Goal: Task Accomplishment & Management: Use online tool/utility

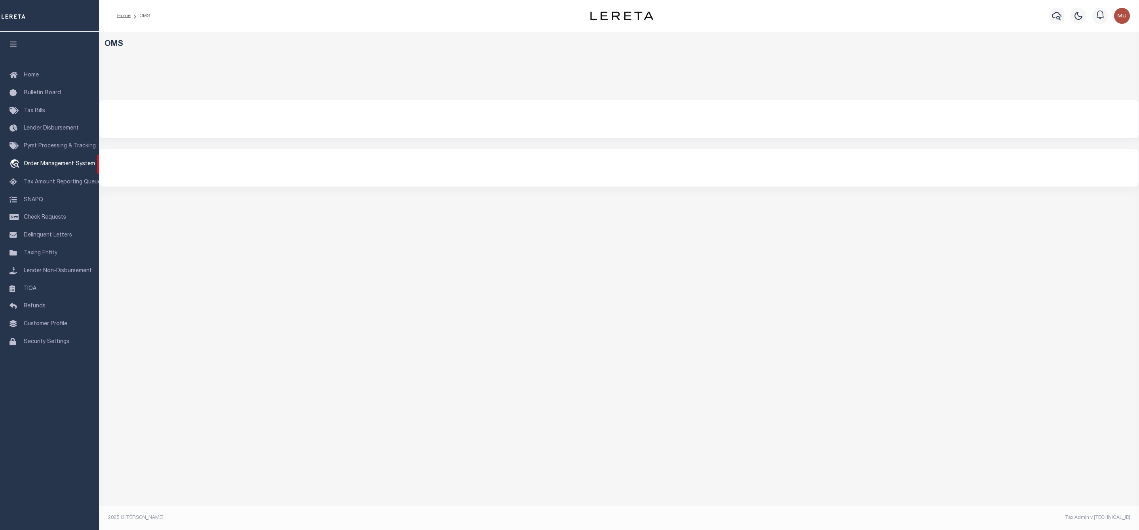
select select "200"
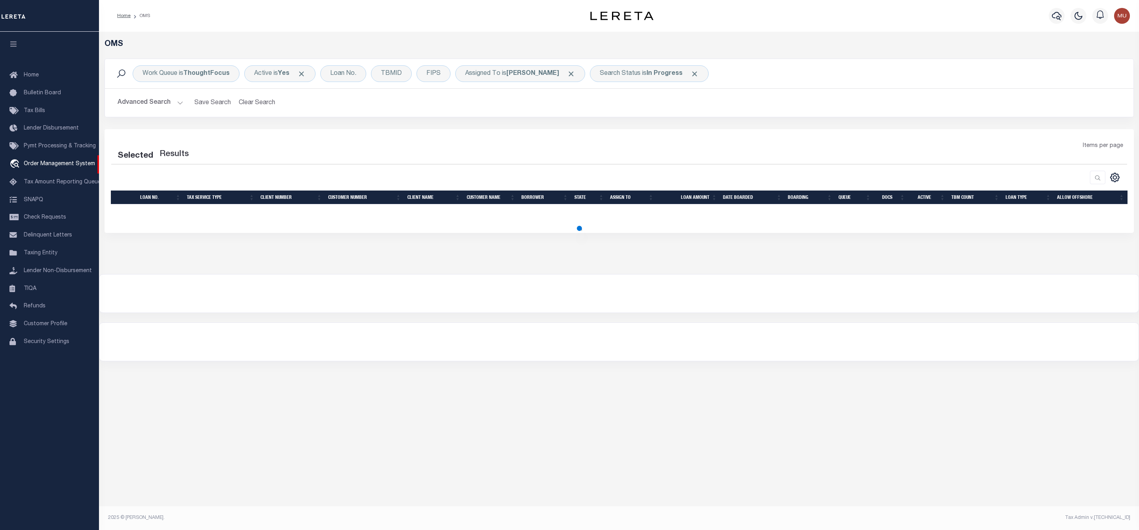
select select "200"
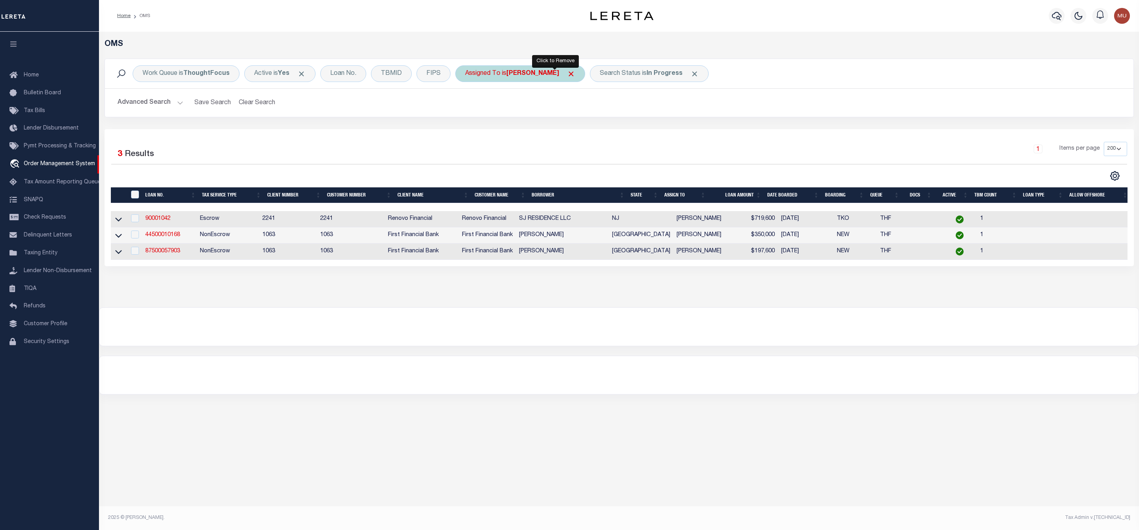
click at [567, 74] on span "Click to Remove" at bounding box center [571, 74] width 8 height 8
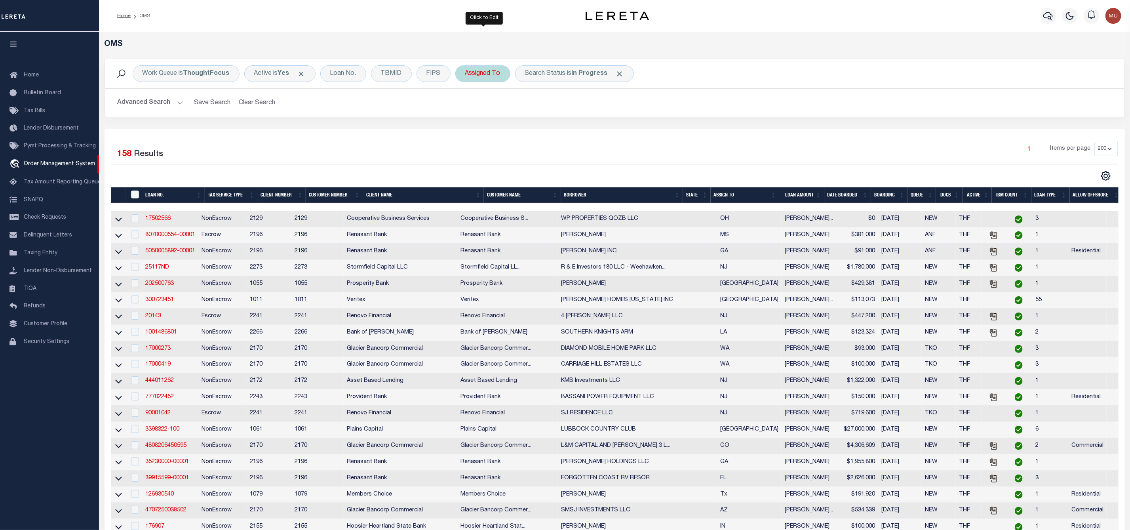
click at [479, 80] on div "Assigned To" at bounding box center [482, 73] width 55 height 17
click at [492, 118] on select "--Unassigned-- [PERSON_NAME] [PERSON_NAME] [PERSON_NAME] [PERSON_NAME] [PERSON_…" at bounding box center [524, 112] width 116 height 15
select select "[PERSON_NAME]"
click at [467, 106] on select "--Unassigned-- [PERSON_NAME] [PERSON_NAME] [PERSON_NAME] [PERSON_NAME] [PERSON_…" at bounding box center [524, 112] width 116 height 15
click at [577, 129] on input "Apply" at bounding box center [570, 129] width 23 height 13
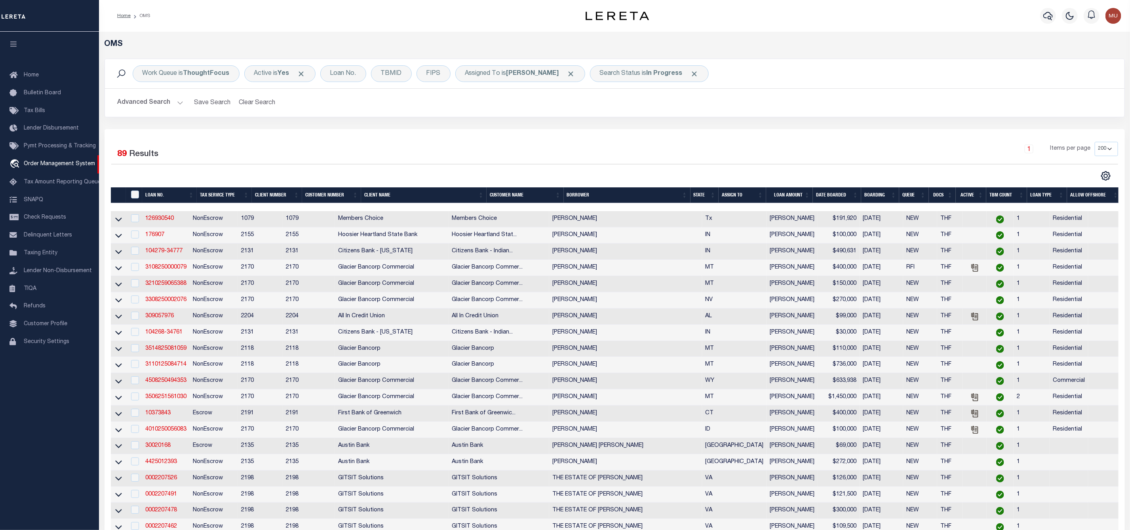
click at [157, 105] on button "Advanced Search" at bounding box center [151, 102] width 66 height 15
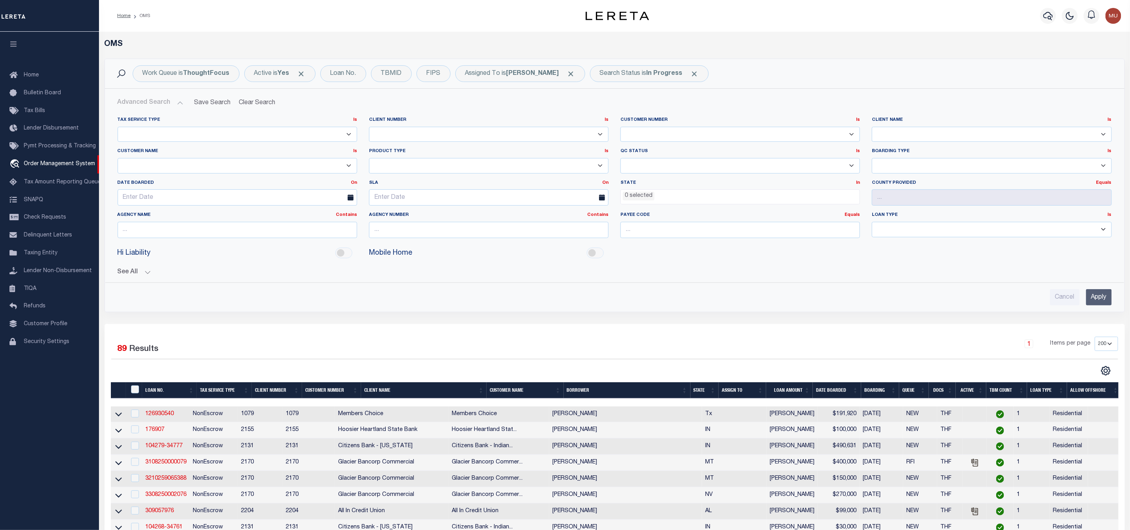
click at [640, 196] on li "0 selected" at bounding box center [639, 196] width 32 height 9
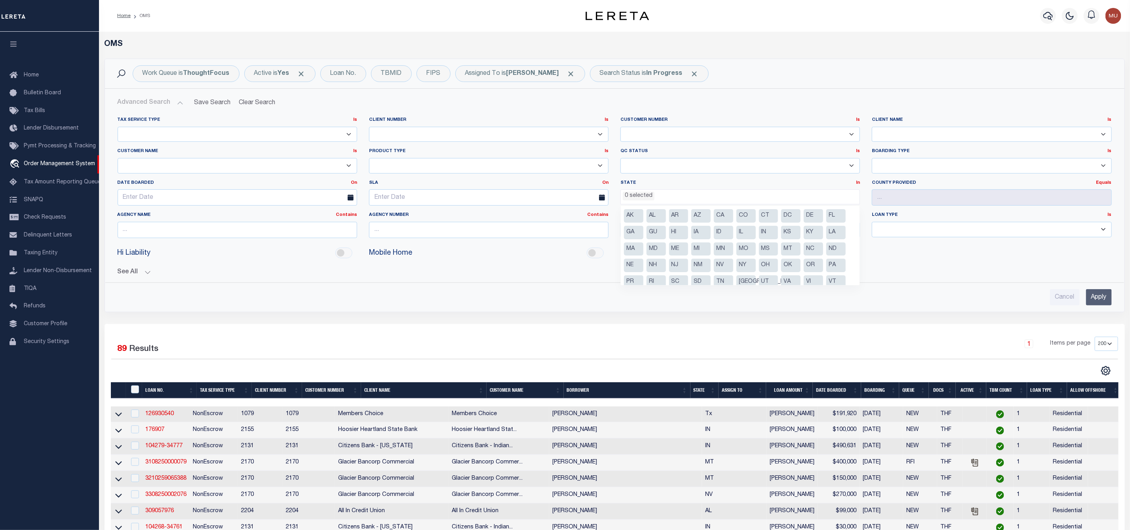
click at [742, 234] on li "IL" at bounding box center [746, 232] width 19 height 13
select select "IL"
click at [742, 234] on li "IL" at bounding box center [746, 232] width 19 height 13
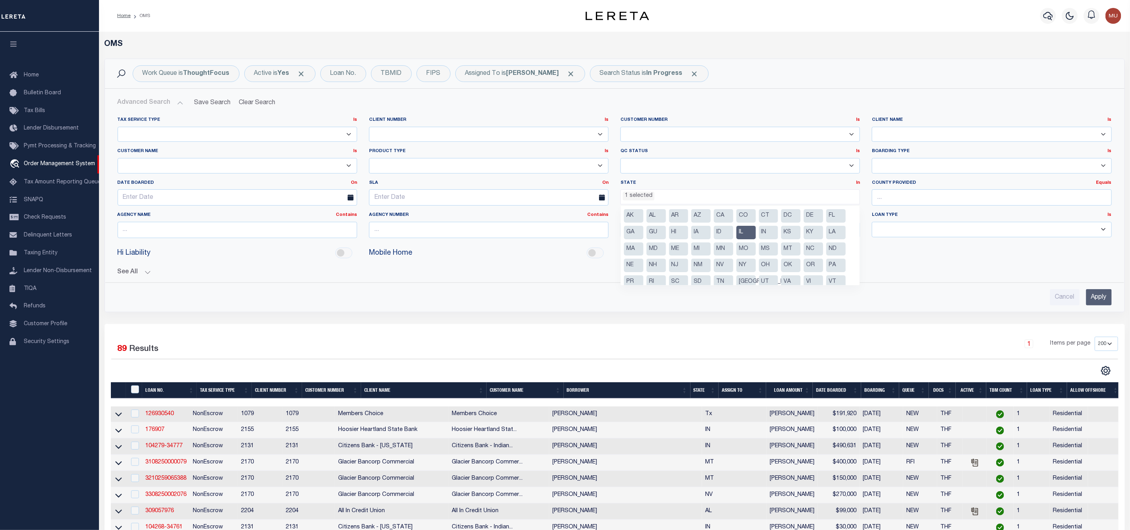
click at [768, 232] on li "IN" at bounding box center [768, 232] width 19 height 13
click at [719, 233] on li "ID" at bounding box center [723, 232] width 19 height 13
select select "ID"
click at [720, 251] on li "MN" at bounding box center [723, 248] width 19 height 13
click at [811, 264] on li "OR" at bounding box center [813, 265] width 19 height 13
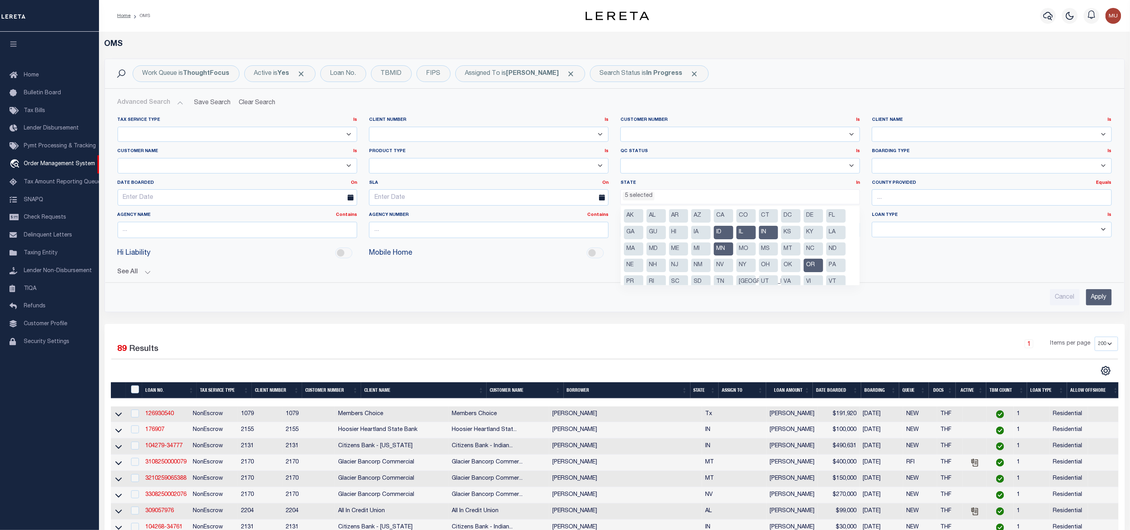
click at [768, 265] on li "OH" at bounding box center [768, 265] width 19 height 13
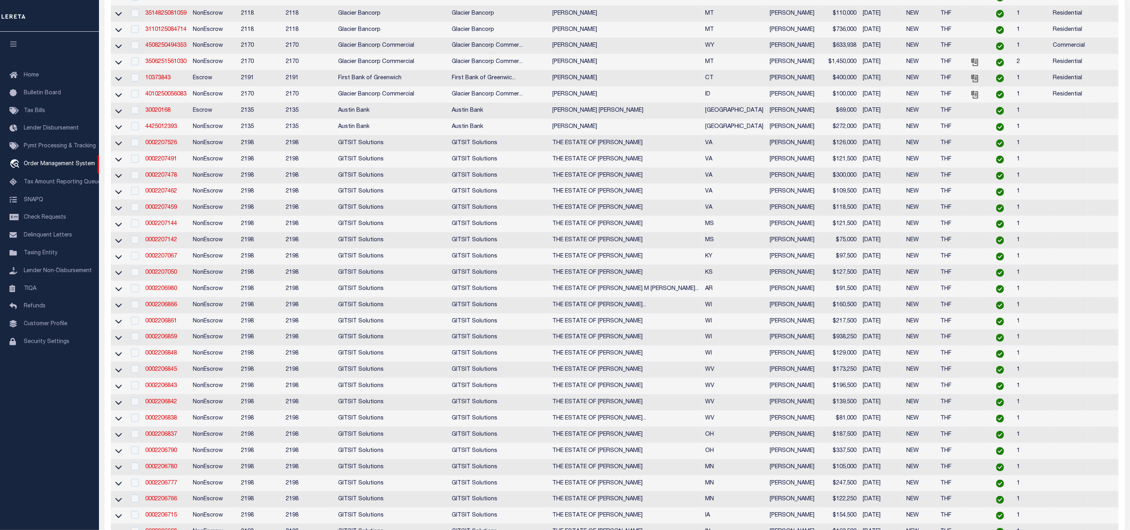
scroll to position [0, 0]
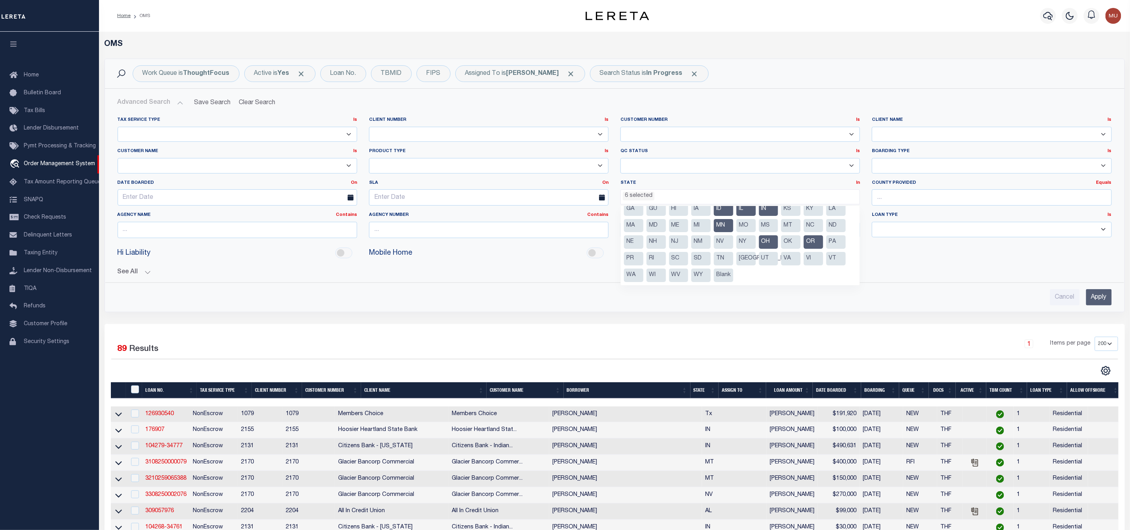
click at [1092, 305] on input "Apply" at bounding box center [1099, 297] width 26 height 16
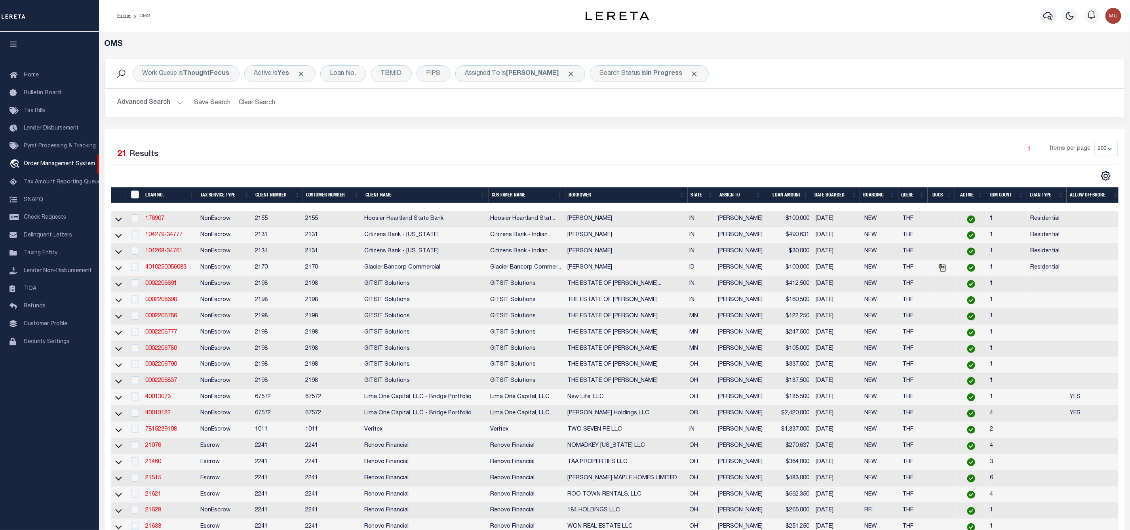
click at [807, 195] on th "LOAN AMOUNT" at bounding box center [787, 195] width 47 height 16
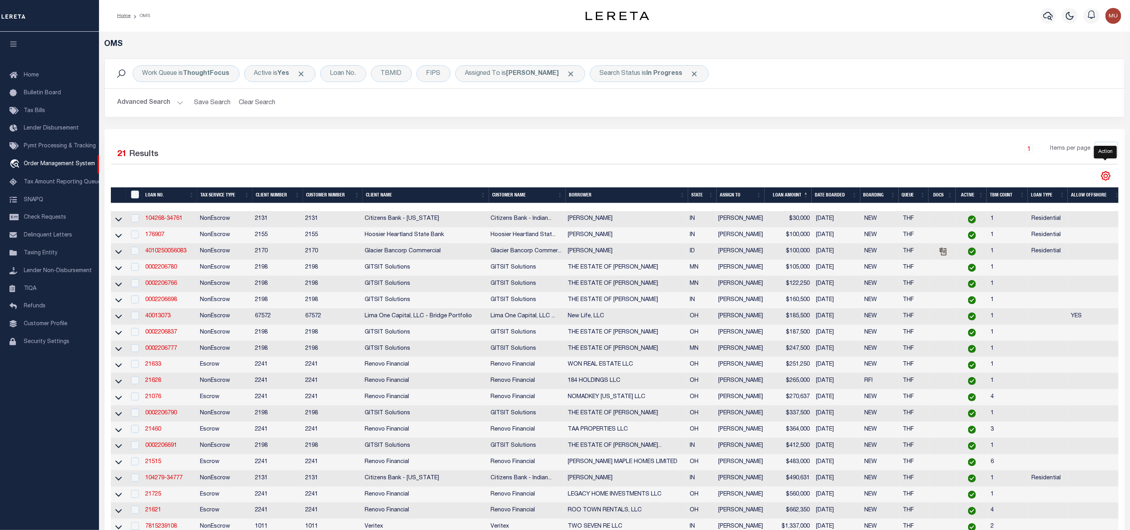
click at [1101, 177] on icon "" at bounding box center [1106, 176] width 10 height 10
click at [1058, 194] on link "CSV" at bounding box center [1073, 188] width 77 height 15
click at [133, 222] on input "checkbox" at bounding box center [135, 218] width 8 height 8
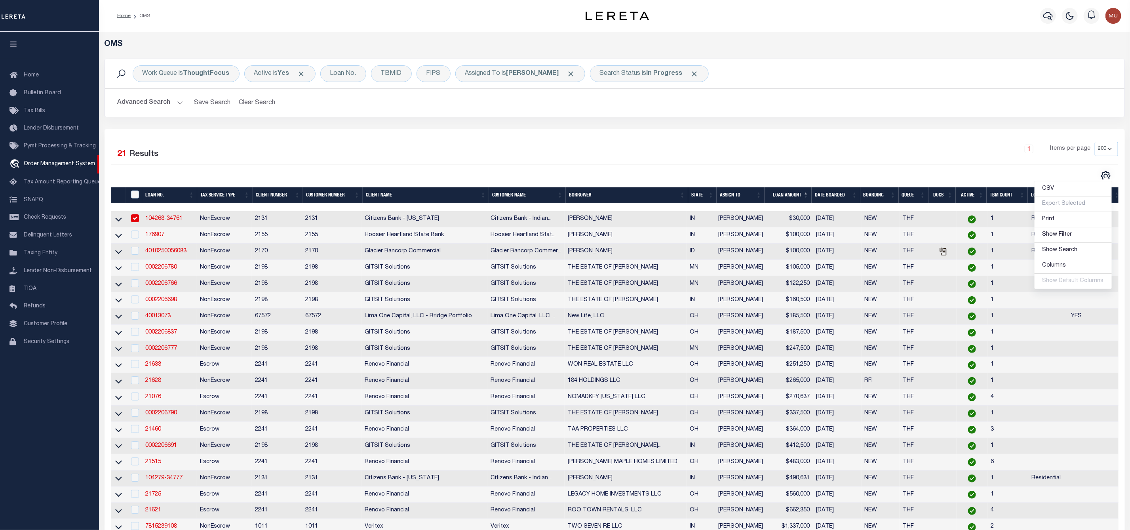
checkbox input "true"
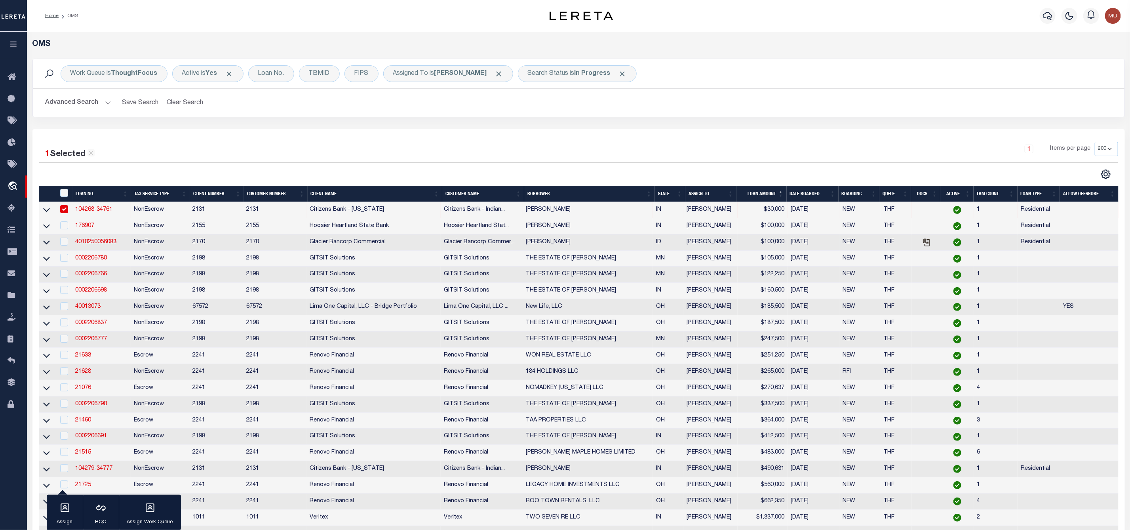
click at [134, 240] on td "NonEscrow" at bounding box center [160, 242] width 59 height 16
checkbox input "true"
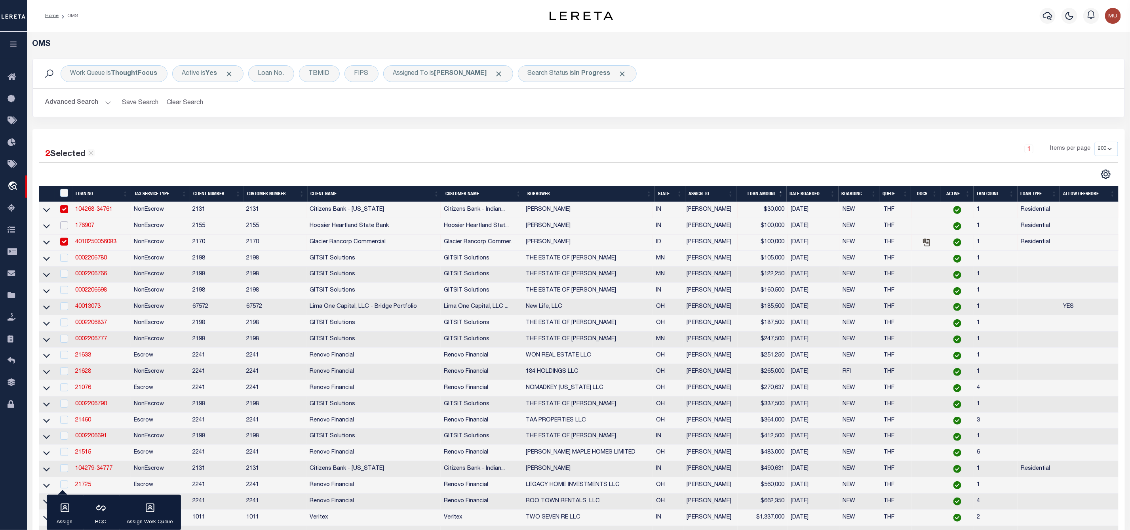
click at [61, 227] on input "checkbox" at bounding box center [64, 225] width 8 height 8
checkbox input "true"
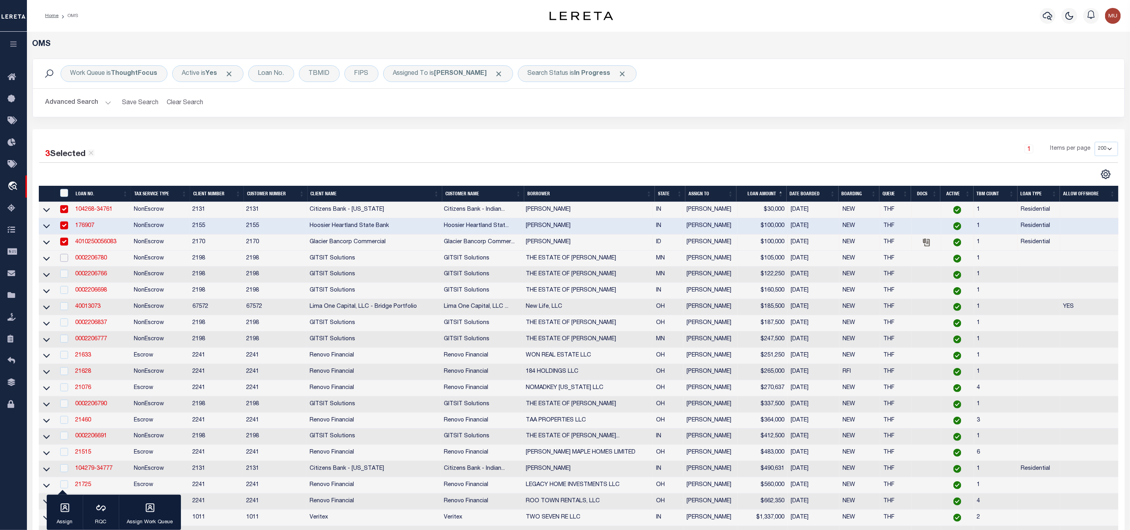
click at [63, 258] on input "checkbox" at bounding box center [64, 258] width 8 height 8
checkbox input "true"
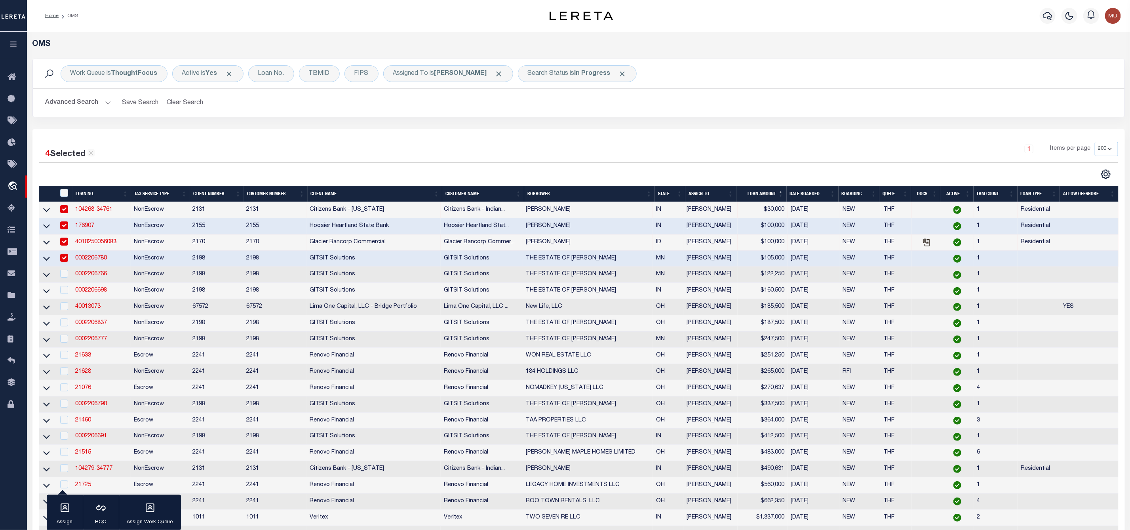
click at [63, 282] on td at bounding box center [63, 275] width 17 height 16
checkbox input "true"
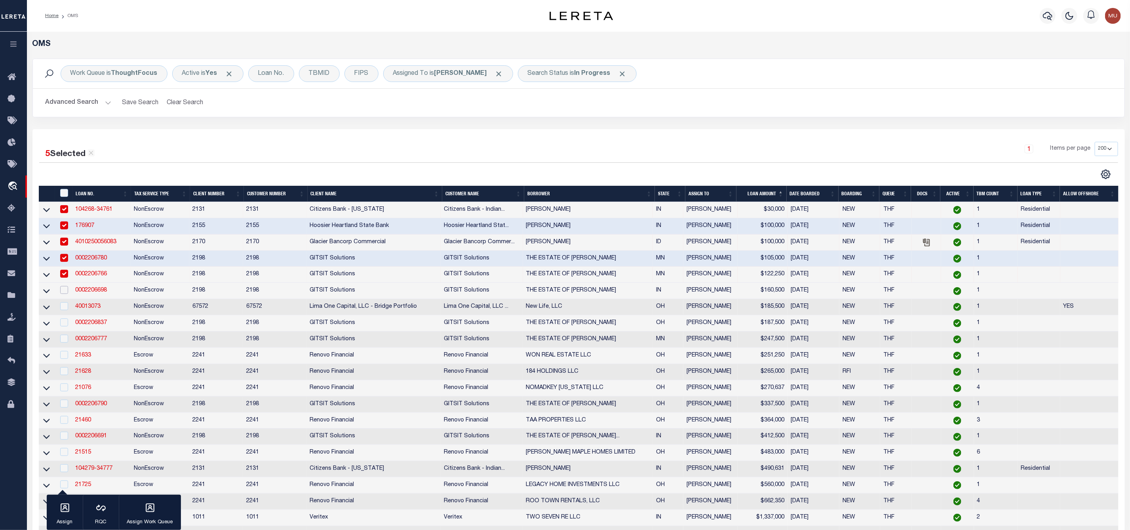
click at [64, 294] on input "checkbox" at bounding box center [64, 290] width 8 height 8
checkbox input "true"
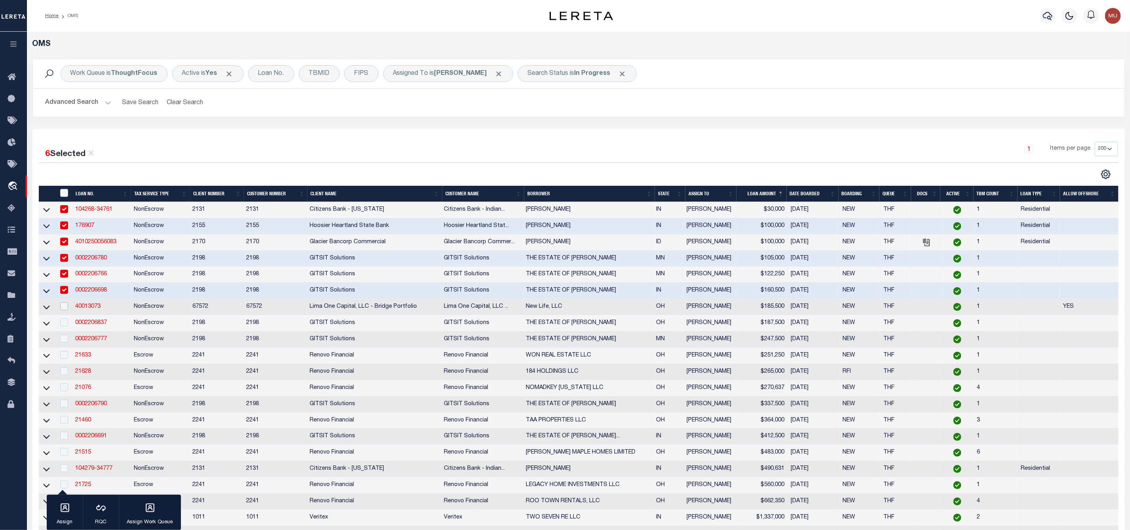
click at [63, 309] on input "checkbox" at bounding box center [64, 306] width 8 height 8
checkbox input "true"
click at [65, 506] on icon "button" at bounding box center [65, 508] width 10 height 10
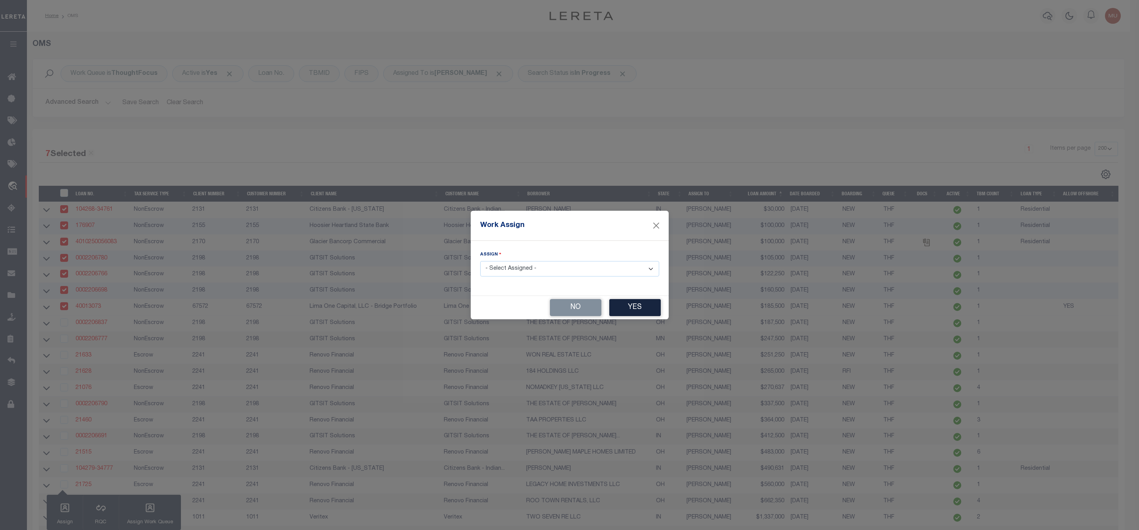
click at [537, 268] on select "- Select Assigned - --Unassigned-- [PERSON_NAME] [PERSON_NAME] [PERSON_NAME] [P…" at bounding box center [569, 268] width 179 height 15
select select "[PERSON_NAME]"
click at [480, 261] on select "- Select Assigned - --Unassigned-- [PERSON_NAME] [PERSON_NAME] [PERSON_NAME] [P…" at bounding box center [569, 268] width 179 height 15
click at [643, 308] on button "Yes" at bounding box center [634, 307] width 51 height 17
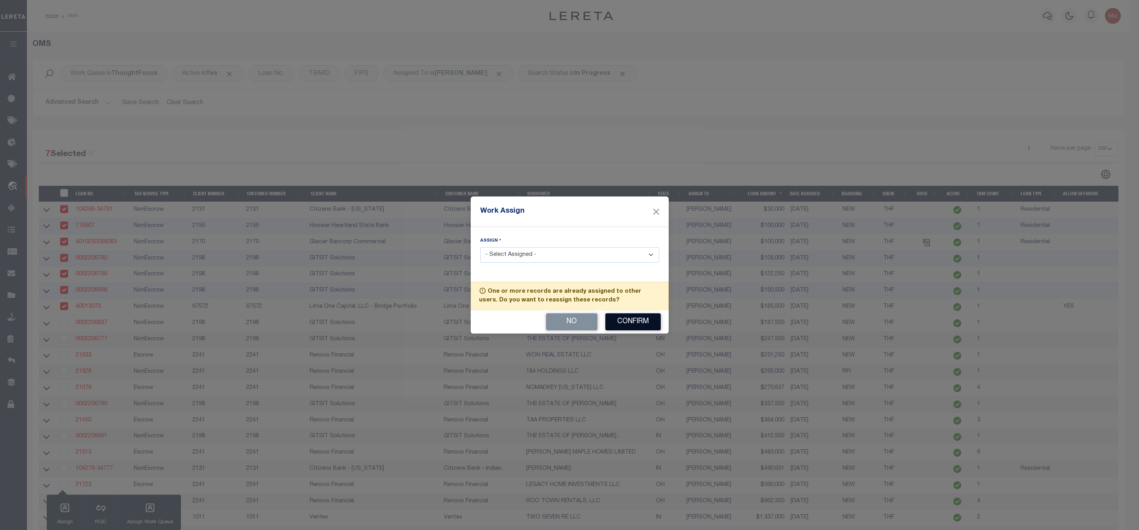
click at [634, 323] on button "Confirm" at bounding box center [632, 321] width 55 height 17
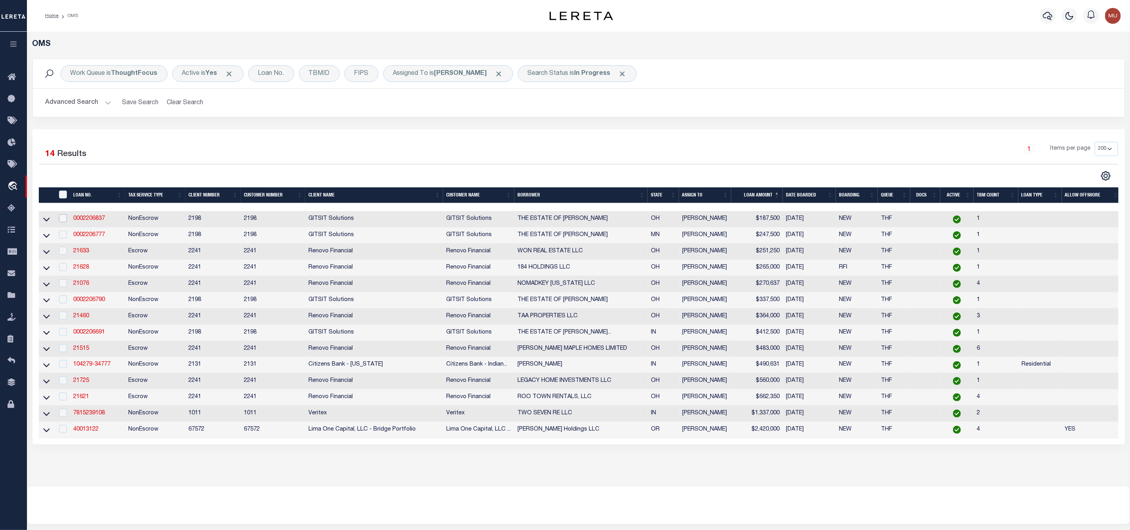
click at [63, 220] on input "checkbox" at bounding box center [63, 218] width 8 height 8
checkbox input "true"
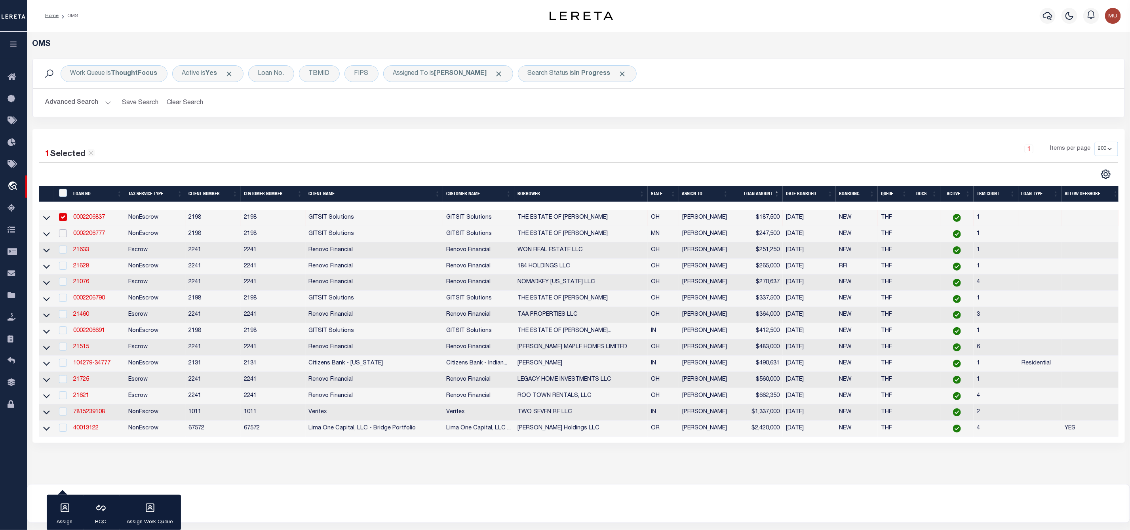
click at [63, 236] on input "checkbox" at bounding box center [63, 233] width 8 height 8
checkbox input "true"
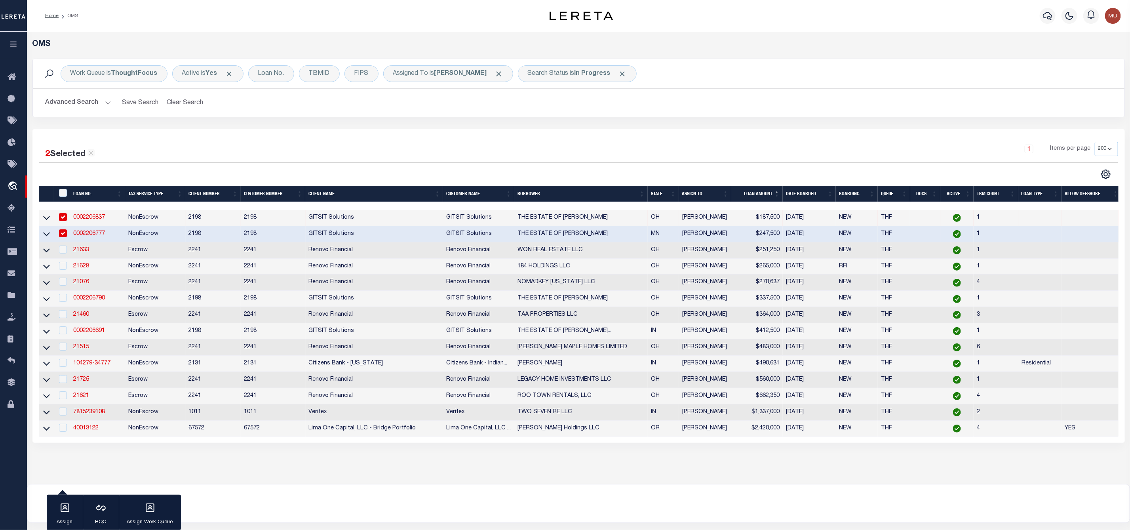
click at [63, 256] on td at bounding box center [62, 250] width 16 height 16
checkbox input "true"
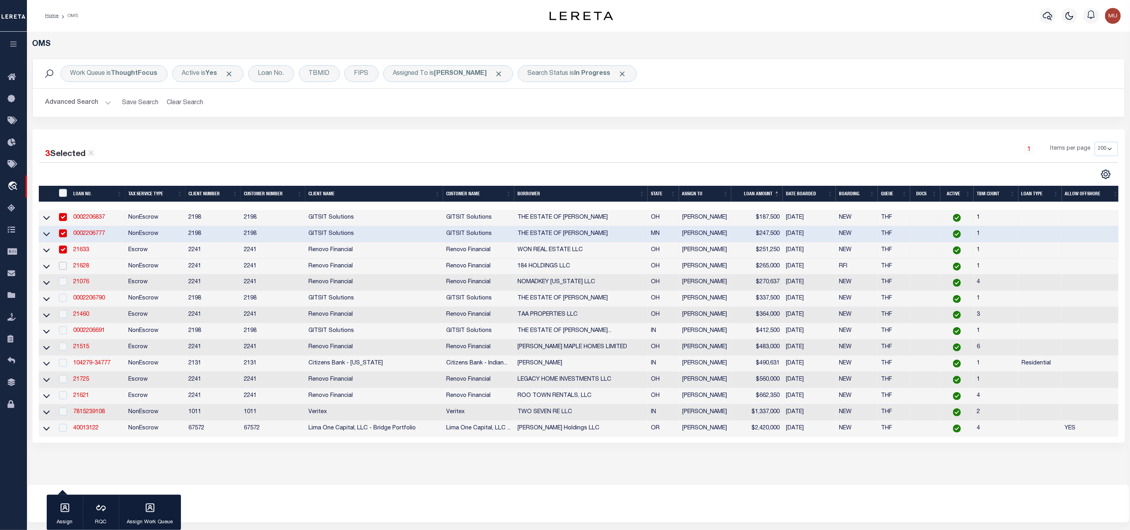
click at [63, 268] on input "checkbox" at bounding box center [63, 266] width 8 height 8
checkbox input "true"
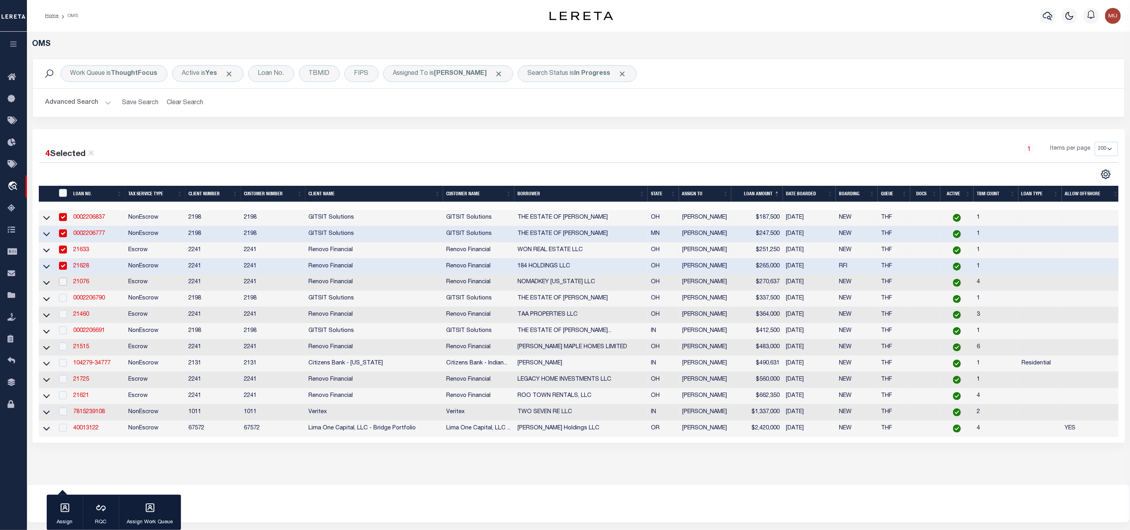
click at [62, 282] on input "checkbox" at bounding box center [63, 282] width 8 height 8
checkbox input "true"
click at [63, 298] on input "checkbox" at bounding box center [63, 298] width 8 height 8
checkbox input "true"
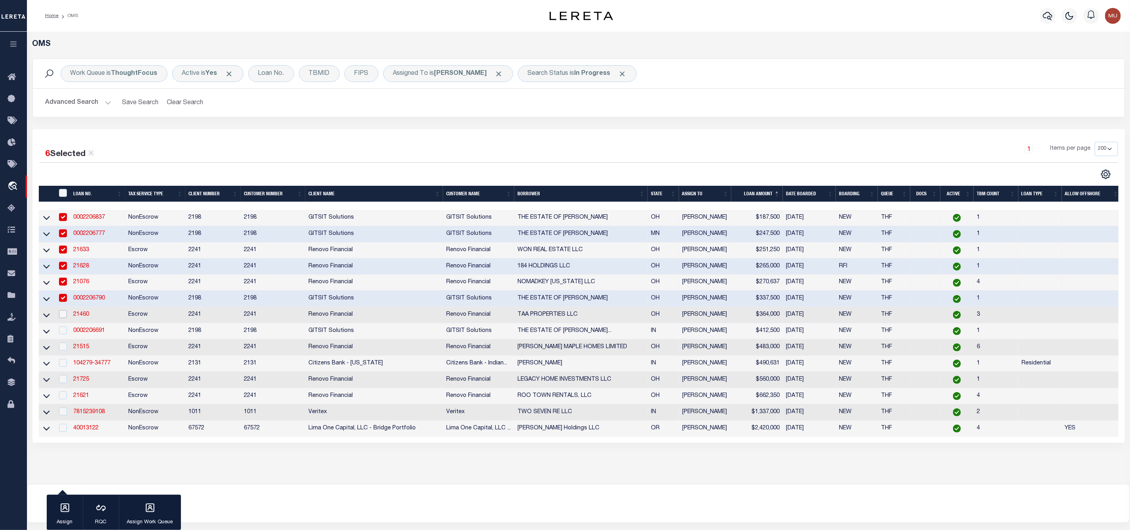
click at [64, 316] on input "checkbox" at bounding box center [63, 314] width 8 height 8
checkbox input "true"
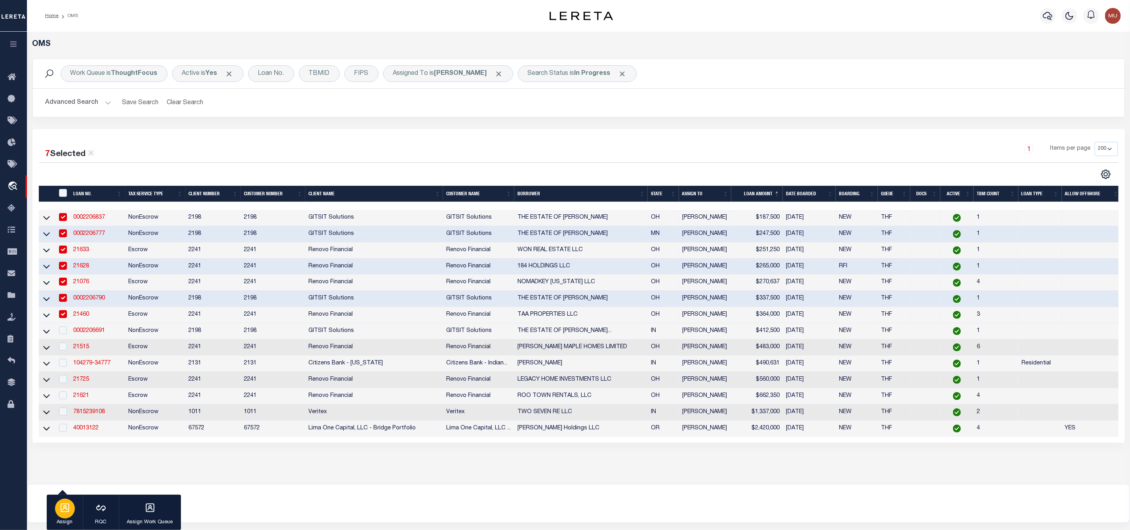
click at [64, 503] on icon "button" at bounding box center [65, 508] width 10 height 10
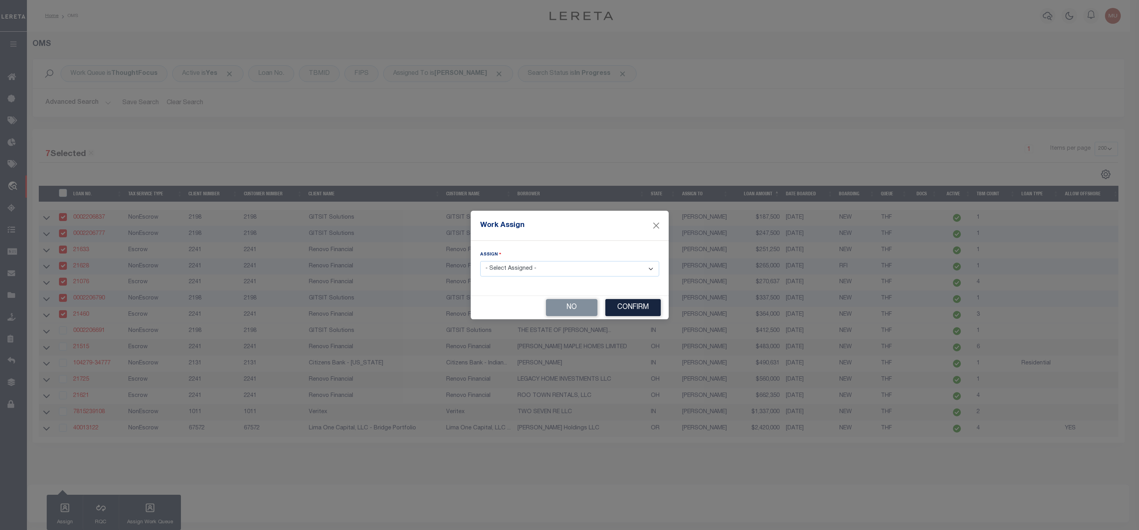
click at [510, 265] on select "- Select Assigned - --Unassigned-- [PERSON_NAME] [PERSON_NAME] [PERSON_NAME] [P…" at bounding box center [569, 268] width 179 height 15
select select "[PERSON_NAME]"
click at [480, 261] on select "- Select Assigned - --Unassigned-- [PERSON_NAME] [PERSON_NAME] [PERSON_NAME] [P…" at bounding box center [569, 268] width 179 height 15
click at [625, 303] on button "Confirm" at bounding box center [632, 307] width 55 height 17
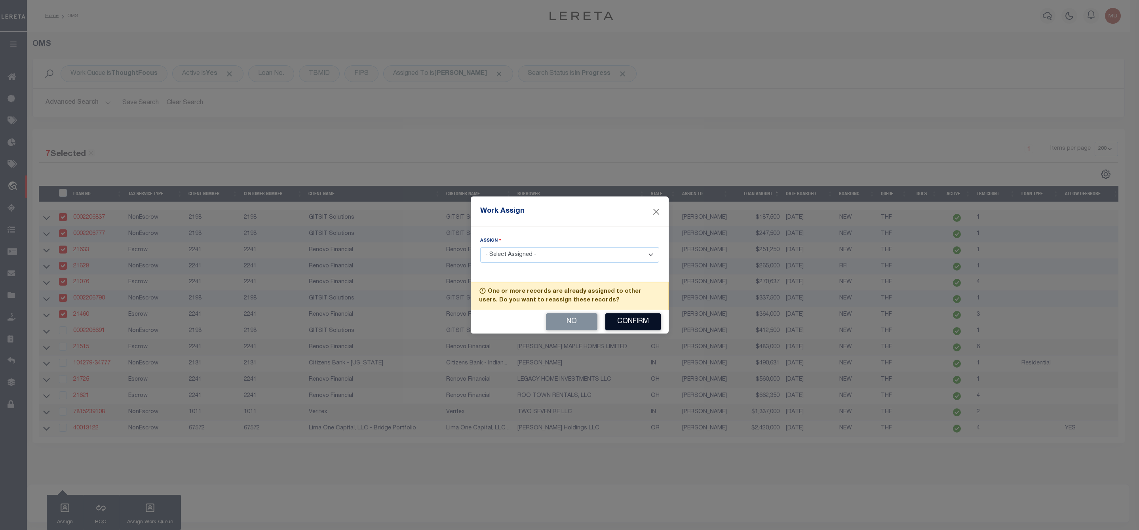
click at [624, 320] on button "Confirm" at bounding box center [632, 321] width 55 height 17
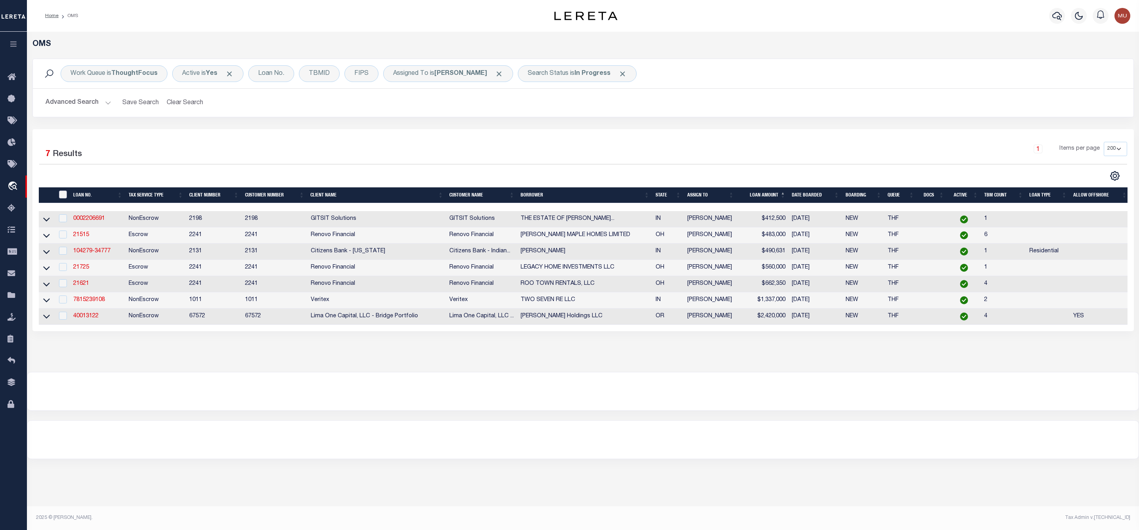
click at [64, 198] on input "" at bounding box center [63, 194] width 8 height 8
checkbox input "true"
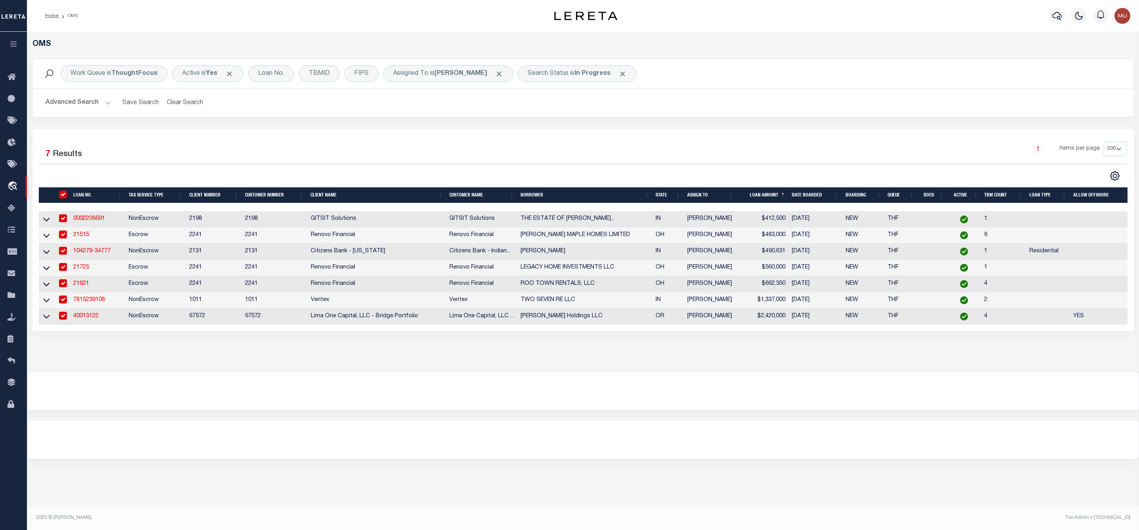
checkbox input "true"
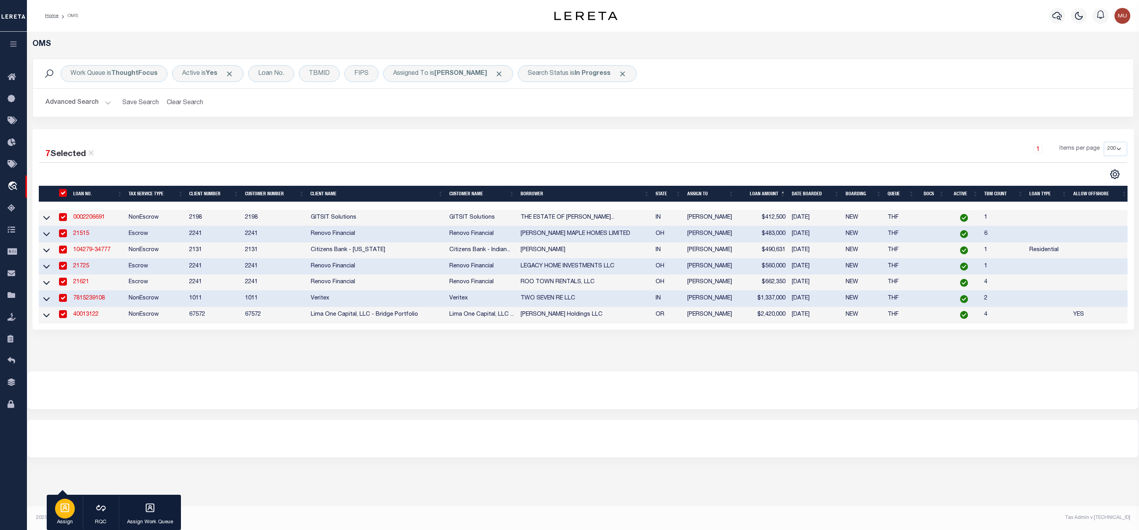
click at [69, 518] on p "Assign" at bounding box center [65, 522] width 20 height 8
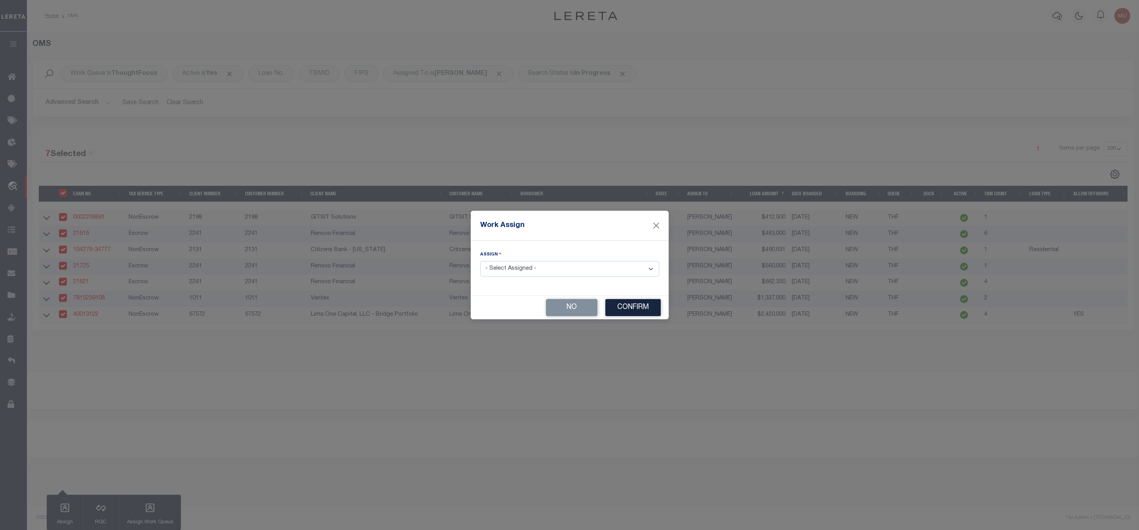
click at [522, 274] on select "- Select Assigned - --Unassigned-- [PERSON_NAME] [PERSON_NAME] [PERSON_NAME] [P…" at bounding box center [569, 268] width 179 height 15
select select "[PERSON_NAME]"
click at [480, 261] on select "- Select Assigned - --Unassigned-- [PERSON_NAME] [PERSON_NAME] [PERSON_NAME] [P…" at bounding box center [569, 268] width 179 height 15
click at [626, 309] on button "Confirm" at bounding box center [632, 307] width 55 height 17
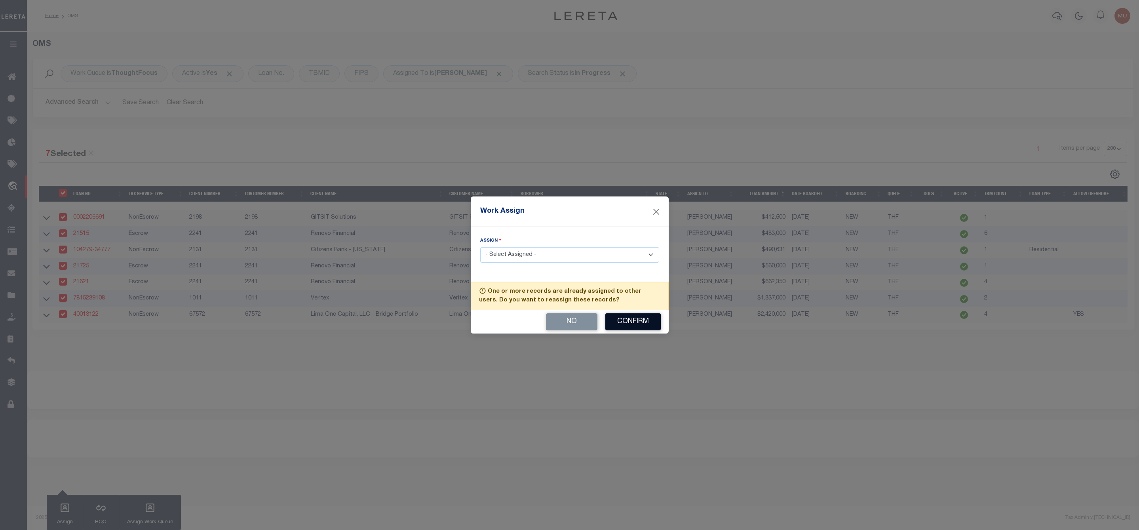
click at [621, 325] on button "Confirm" at bounding box center [632, 321] width 55 height 17
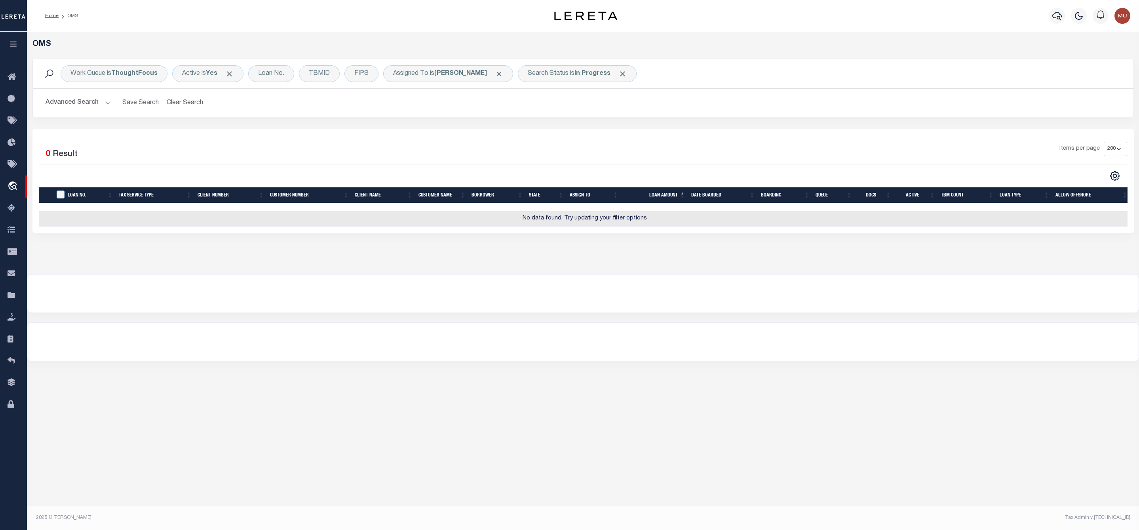
click at [107, 102] on button "Advanced Search" at bounding box center [79, 102] width 66 height 15
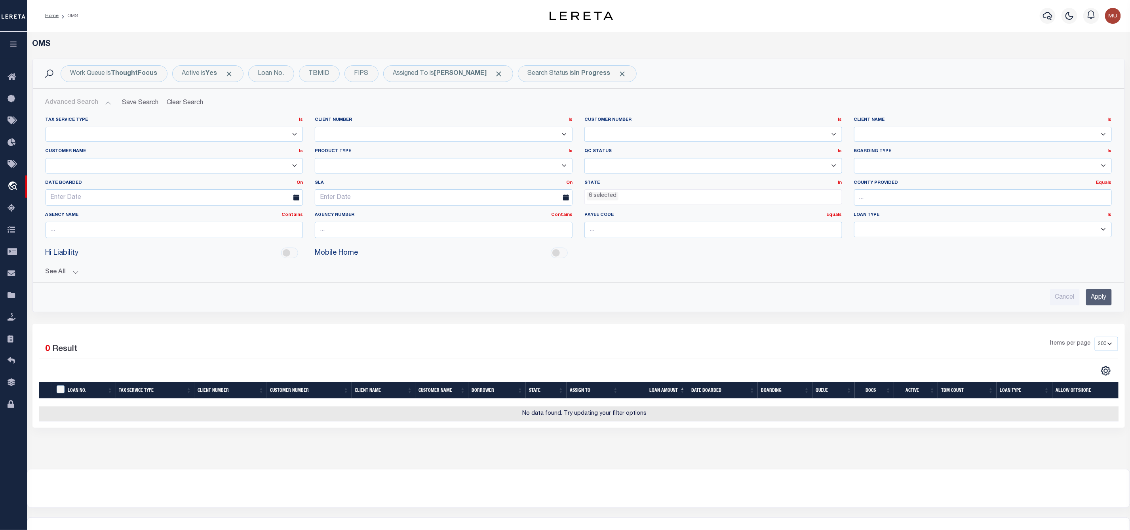
click at [629, 196] on ul "6 selected" at bounding box center [713, 195] width 257 height 11
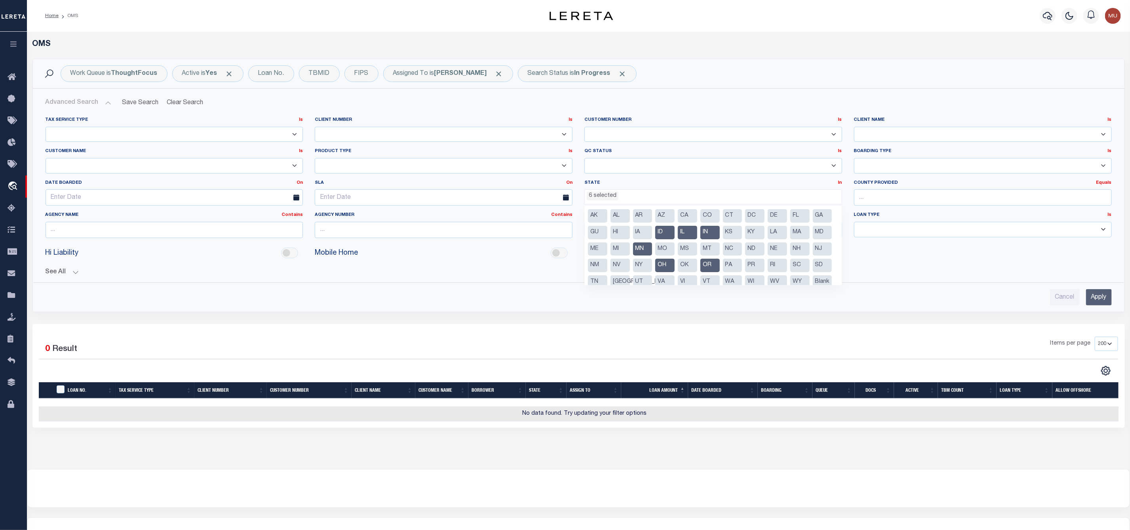
click at [675, 232] on li "ID" at bounding box center [664, 232] width 19 height 13
click at [697, 231] on li "IL" at bounding box center [687, 232] width 19 height 13
click at [720, 233] on li "IN" at bounding box center [710, 232] width 19 height 13
click at [653, 251] on li "MN" at bounding box center [642, 248] width 19 height 13
click at [675, 268] on li "OH" at bounding box center [664, 265] width 19 height 13
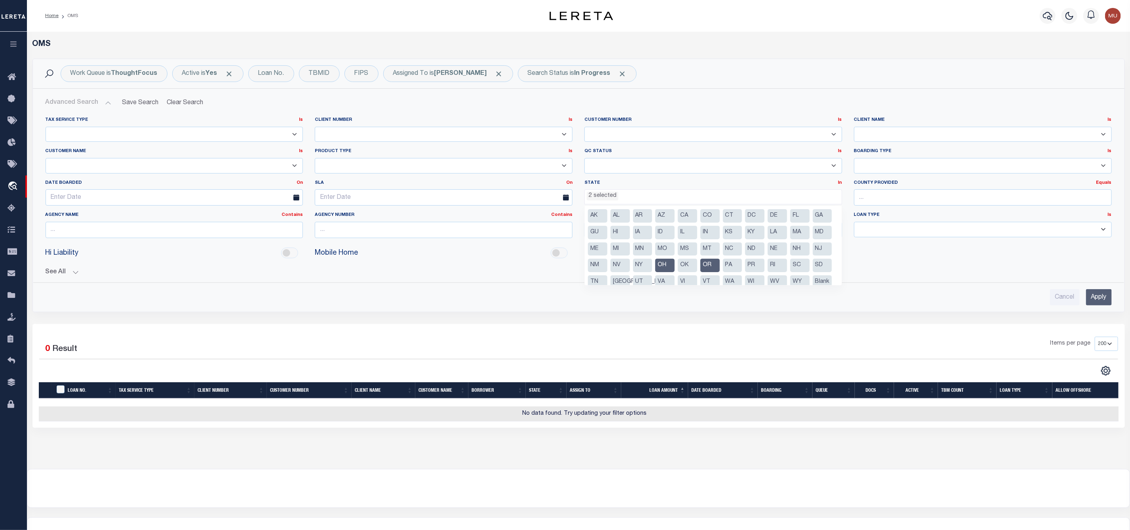
select select "OR"
click at [720, 267] on li "OR" at bounding box center [710, 265] width 19 height 13
select select
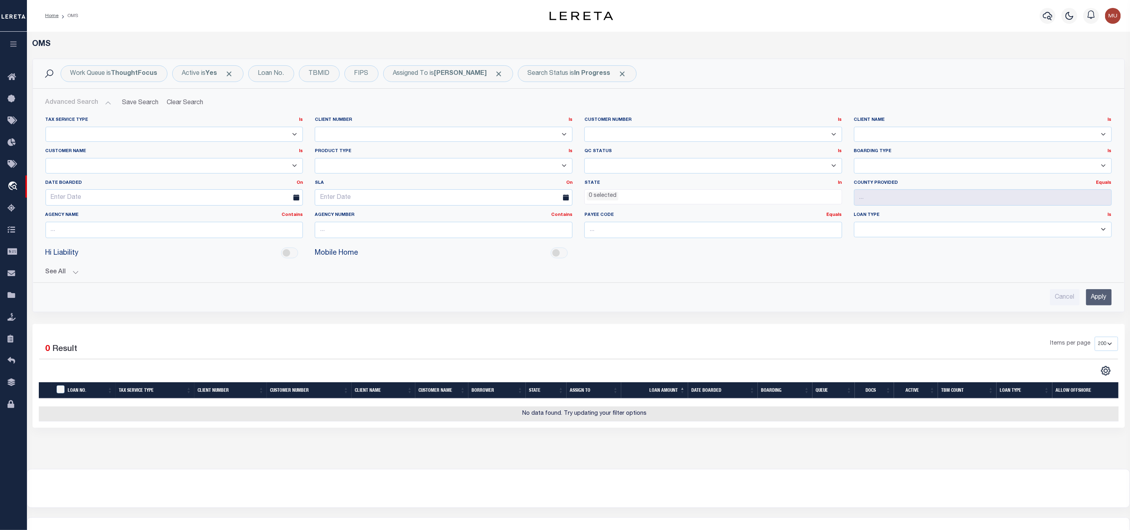
click at [1099, 305] on input "Apply" at bounding box center [1099, 297] width 26 height 16
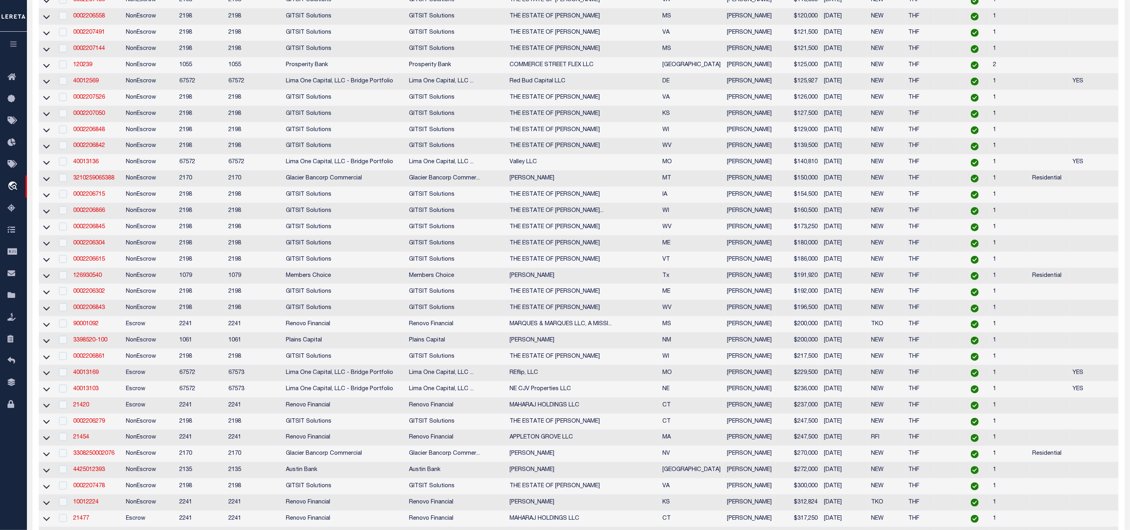
scroll to position [59, 0]
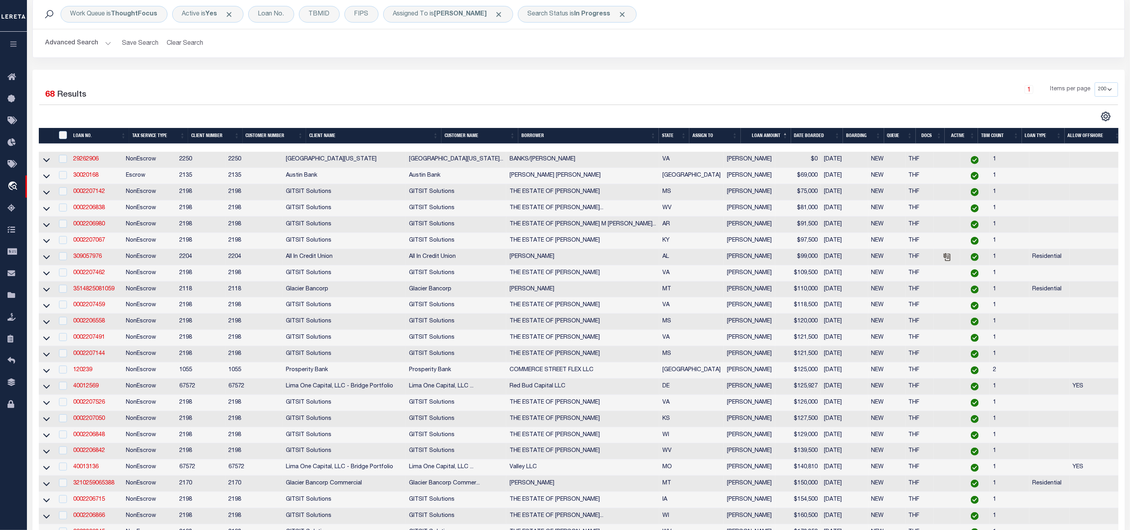
click at [786, 136] on th "LOAN AMOUNT" at bounding box center [766, 136] width 50 height 16
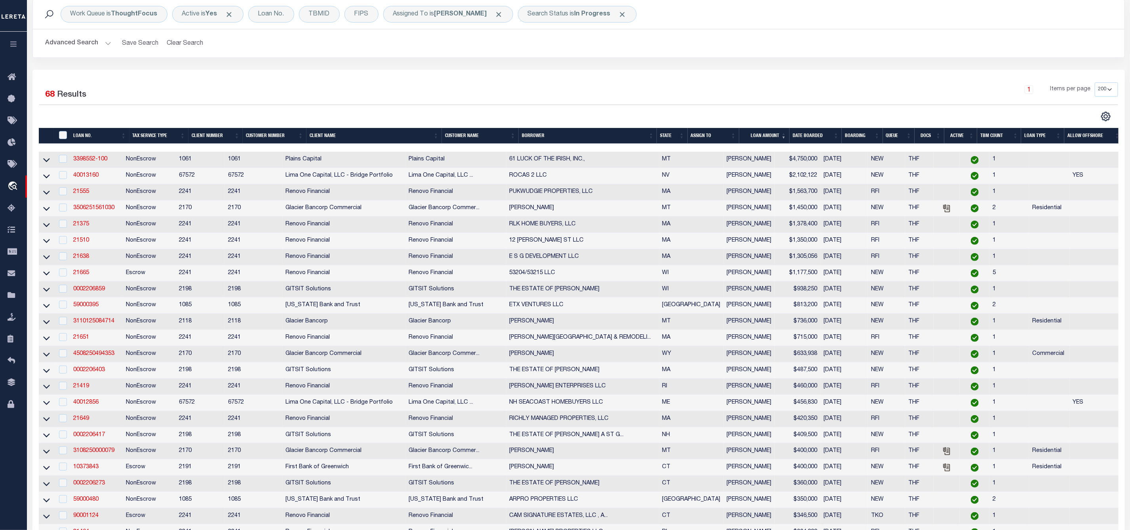
click at [786, 142] on th "LOAN AMOUNT" at bounding box center [764, 136] width 50 height 16
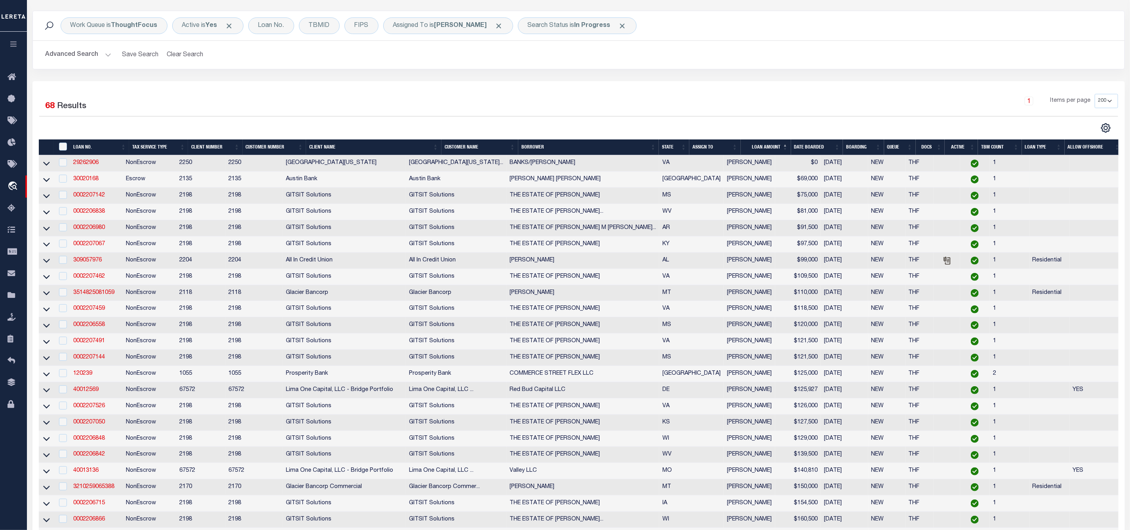
scroll to position [0, 0]
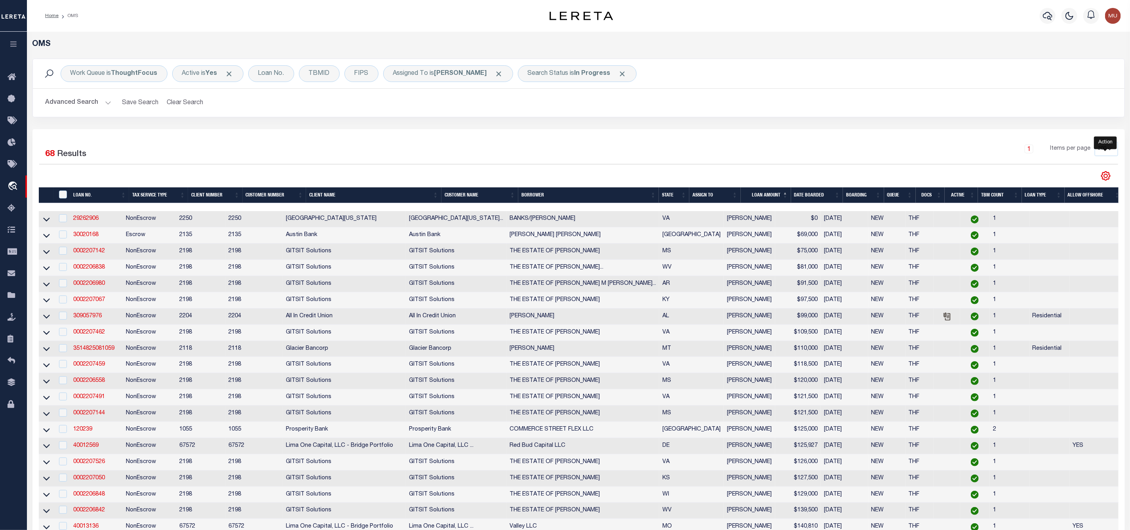
click at [1104, 176] on icon "" at bounding box center [1106, 176] width 10 height 10
click at [1050, 197] on link "CSV" at bounding box center [1073, 188] width 77 height 15
click at [60, 221] on input "checkbox" at bounding box center [63, 218] width 8 height 8
checkbox input "true"
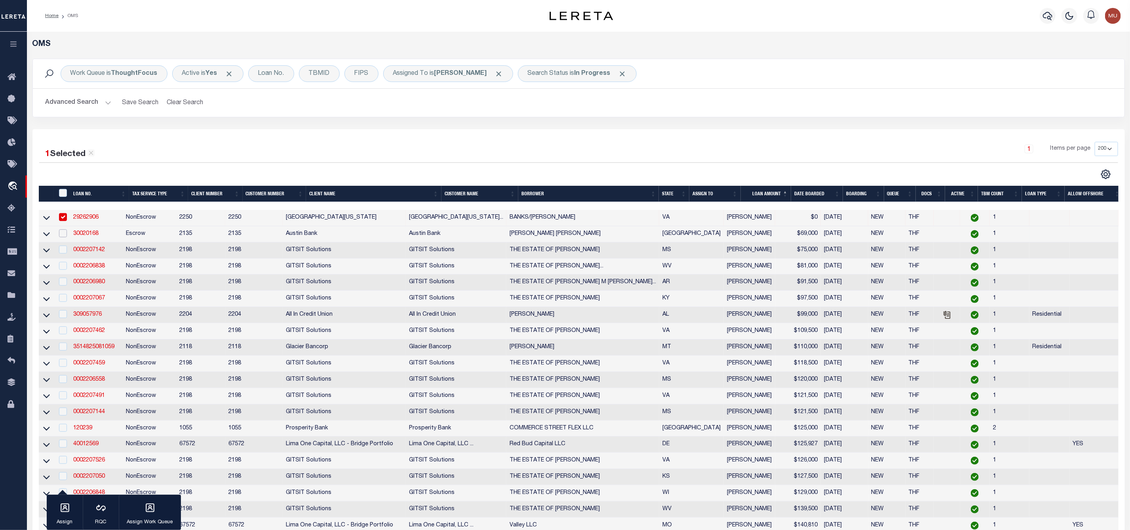
click at [62, 237] on input "checkbox" at bounding box center [63, 233] width 8 height 8
checkbox input "true"
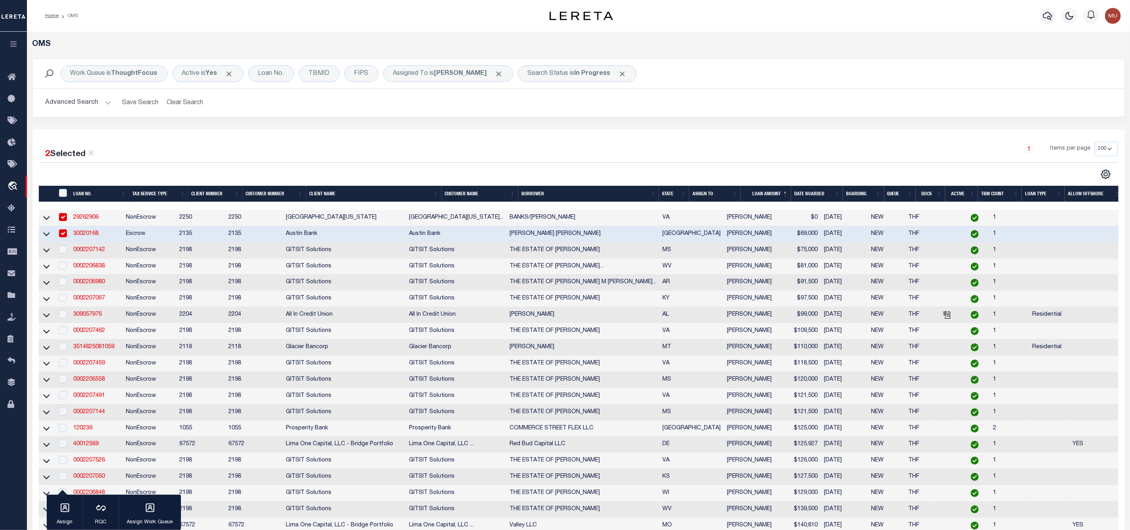
click at [65, 254] on div at bounding box center [62, 250] width 10 height 9
checkbox input "true"
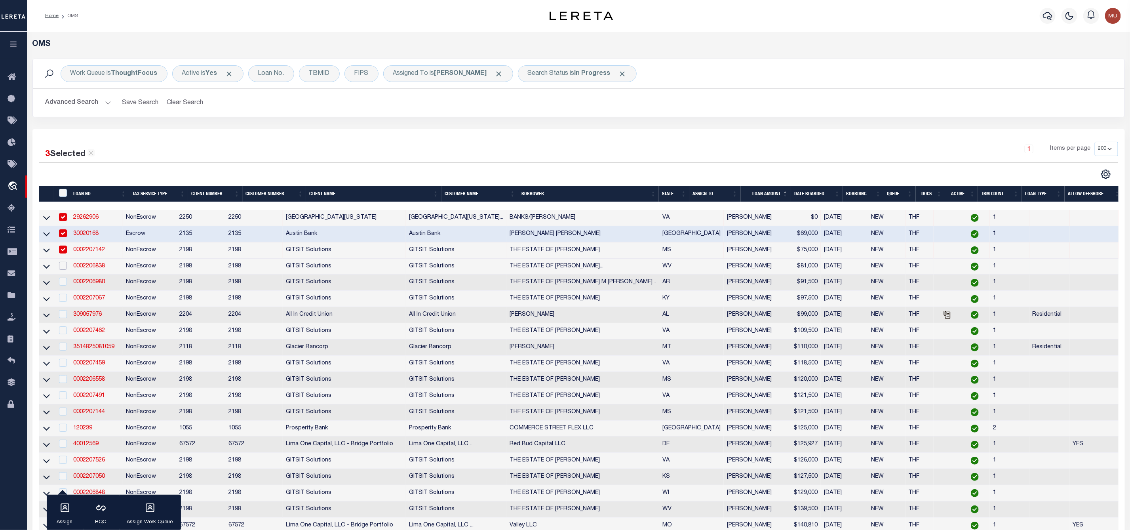
click at [65, 268] on input "checkbox" at bounding box center [63, 266] width 8 height 8
checkbox input "true"
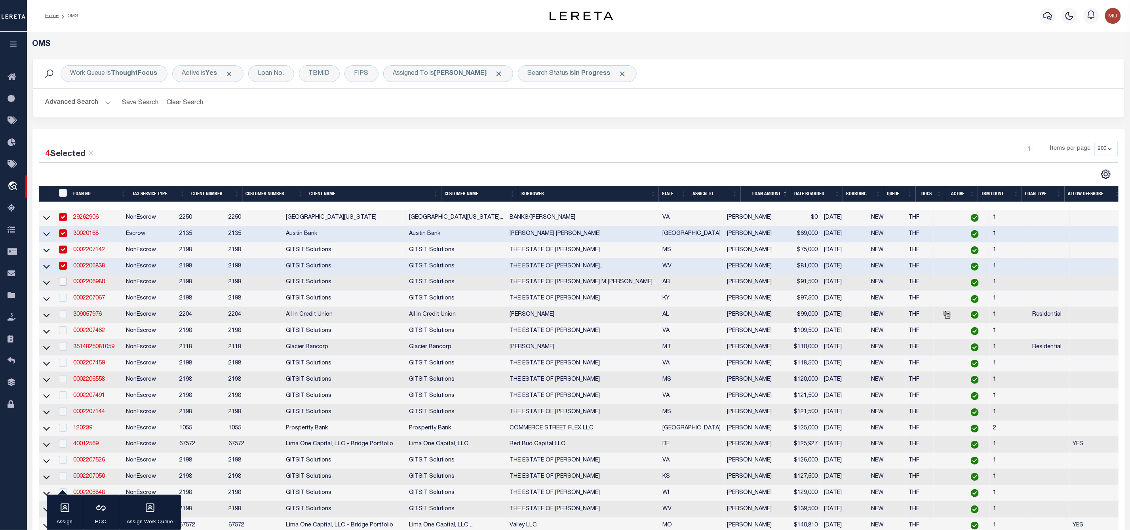
click at [65, 286] on input "checkbox" at bounding box center [63, 282] width 8 height 8
checkbox input "true"
click at [63, 296] on input "checkbox" at bounding box center [63, 298] width 8 height 8
checkbox input "true"
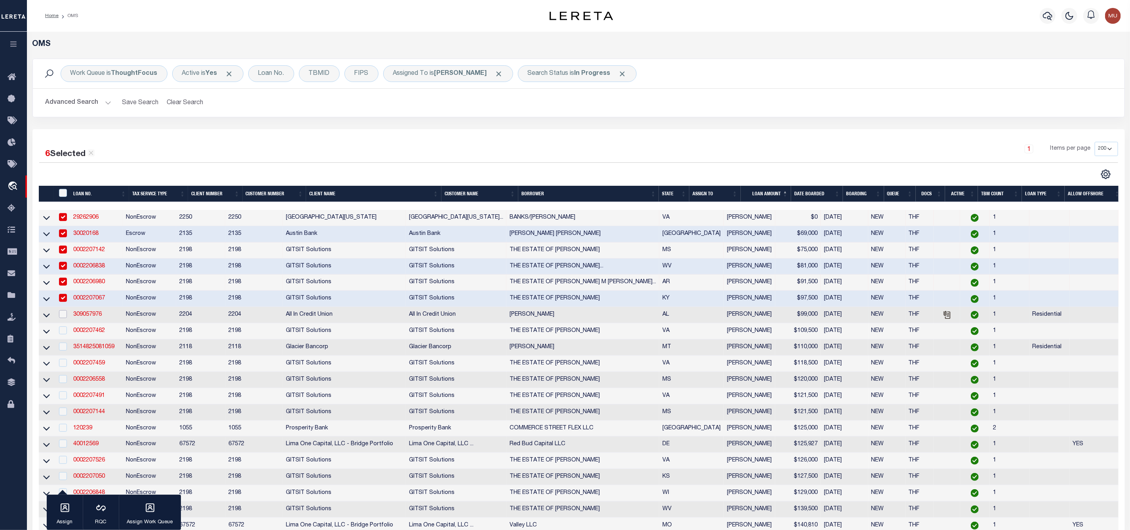
click at [62, 318] on input "checkbox" at bounding box center [63, 314] width 8 height 8
checkbox input "true"
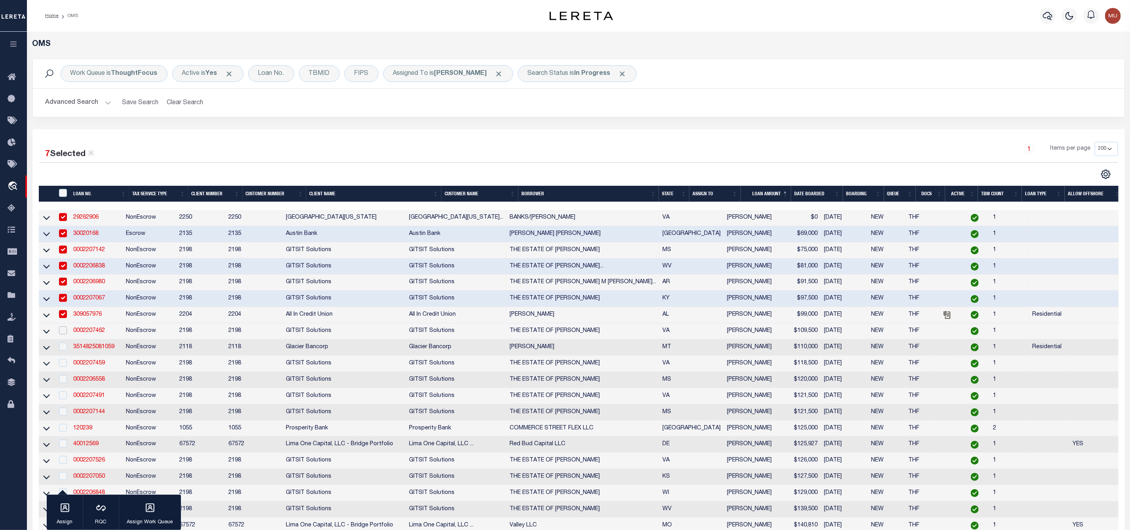
click at [64, 330] on input "checkbox" at bounding box center [63, 330] width 8 height 8
checkbox input "true"
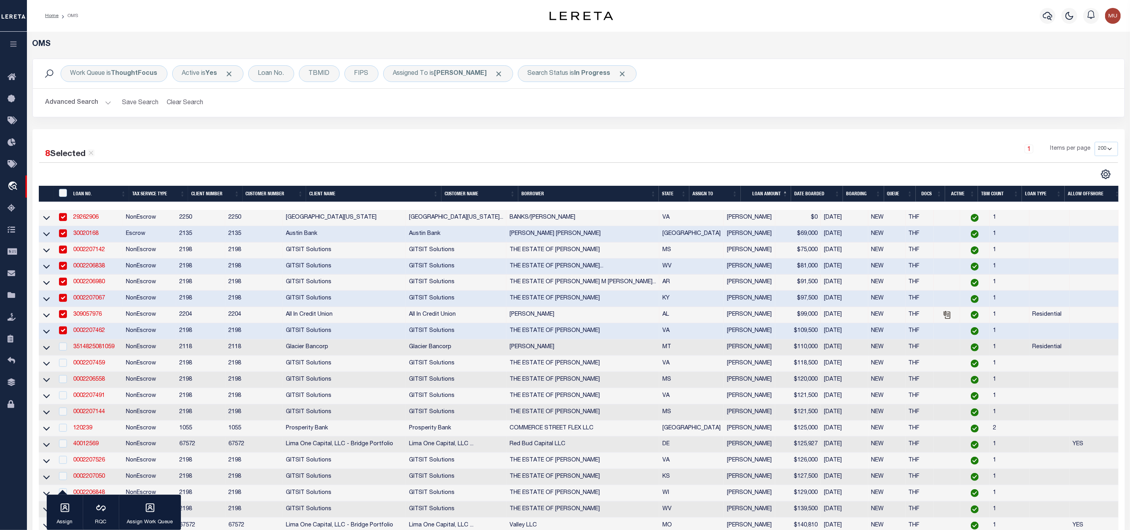
click at [63, 345] on td at bounding box center [62, 347] width 16 height 16
checkbox input "true"
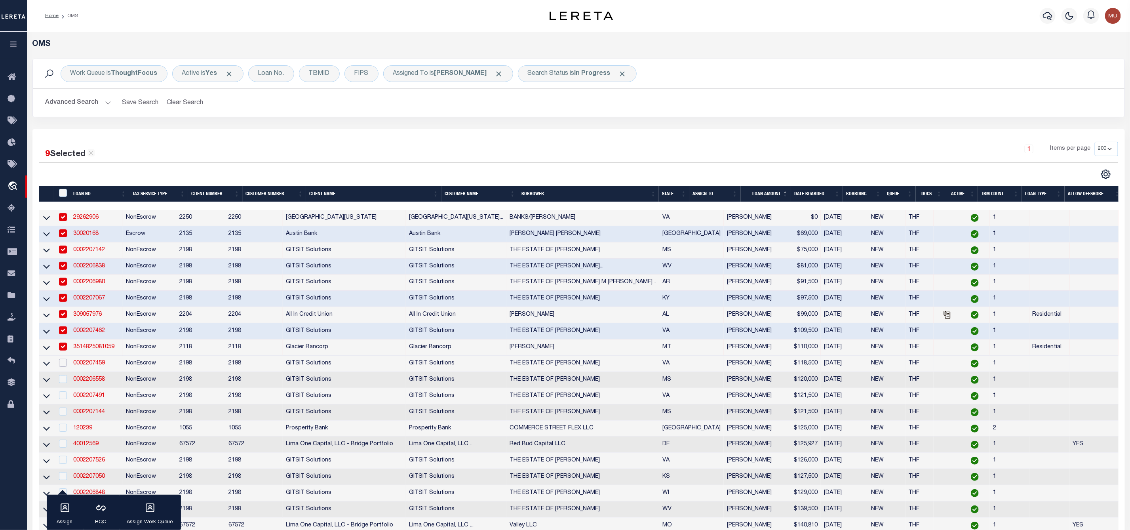
click at [61, 362] on input "checkbox" at bounding box center [63, 363] width 8 height 8
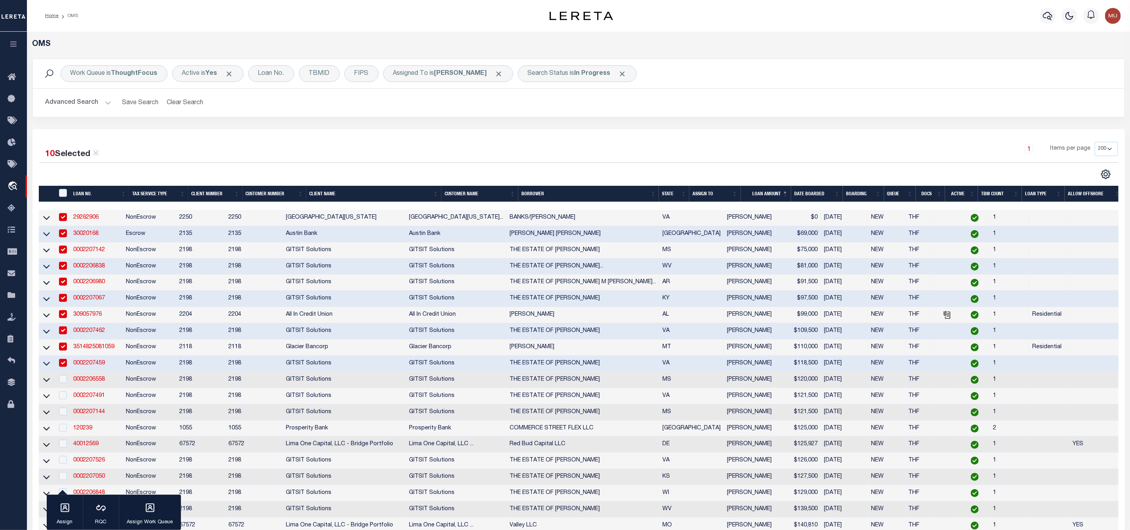
click at [61, 372] on td at bounding box center [62, 364] width 16 height 16
checkbox input "false"
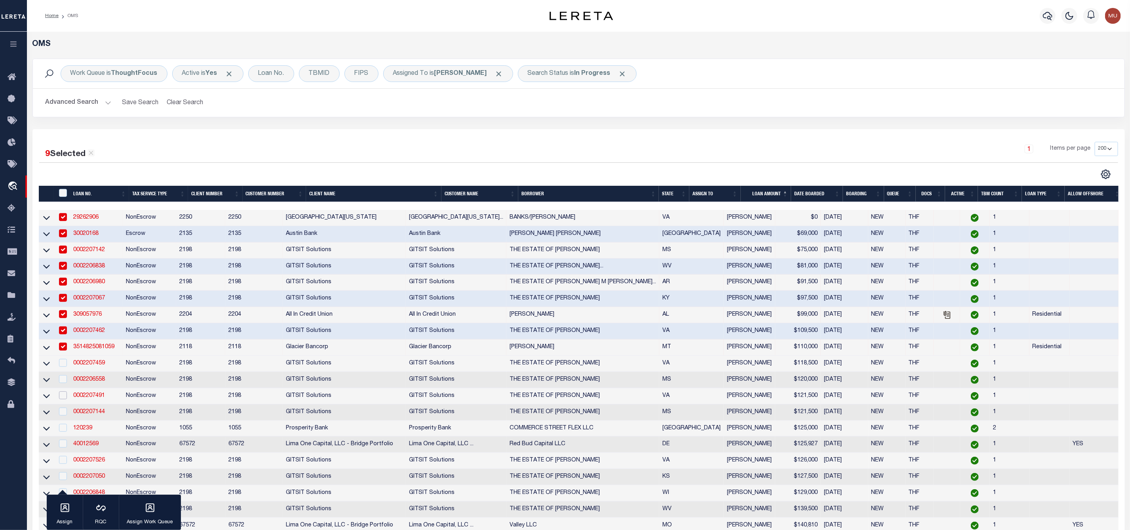
click at [63, 394] on input "checkbox" at bounding box center [63, 395] width 8 height 8
checkbox input "true"
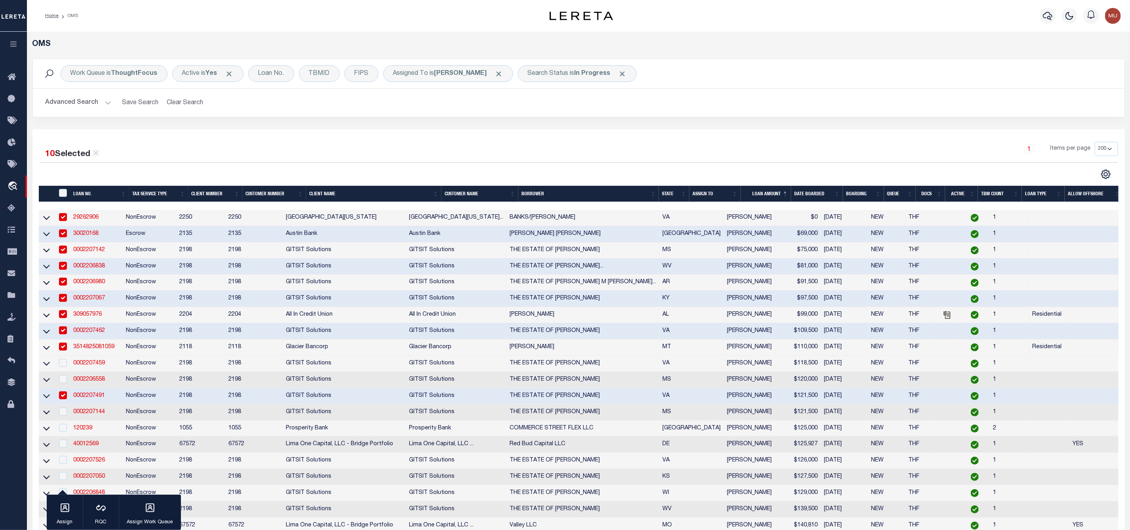
click at [62, 377] on td at bounding box center [62, 380] width 16 height 16
checkbox input "true"
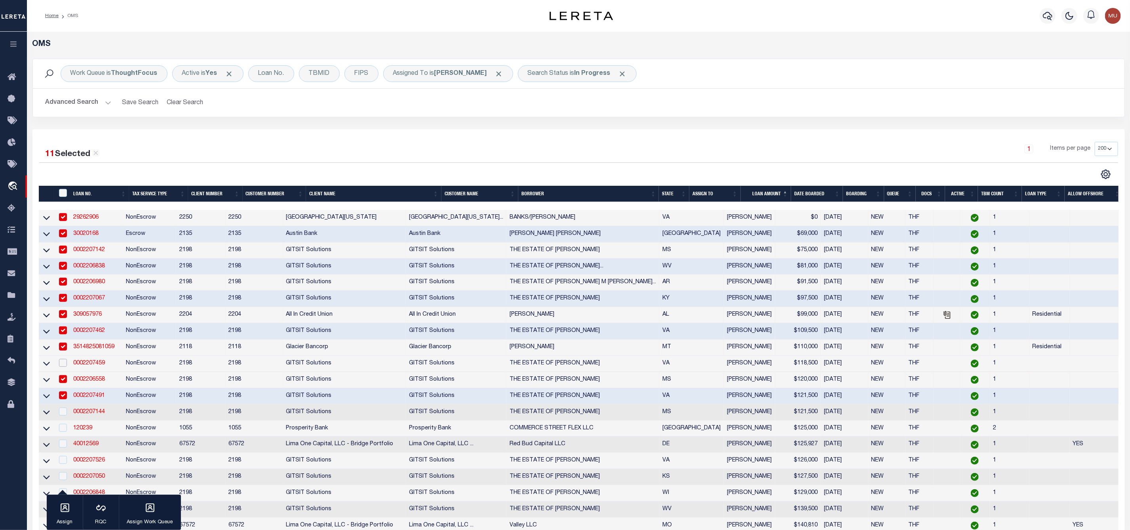
click at [62, 367] on input "checkbox" at bounding box center [63, 363] width 8 height 8
checkbox input "true"
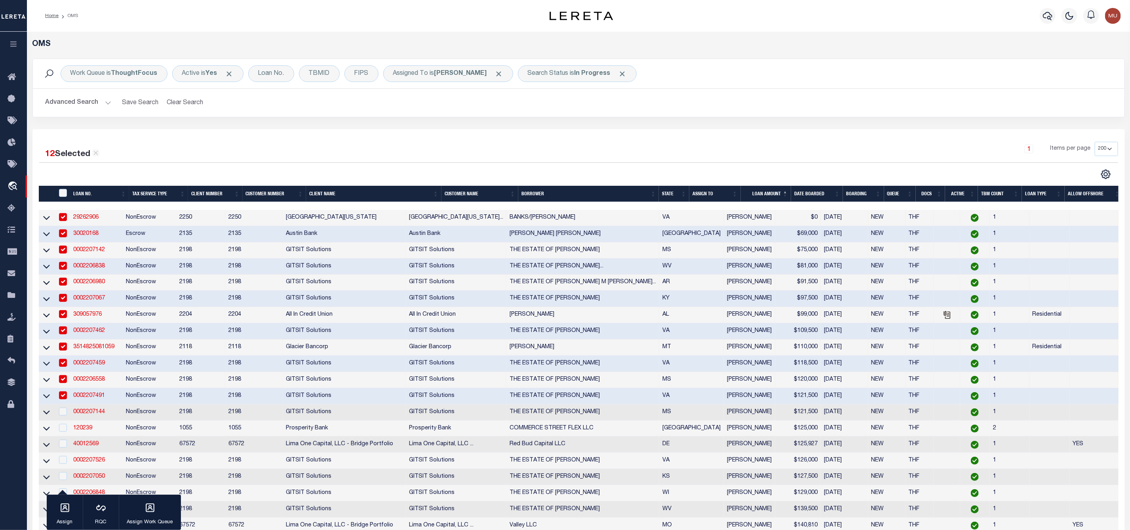
scroll to position [119, 0]
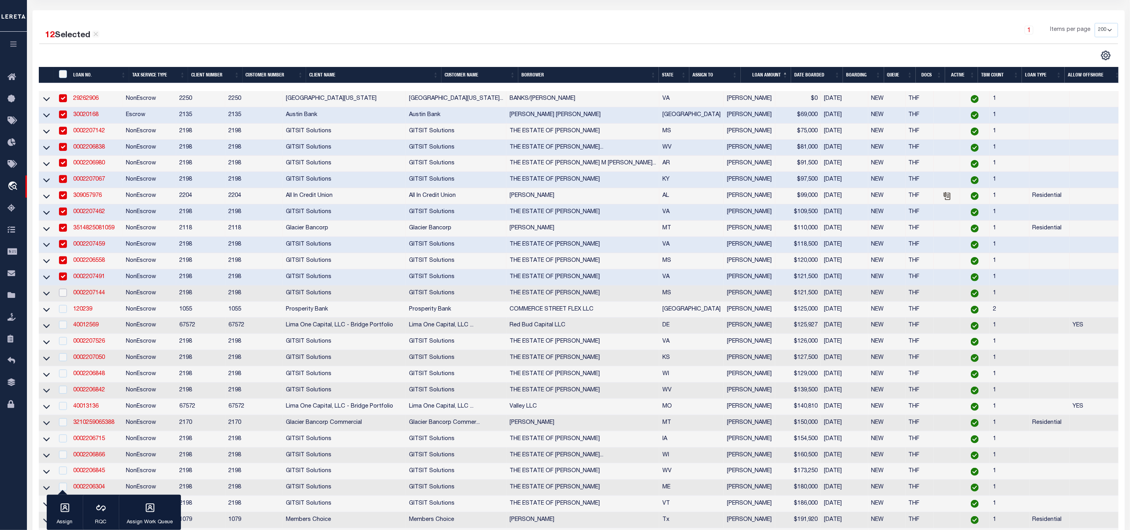
click at [60, 297] on input "checkbox" at bounding box center [63, 293] width 8 height 8
checkbox input "true"
click at [62, 314] on div at bounding box center [62, 309] width 10 height 9
checkbox input "true"
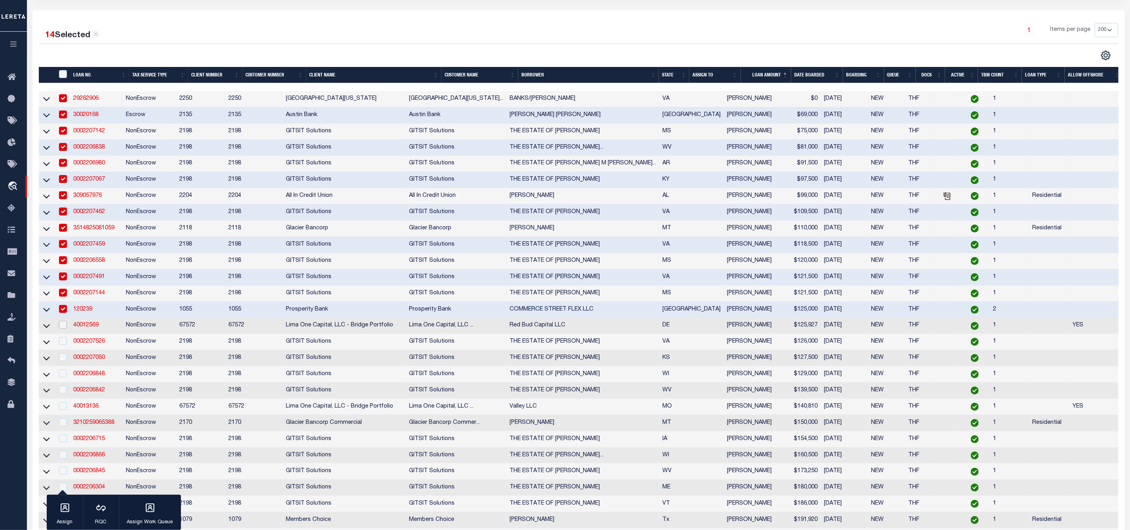
click at [63, 329] on input "checkbox" at bounding box center [63, 325] width 8 height 8
checkbox input "true"
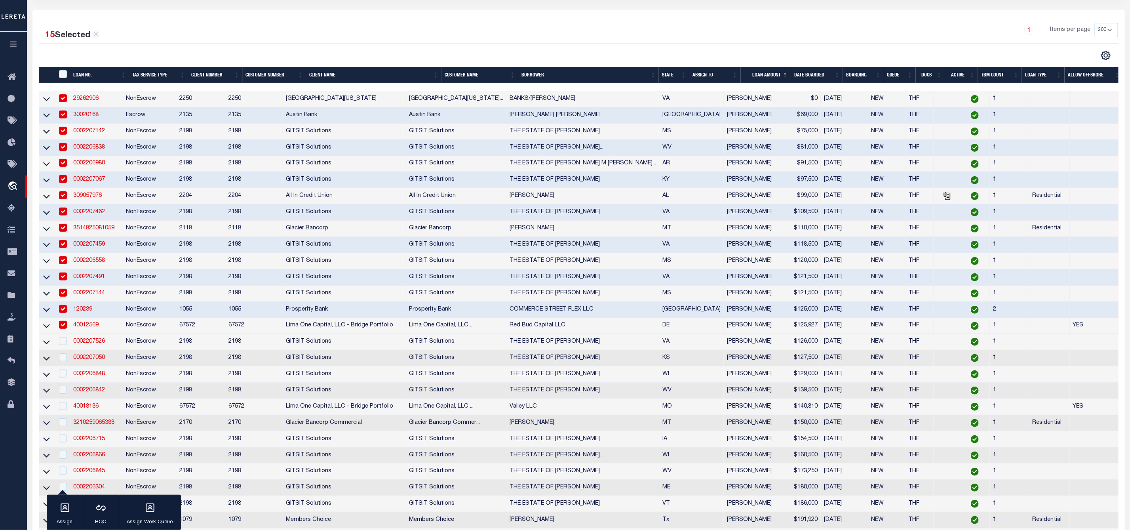
click at [61, 350] on td at bounding box center [62, 342] width 16 height 16
checkbox input "true"
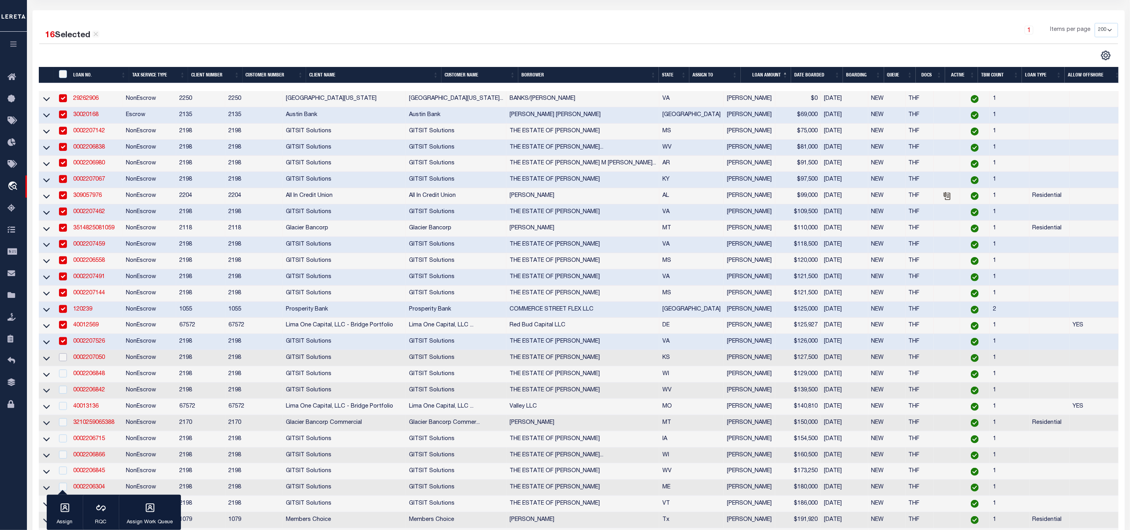
click at [61, 361] on input "checkbox" at bounding box center [63, 357] width 8 height 8
checkbox input "true"
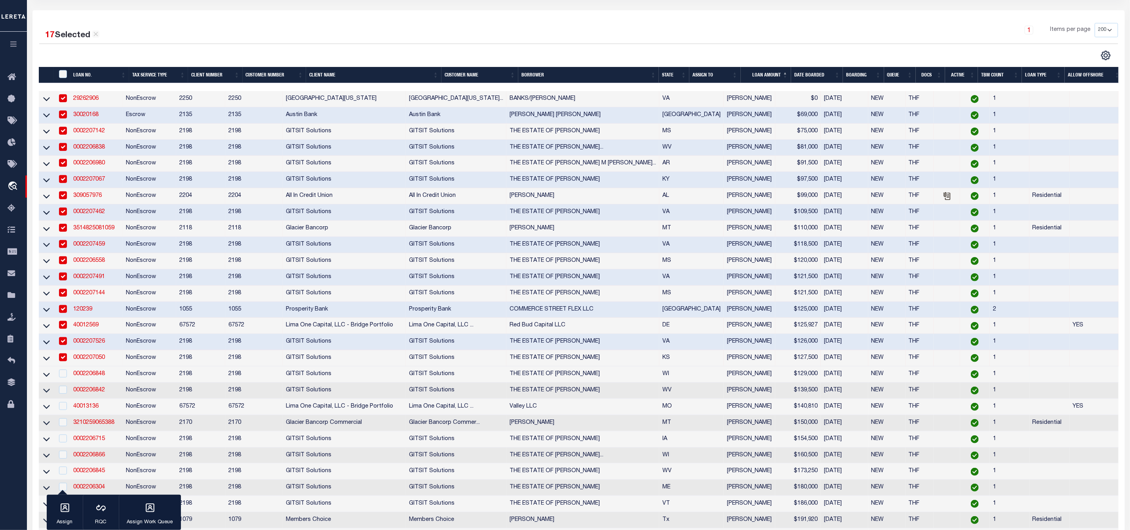
click at [61, 373] on td at bounding box center [62, 374] width 16 height 16
checkbox input "true"
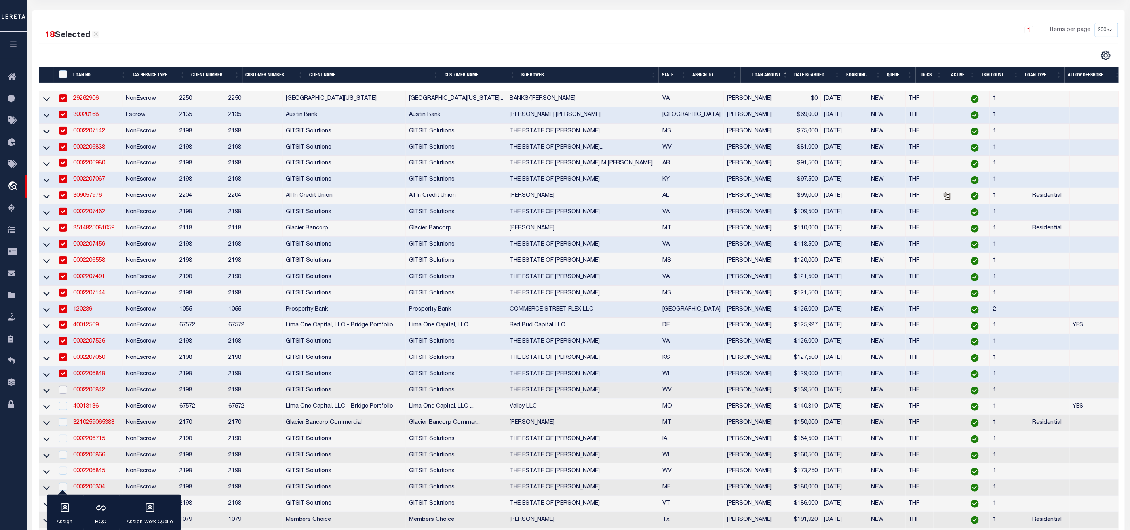
click at [61, 391] on input "checkbox" at bounding box center [63, 390] width 8 height 8
checkbox input "true"
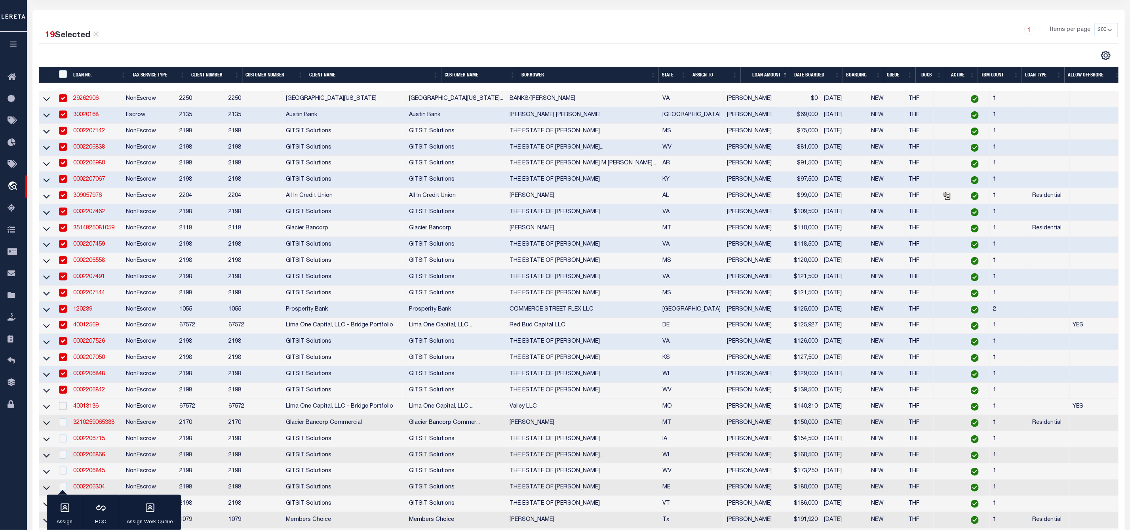
click at [59, 407] on input "checkbox" at bounding box center [63, 406] width 8 height 8
checkbox input "true"
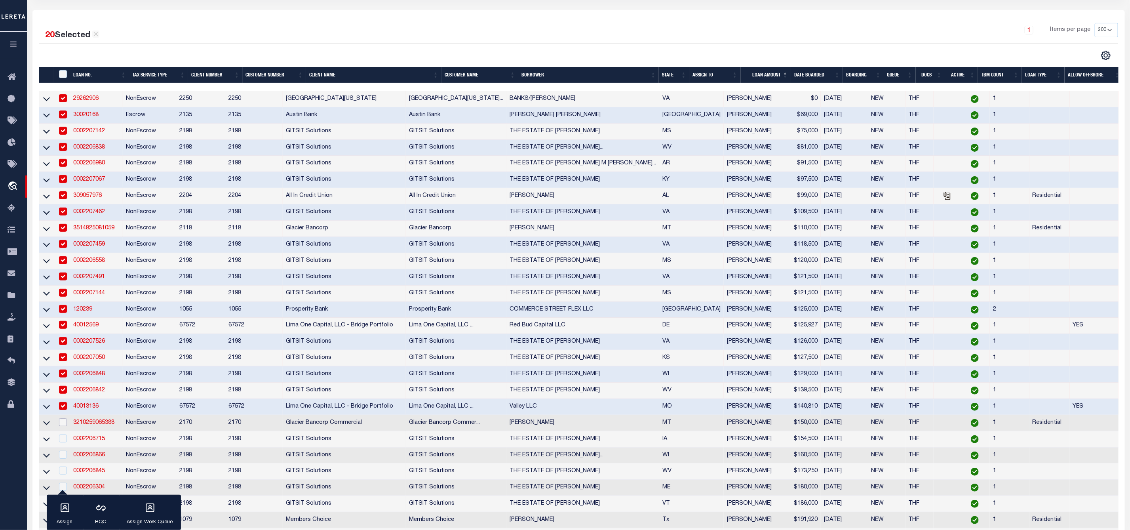
click at [63, 425] on input "checkbox" at bounding box center [63, 422] width 8 height 8
checkbox input "true"
click at [65, 442] on input "checkbox" at bounding box center [63, 438] width 8 height 8
checkbox input "true"
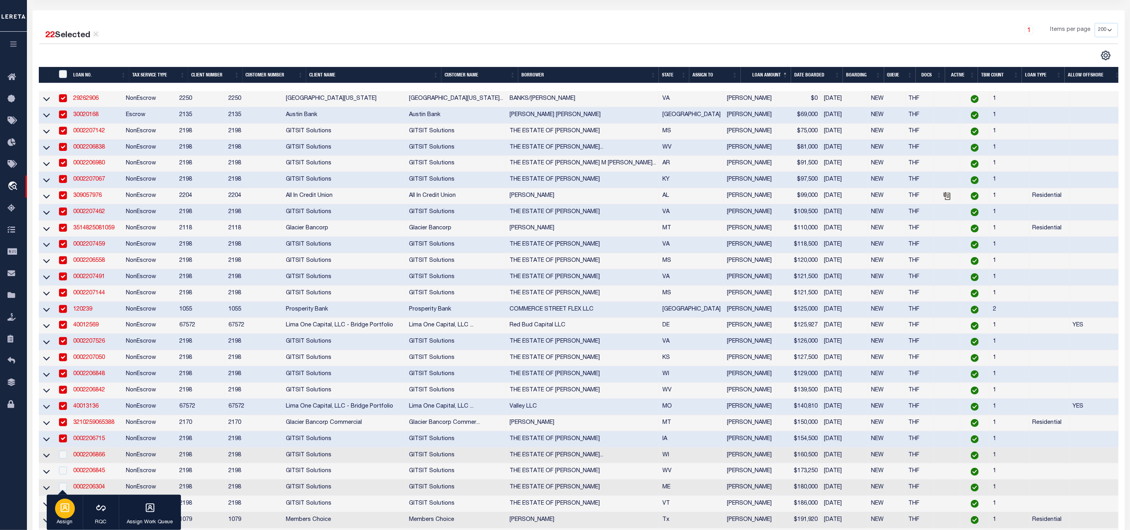
click at [64, 517] on div "button" at bounding box center [65, 509] width 20 height 20
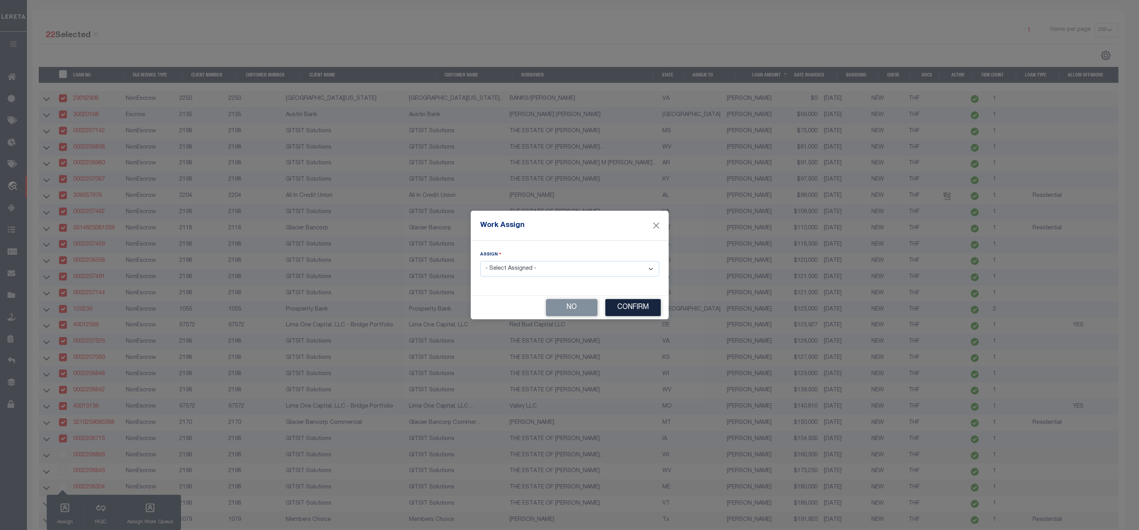
click at [545, 275] on select "- Select Assigned - --Unassigned-- [PERSON_NAME] [PERSON_NAME] [PERSON_NAME] [P…" at bounding box center [569, 268] width 179 height 15
select select "[PERSON_NAME]"
click at [480, 261] on select "- Select Assigned - --Unassigned-- [PERSON_NAME] [PERSON_NAME] [PERSON_NAME] [P…" at bounding box center [569, 268] width 179 height 15
click at [632, 307] on button "Confirm" at bounding box center [632, 307] width 55 height 17
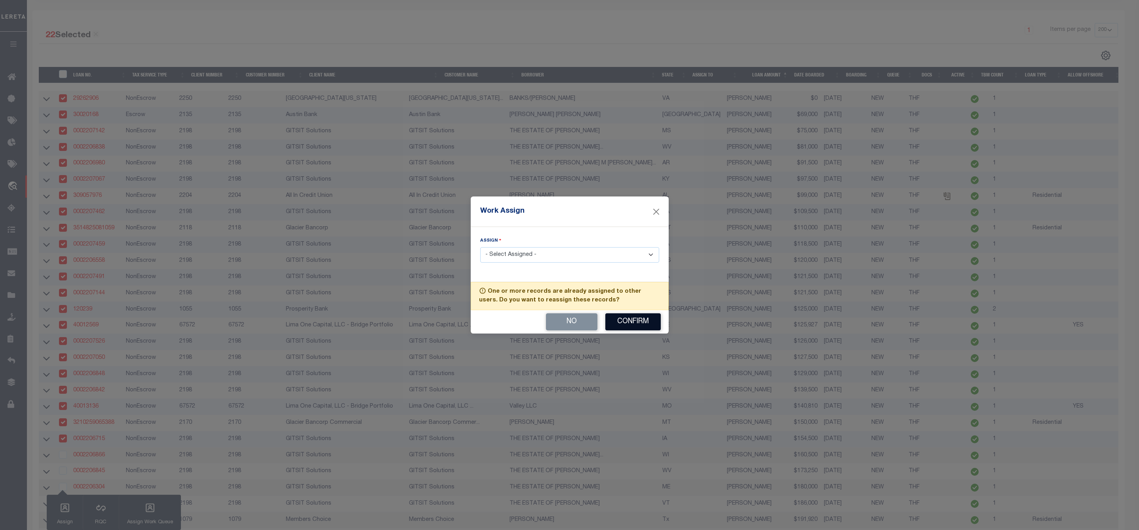
click at [626, 326] on button "Confirm" at bounding box center [632, 321] width 55 height 17
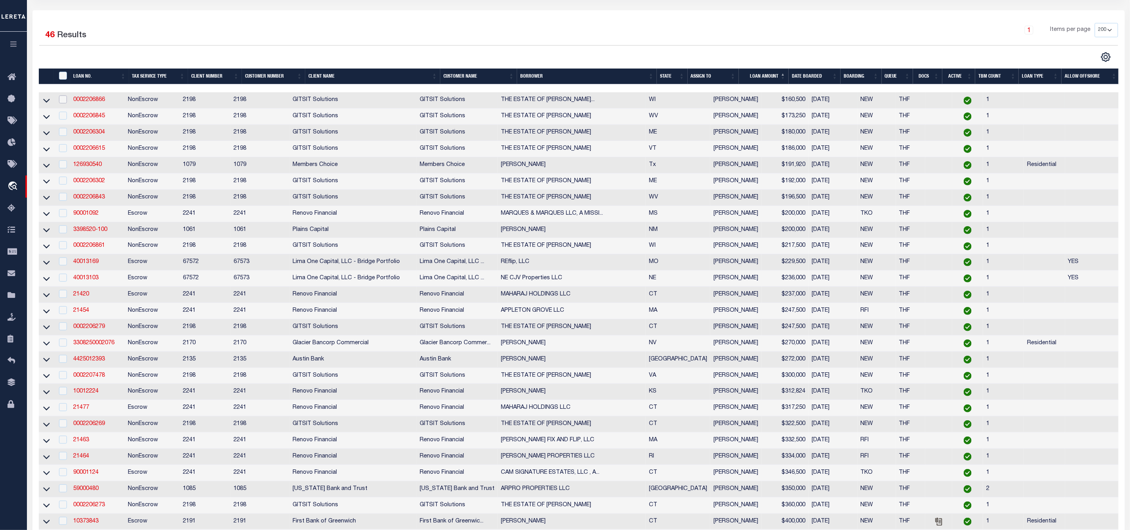
click at [63, 100] on input "checkbox" at bounding box center [63, 99] width 8 height 8
checkbox input "true"
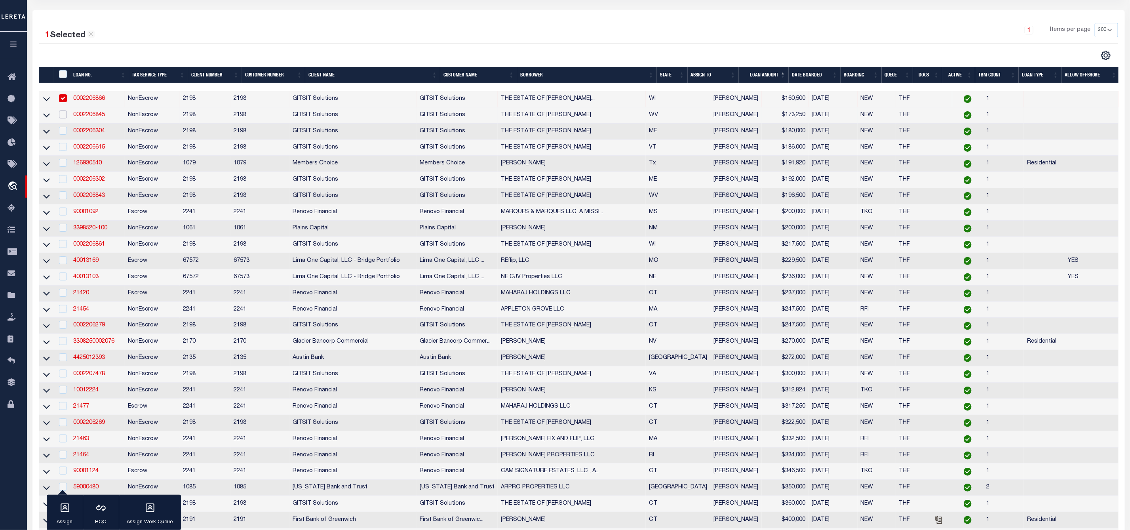
click at [60, 118] on input "checkbox" at bounding box center [63, 114] width 8 height 8
checkbox input "true"
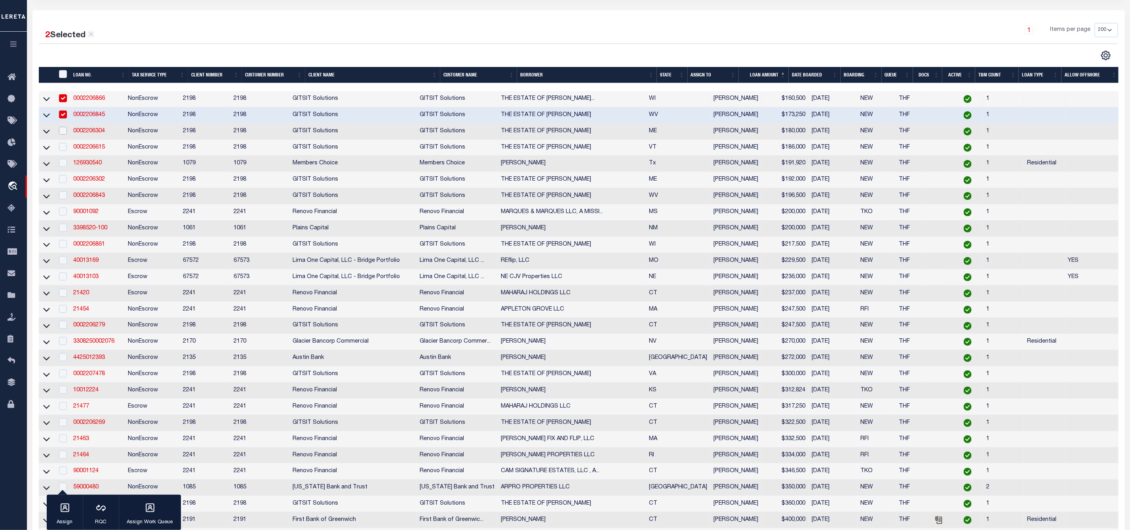
click at [62, 131] on input "checkbox" at bounding box center [63, 131] width 8 height 8
checkbox input "true"
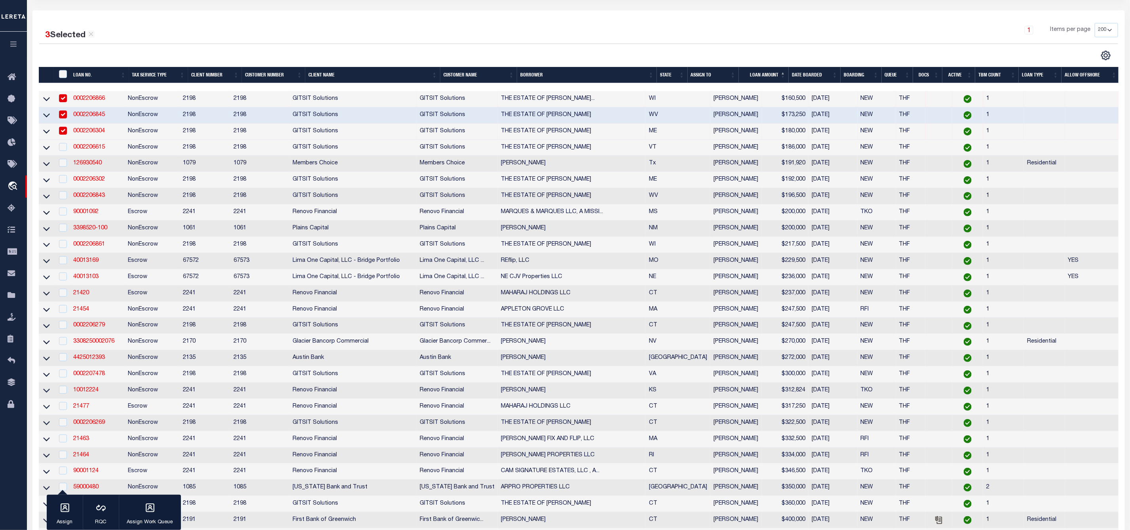
click at [63, 154] on td at bounding box center [62, 148] width 16 height 16
checkbox input "true"
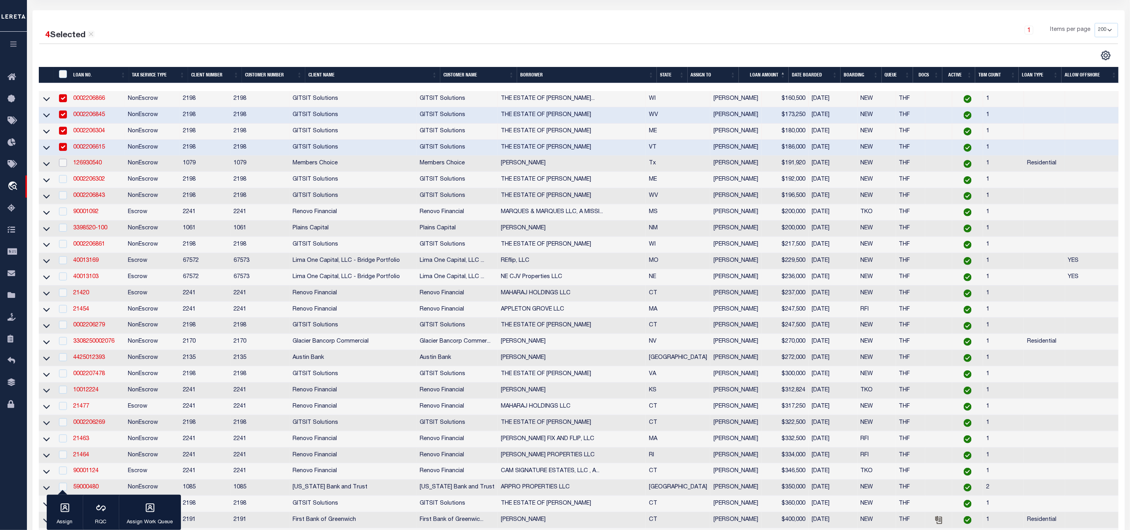
click at [64, 167] on input "checkbox" at bounding box center [63, 163] width 8 height 8
checkbox input "true"
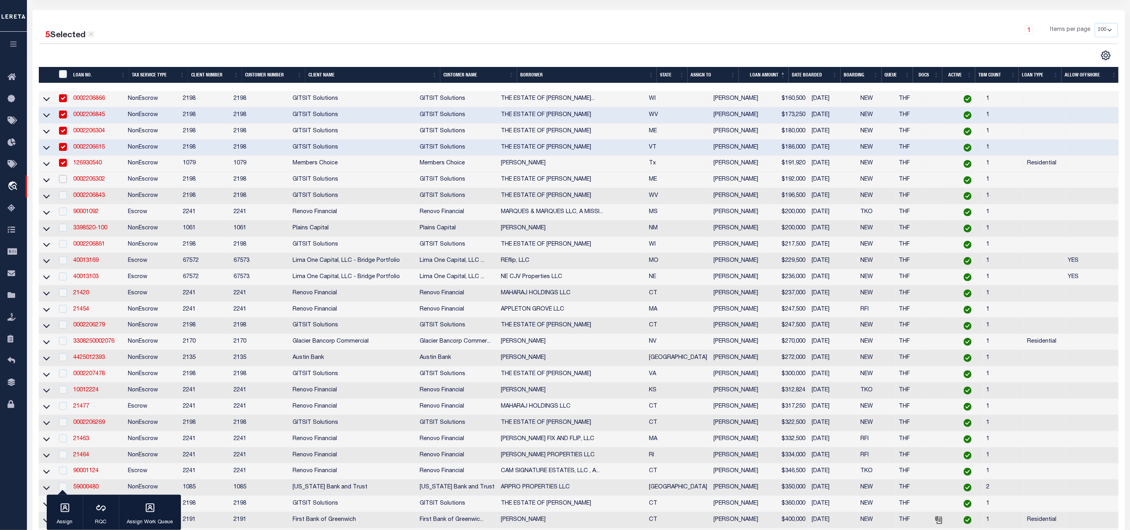
click at [63, 181] on input "checkbox" at bounding box center [63, 179] width 8 height 8
checkbox input "true"
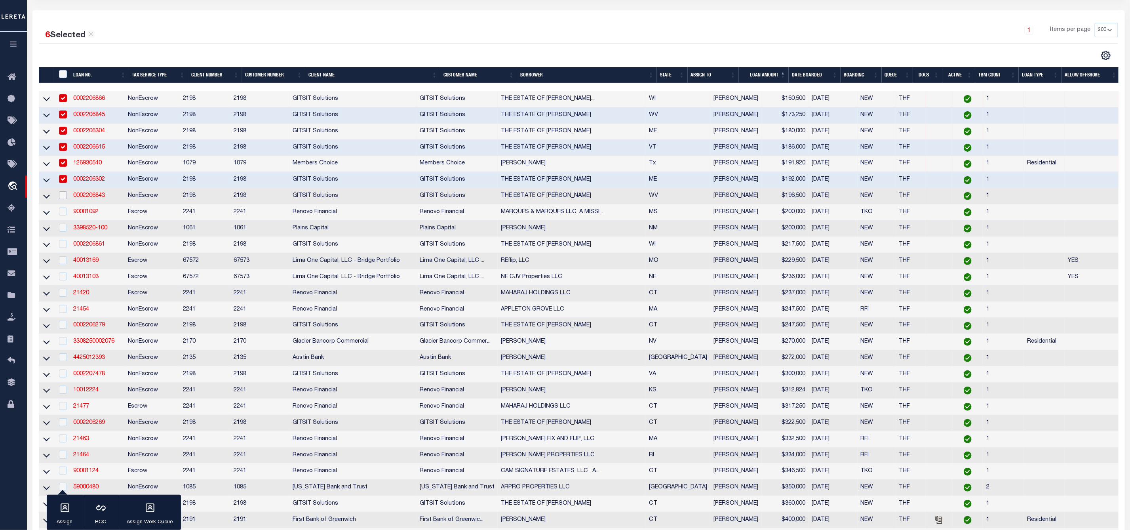
click at [62, 199] on input "checkbox" at bounding box center [63, 195] width 8 height 8
checkbox input "true"
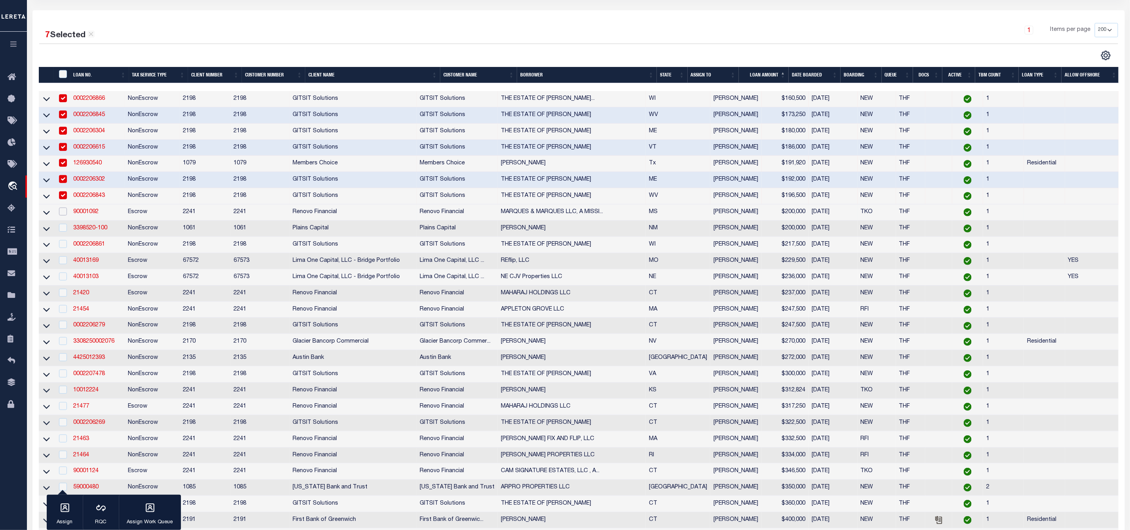
click at [61, 211] on input "checkbox" at bounding box center [63, 211] width 8 height 8
checkbox input "true"
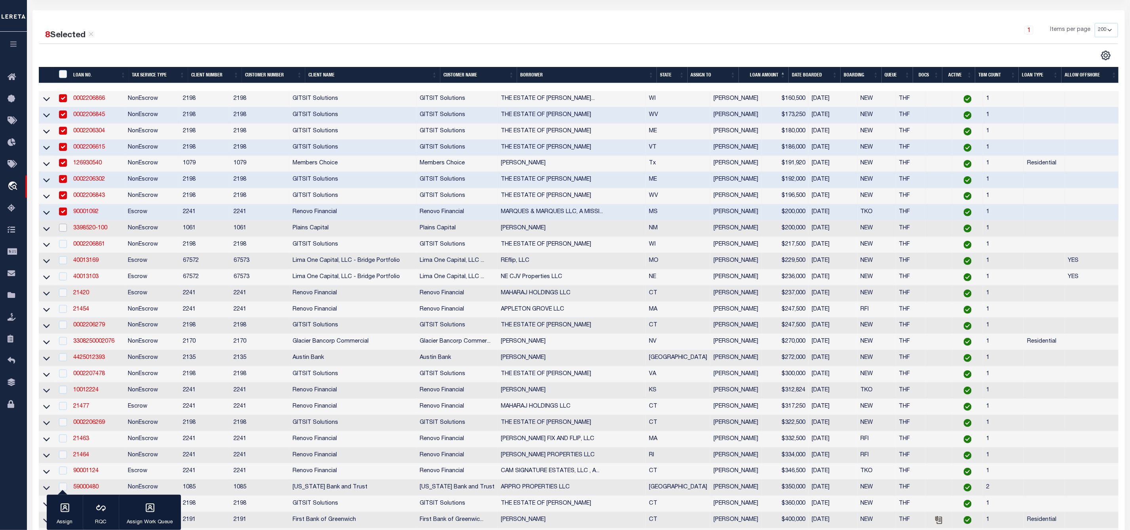
click at [62, 227] on input "checkbox" at bounding box center [63, 228] width 8 height 8
checkbox input "true"
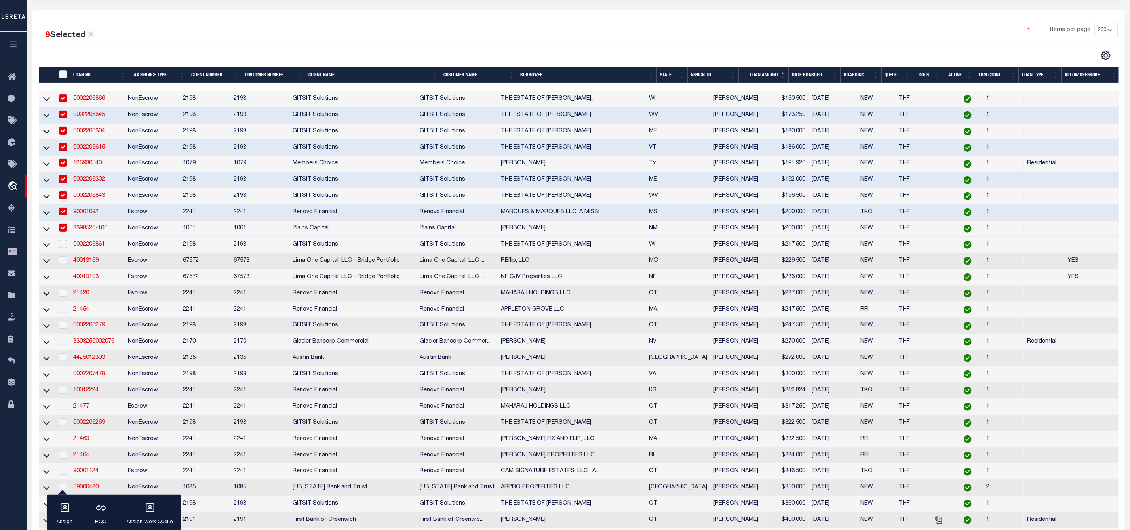
click at [63, 245] on input "checkbox" at bounding box center [63, 244] width 8 height 8
checkbox input "true"
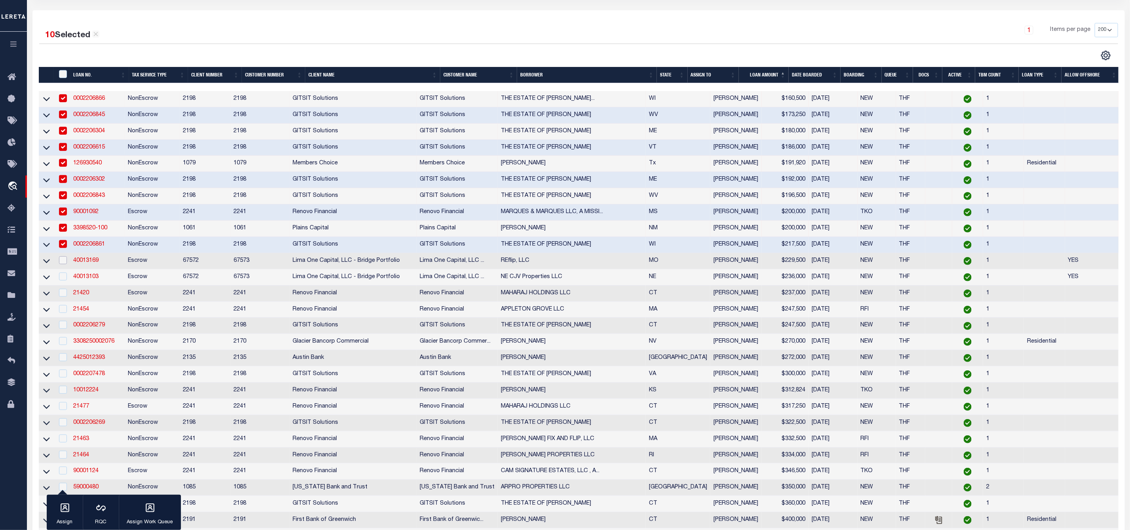
click at [63, 261] on input "checkbox" at bounding box center [63, 260] width 8 height 8
checkbox input "true"
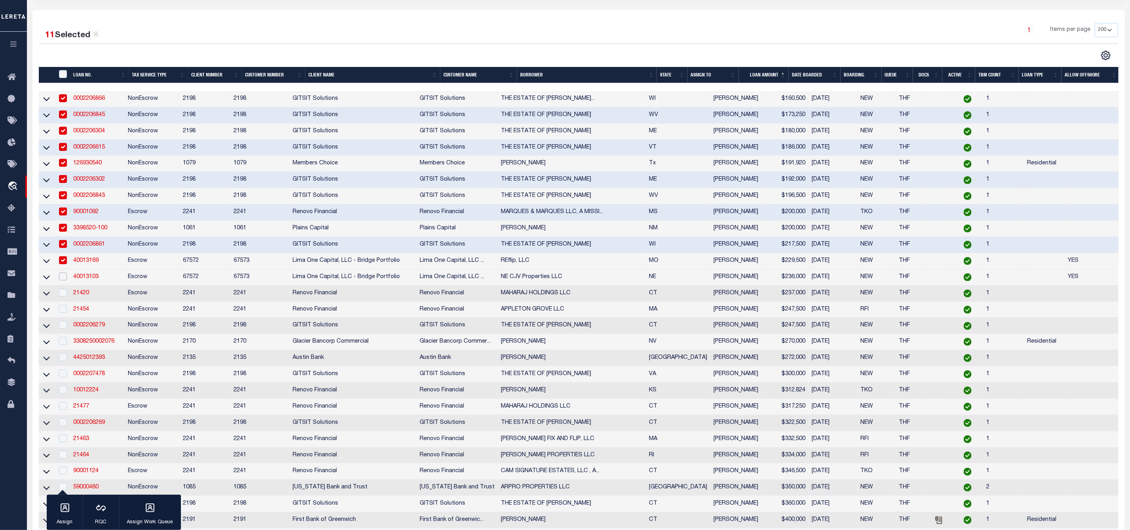
click at [62, 279] on input "checkbox" at bounding box center [63, 276] width 8 height 8
checkbox input "true"
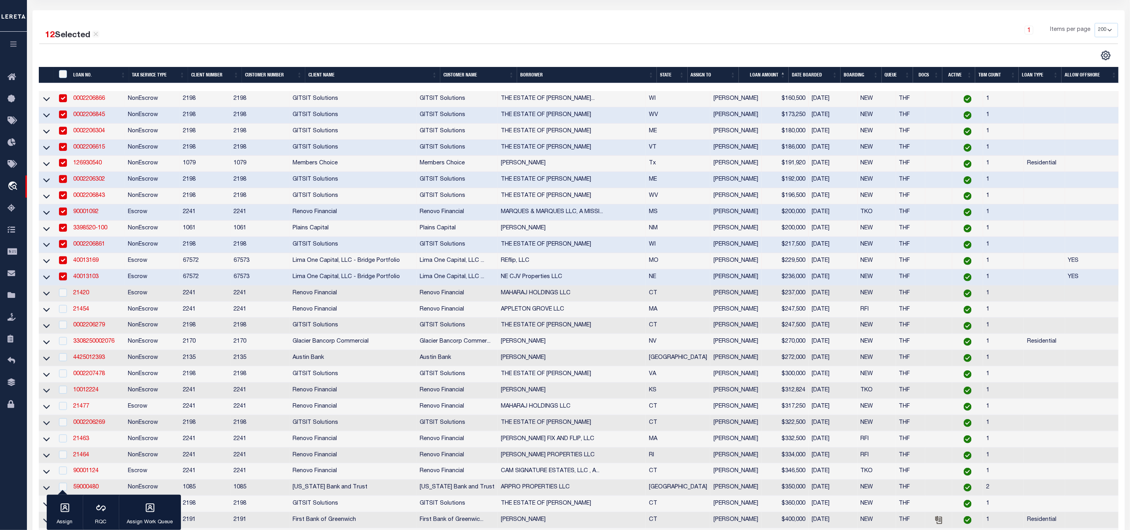
click at [63, 297] on div at bounding box center [62, 293] width 10 height 9
checkbox input "true"
click at [63, 313] on input "checkbox" at bounding box center [63, 309] width 8 height 8
checkbox input "true"
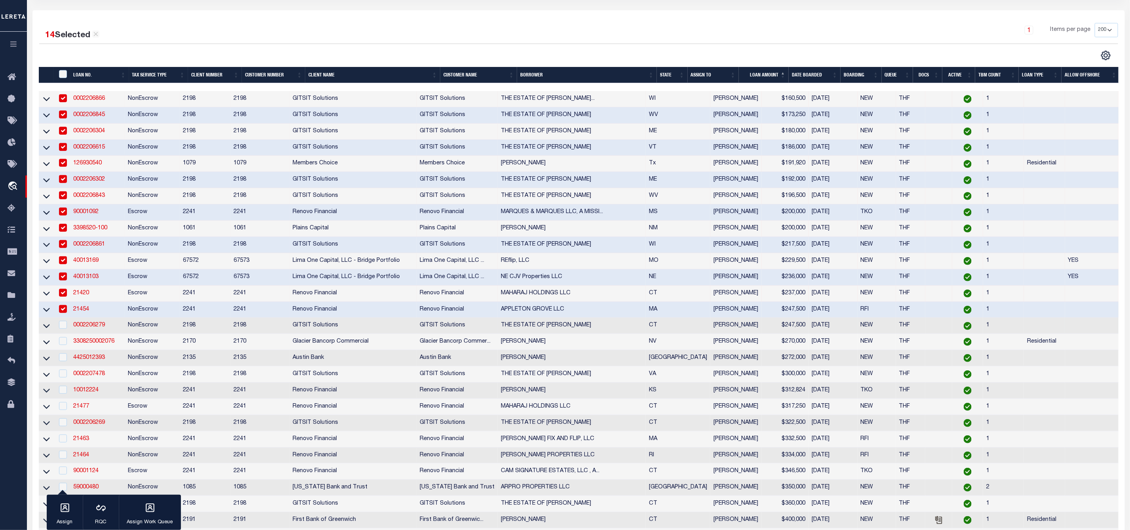
click at [61, 329] on div at bounding box center [62, 325] width 10 height 9
checkbox input "true"
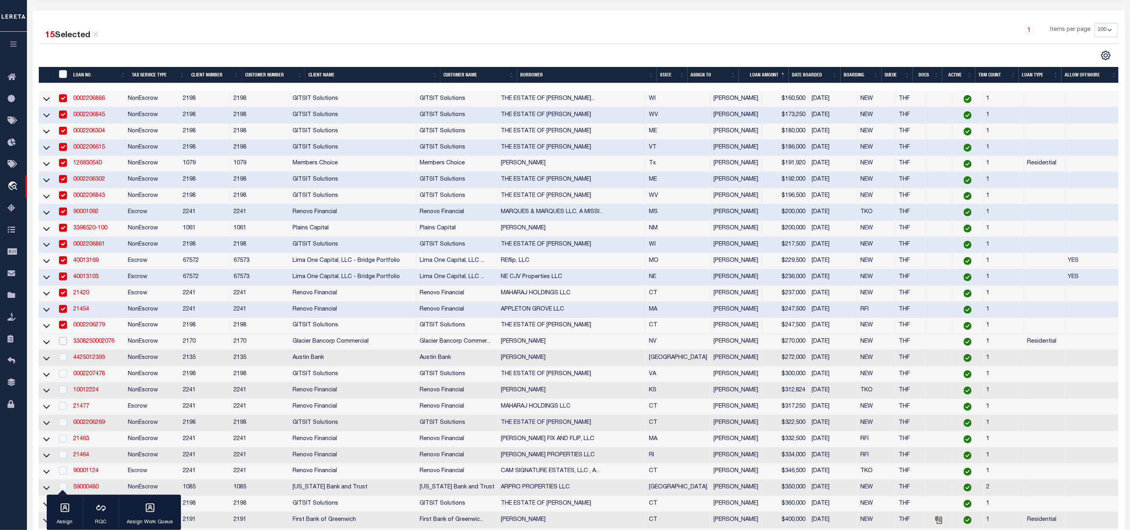
click at [62, 345] on input "checkbox" at bounding box center [63, 341] width 8 height 8
checkbox input "true"
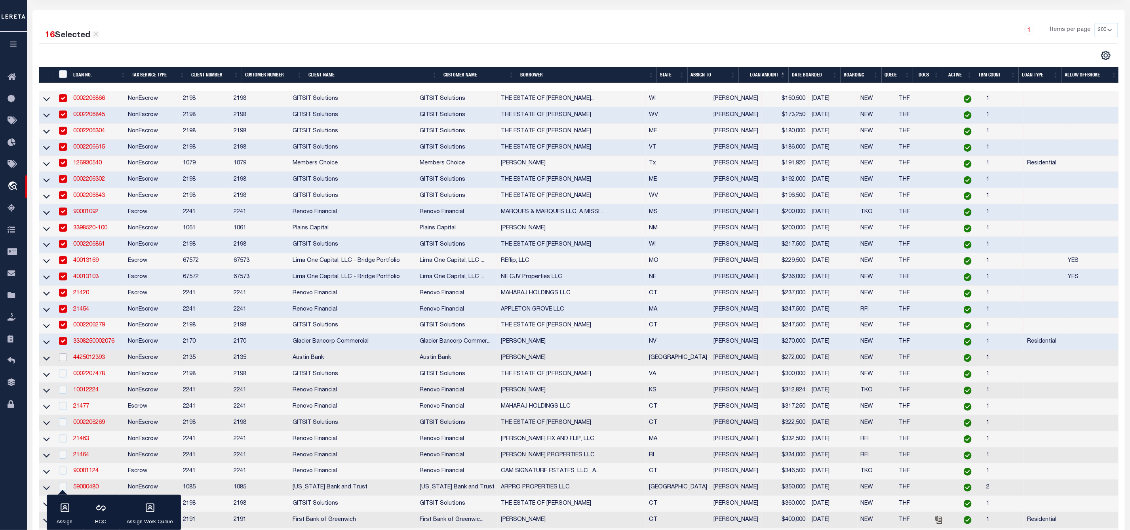
click at [62, 361] on input "checkbox" at bounding box center [63, 357] width 8 height 8
checkbox input "true"
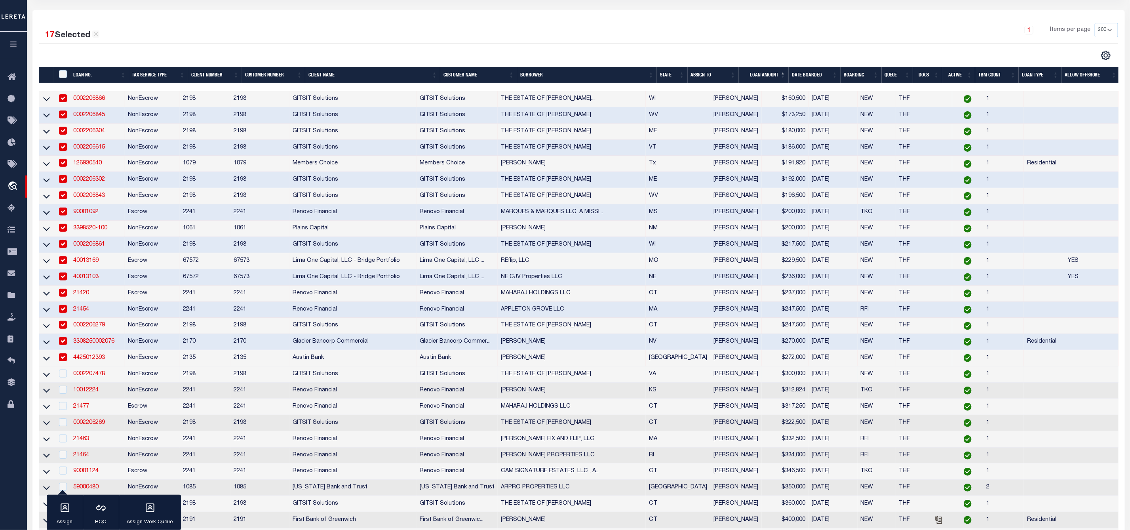
click at [63, 378] on div at bounding box center [62, 373] width 10 height 9
checkbox input "true"
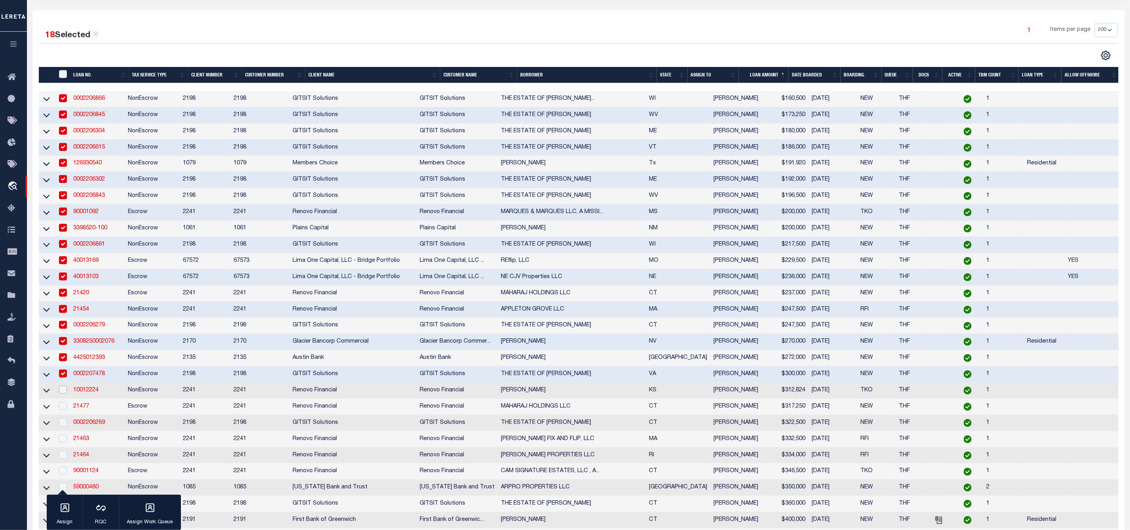
click at [62, 394] on input "checkbox" at bounding box center [63, 390] width 8 height 8
checkbox input "true"
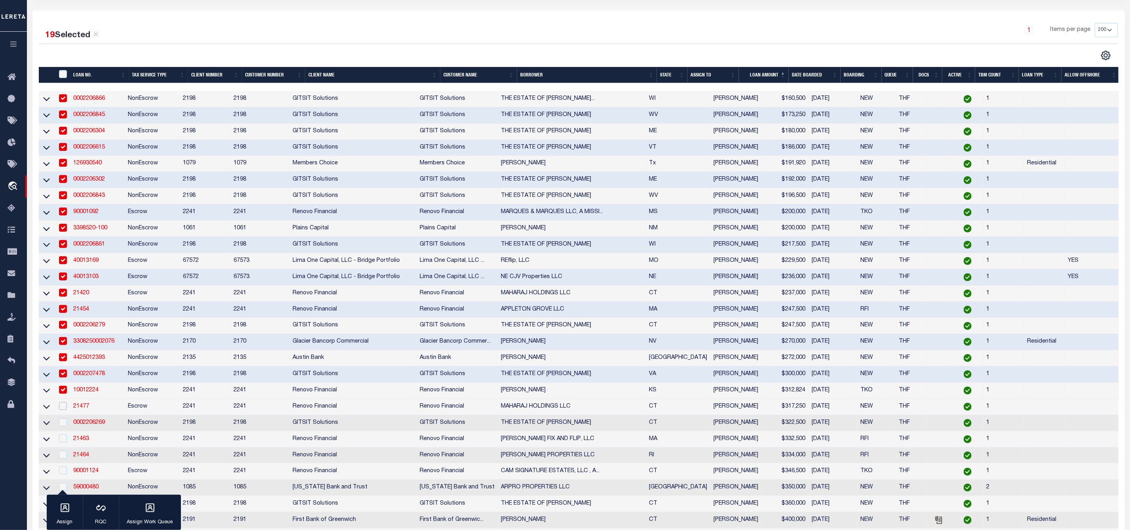
click at [62, 409] on input "checkbox" at bounding box center [63, 406] width 8 height 8
checkbox input "true"
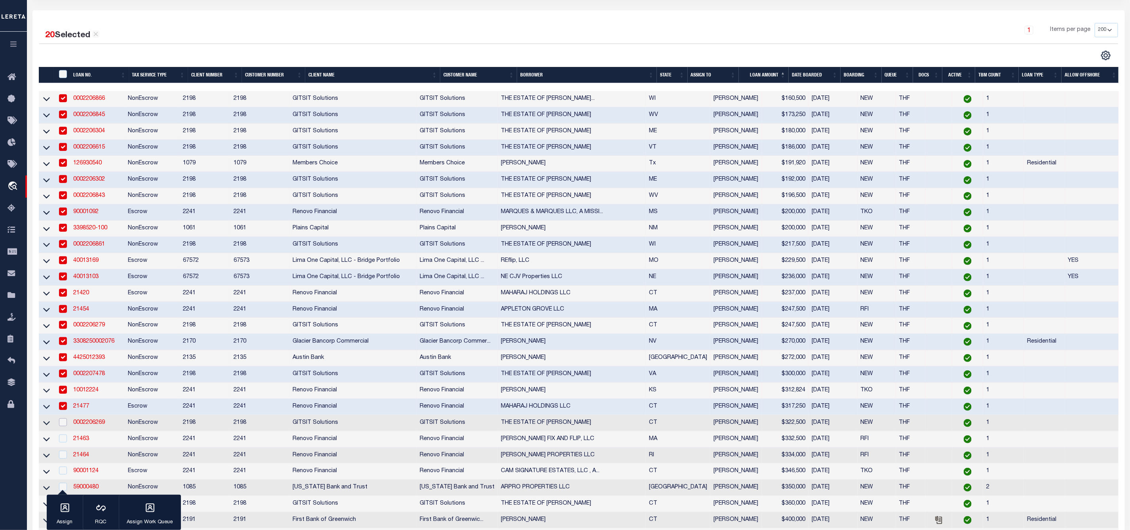
click at [61, 423] on input "checkbox" at bounding box center [63, 422] width 8 height 8
checkbox input "true"
click at [63, 441] on input "checkbox" at bounding box center [63, 438] width 8 height 8
checkbox input "true"
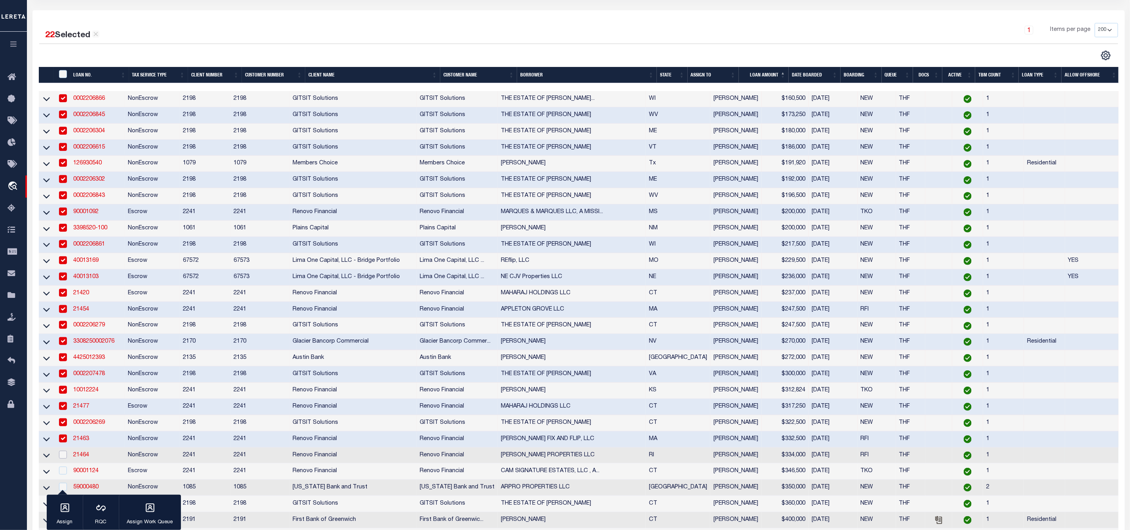
click at [63, 455] on input "checkbox" at bounding box center [63, 455] width 8 height 8
checkbox input "true"
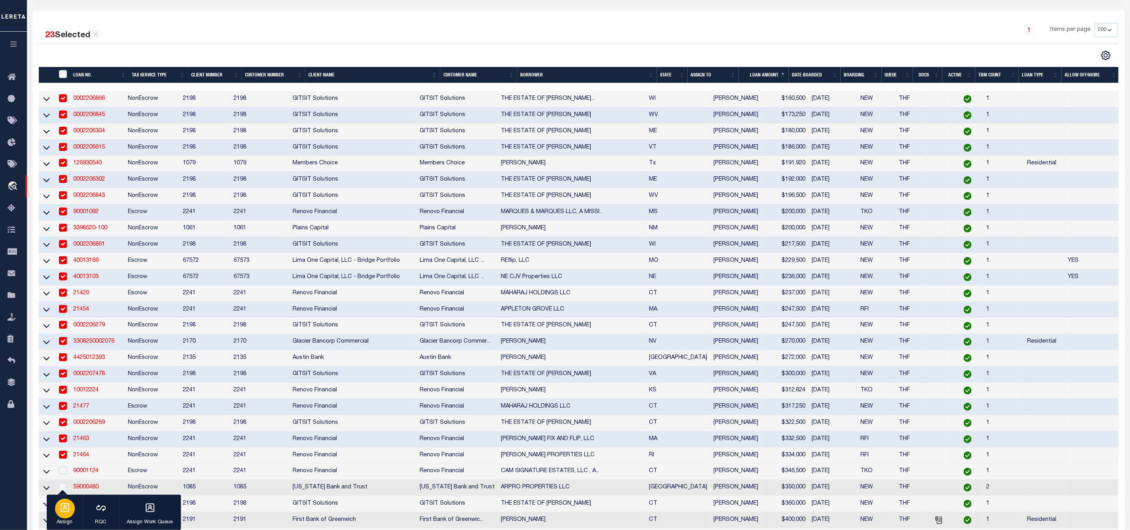
click at [68, 514] on div "button" at bounding box center [65, 509] width 20 height 20
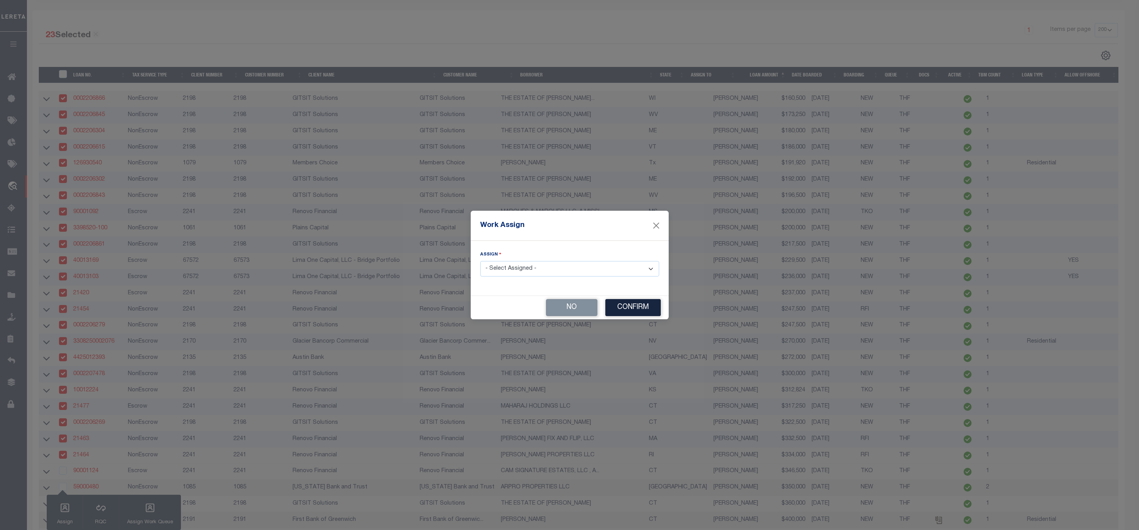
click at [521, 271] on select "- Select Assigned - --Unassigned-- [PERSON_NAME] [PERSON_NAME] [PERSON_NAME] [P…" at bounding box center [569, 268] width 179 height 15
select select "[PERSON_NAME]"
click at [480, 261] on select "- Select Assigned - --Unassigned-- [PERSON_NAME] [PERSON_NAME] [PERSON_NAME] [P…" at bounding box center [569, 268] width 179 height 15
click at [655, 308] on button "Confirm" at bounding box center [632, 307] width 55 height 17
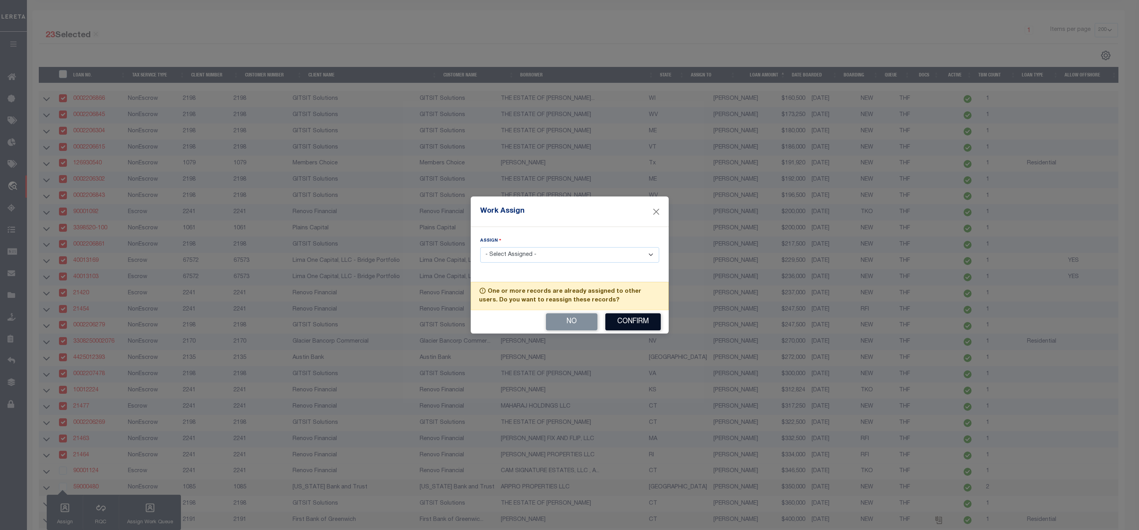
click at [642, 326] on button "Confirm" at bounding box center [632, 321] width 55 height 17
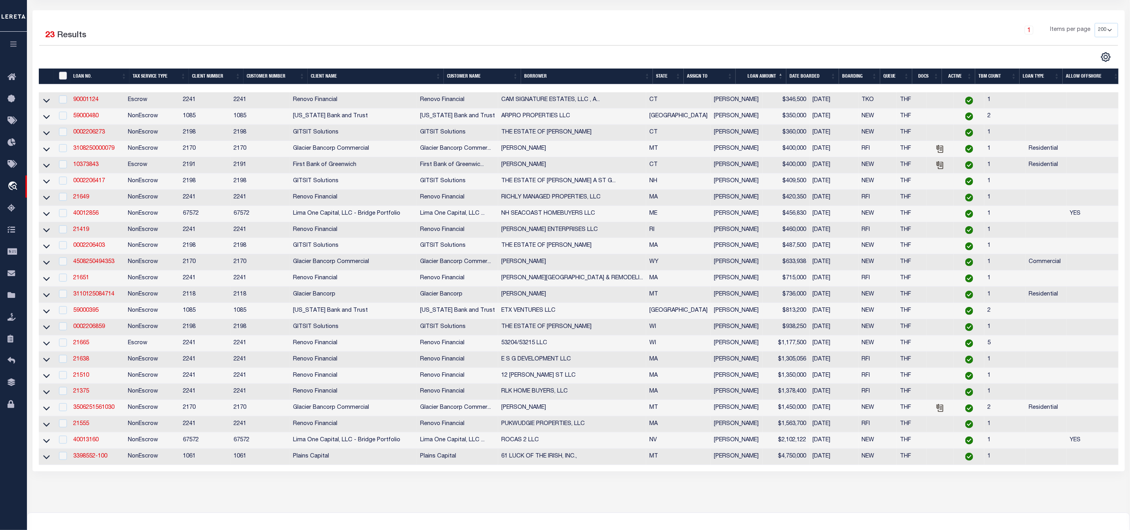
click at [64, 76] on input "" at bounding box center [63, 76] width 8 height 8
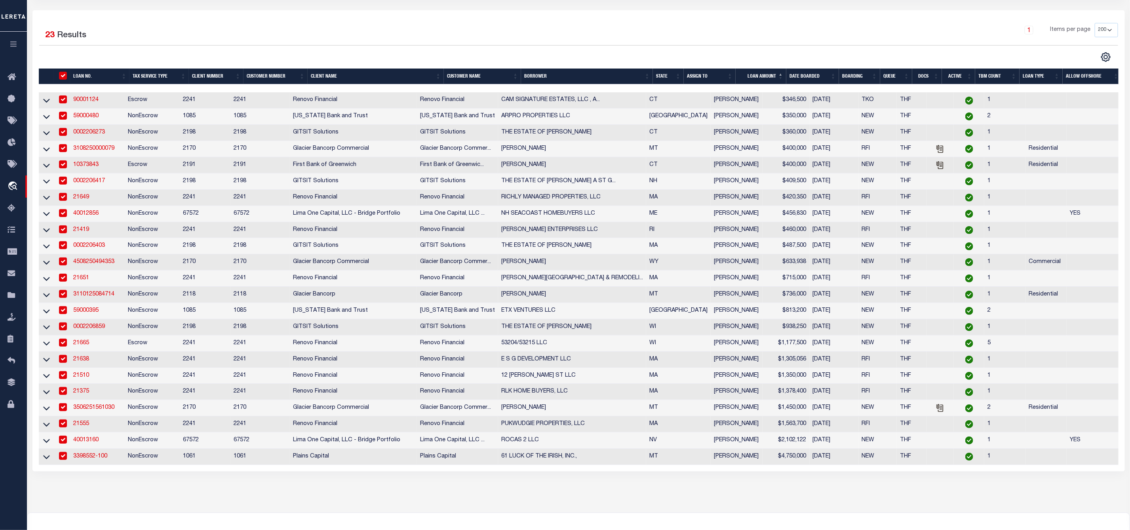
checkbox input "true"
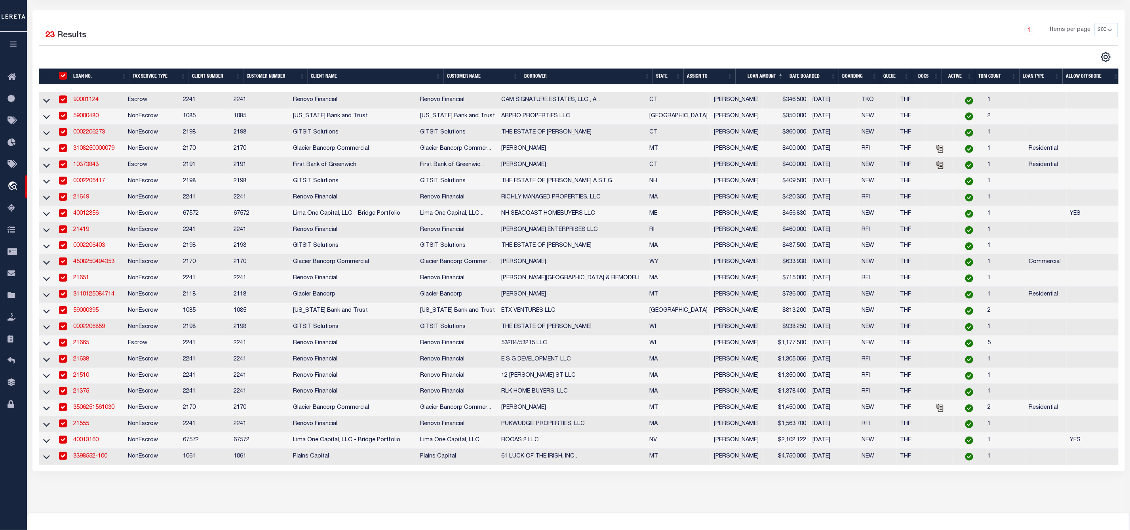
checkbox input "true"
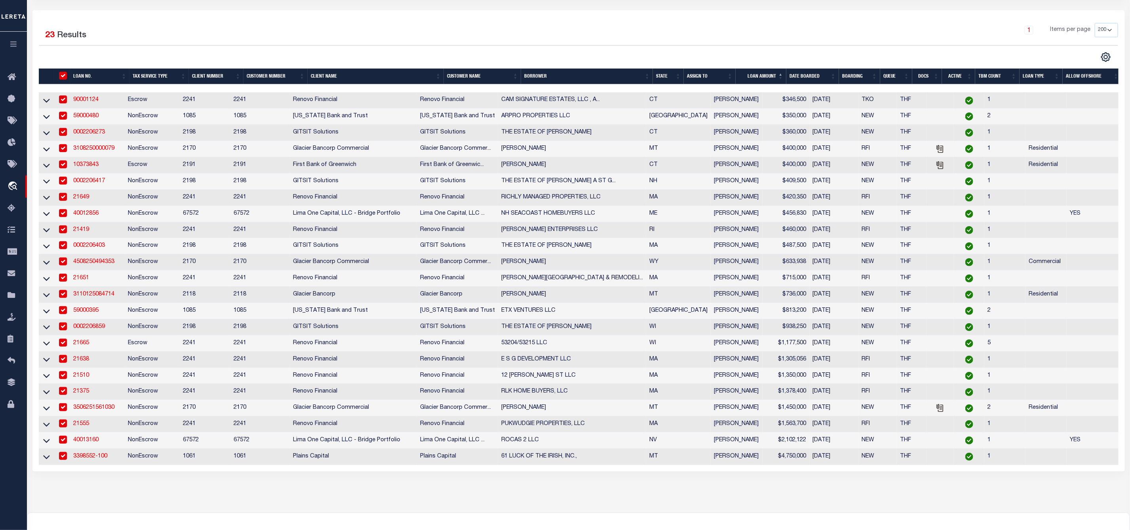
checkbox input "true"
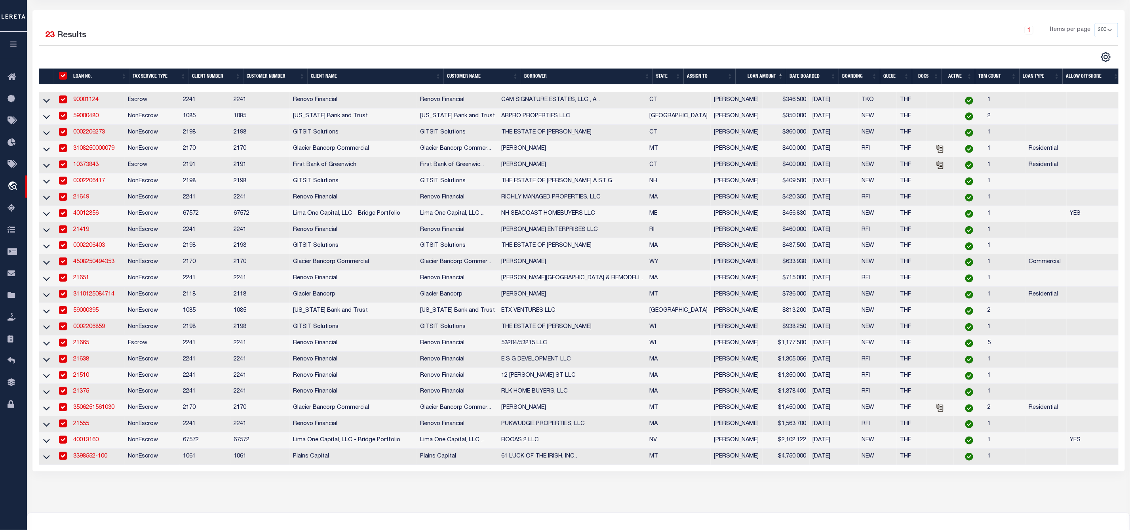
checkbox input "true"
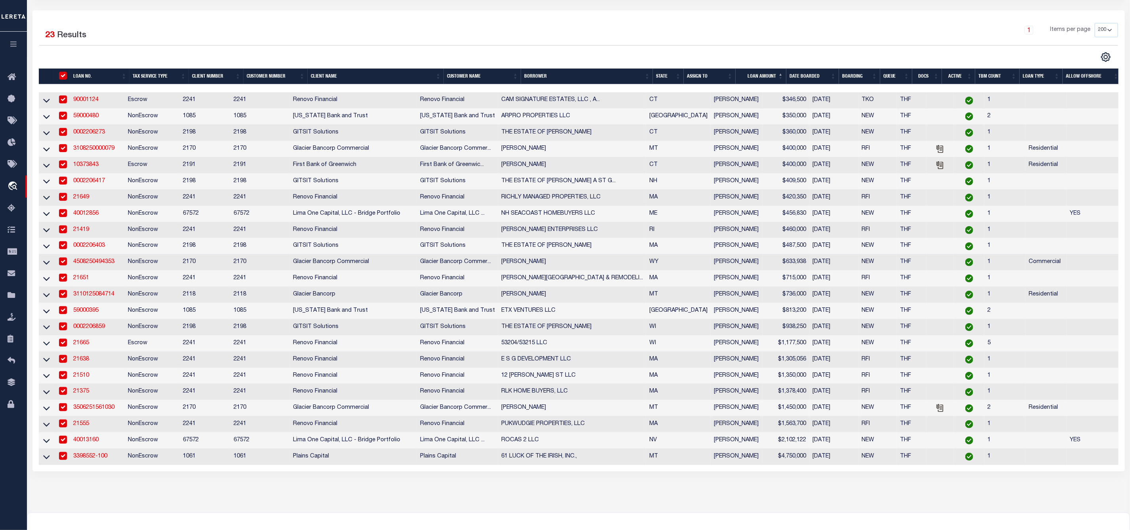
checkbox input "true"
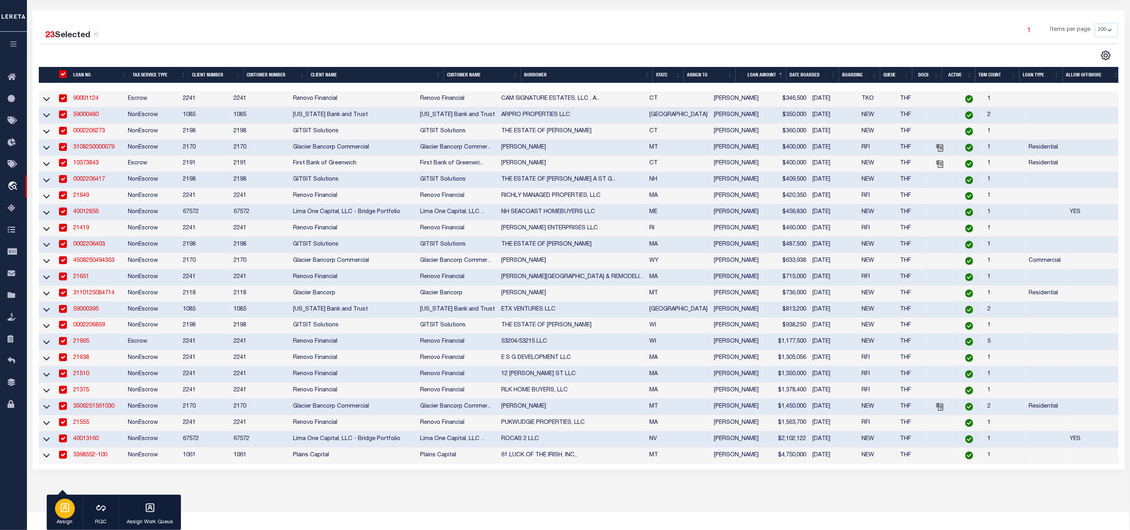
click at [61, 506] on icon "button" at bounding box center [65, 507] width 9 height 9
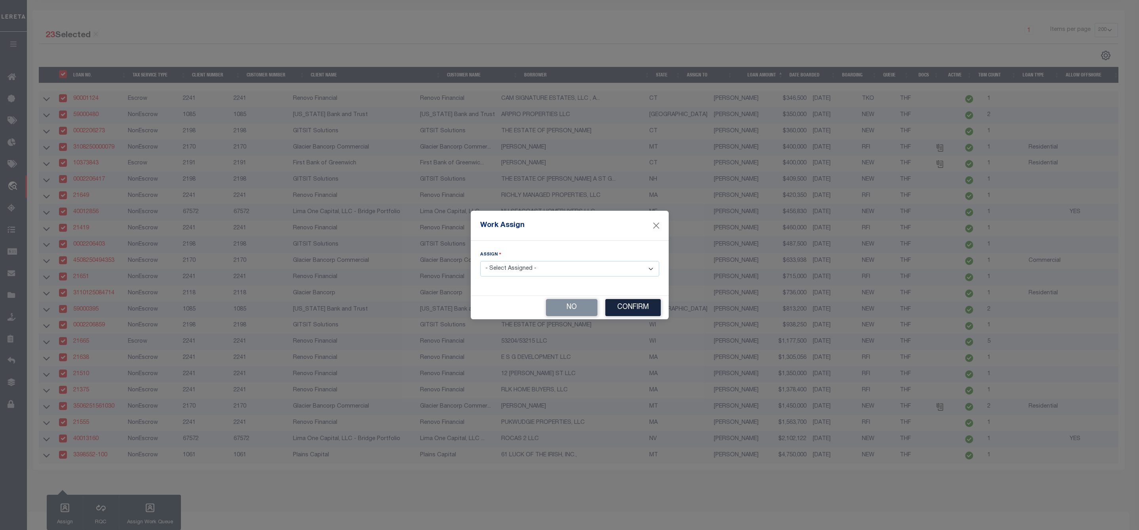
click at [537, 270] on select "- Select Assigned - --Unassigned-- [PERSON_NAME] [PERSON_NAME] [PERSON_NAME] [P…" at bounding box center [569, 268] width 179 height 15
select select "[PERSON_NAME]"
click at [480, 261] on select "- Select Assigned - --Unassigned-- [PERSON_NAME] [PERSON_NAME] [PERSON_NAME] [P…" at bounding box center [569, 268] width 179 height 15
click at [630, 308] on button "Confirm" at bounding box center [632, 307] width 55 height 17
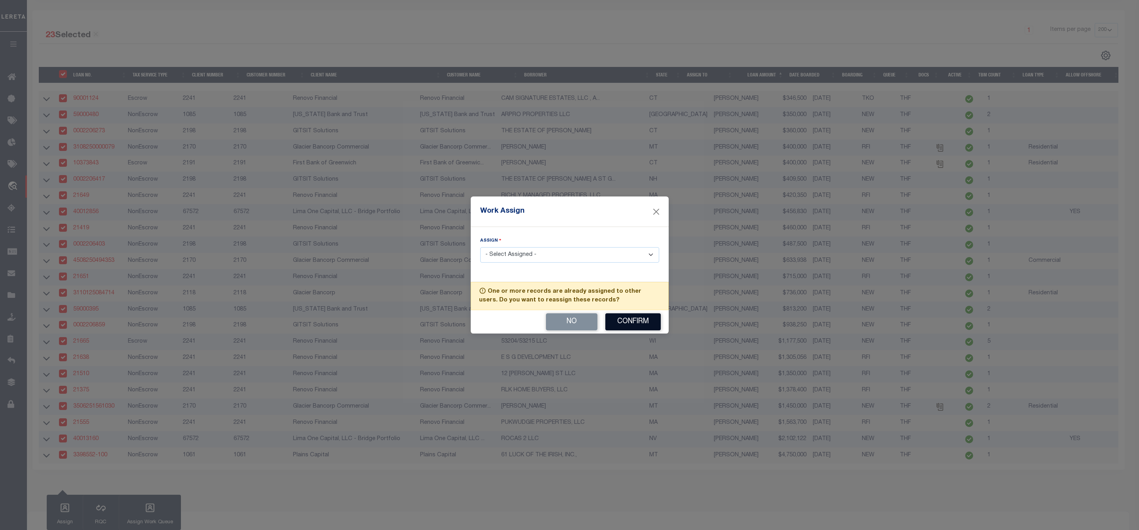
click at [626, 318] on button "Confirm" at bounding box center [632, 321] width 55 height 17
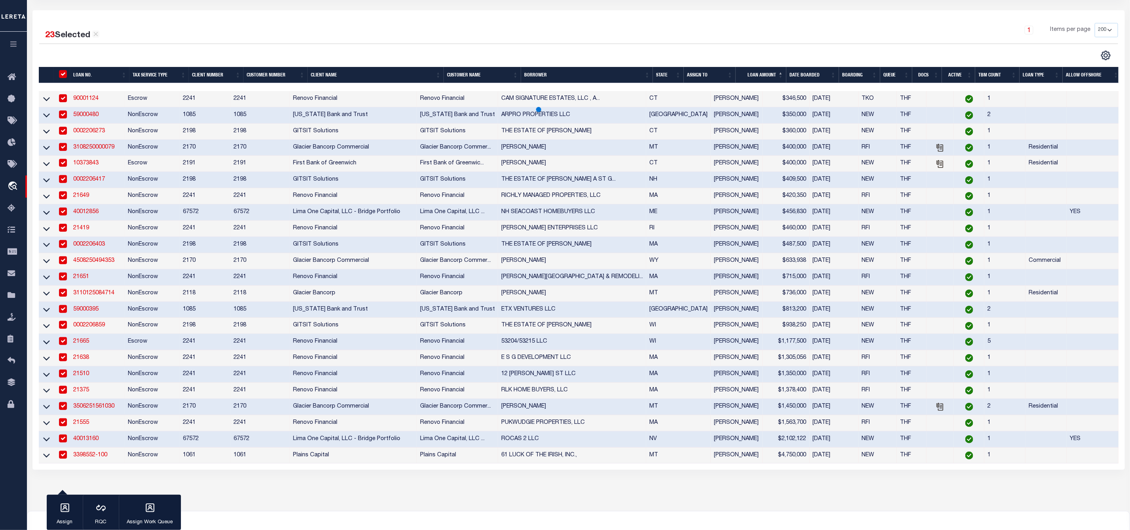
scroll to position [0, 0]
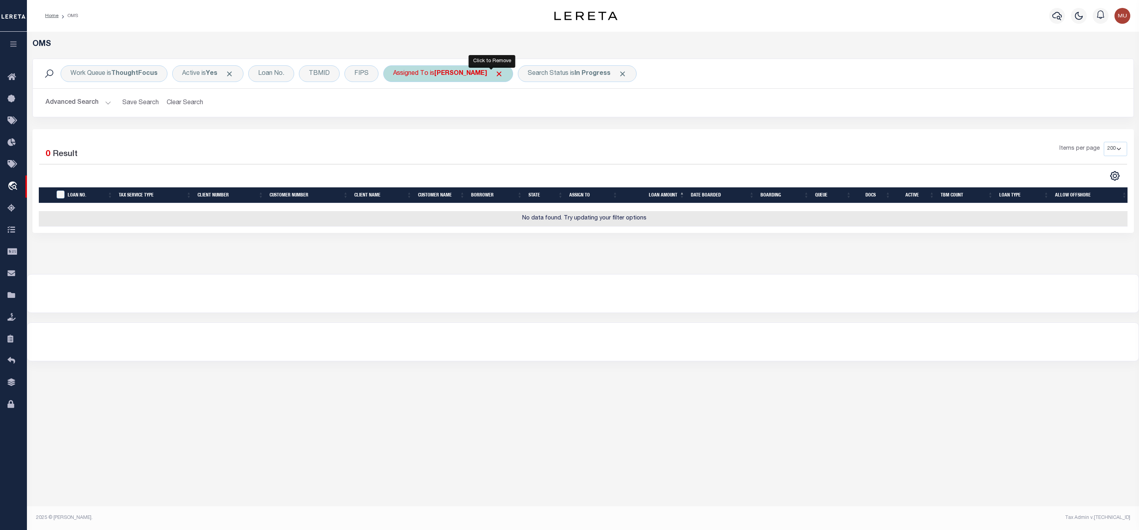
click at [495, 73] on span "Click to Remove" at bounding box center [499, 74] width 8 height 8
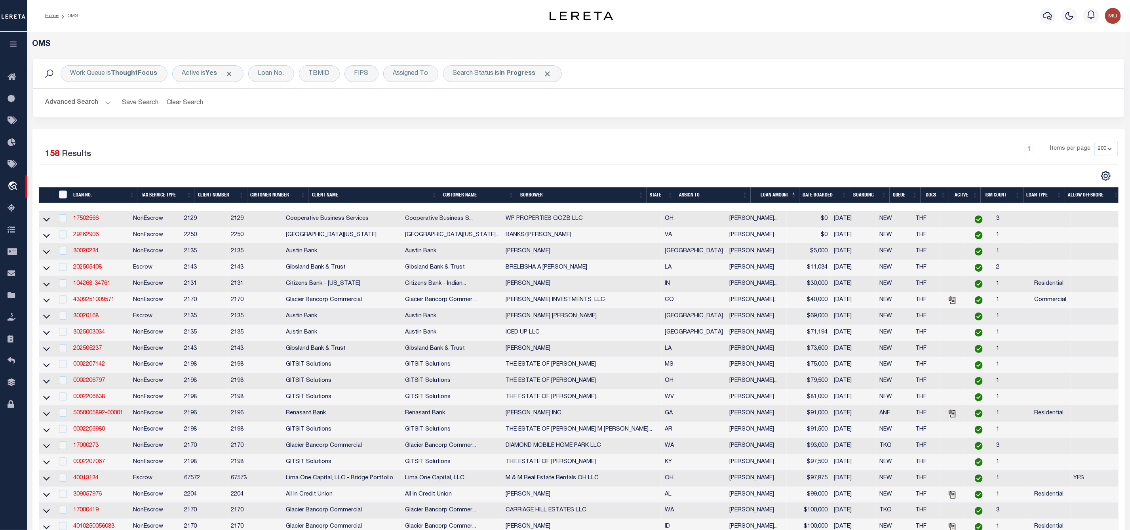
click at [742, 192] on th "ASSIGN TO" at bounding box center [713, 195] width 74 height 16
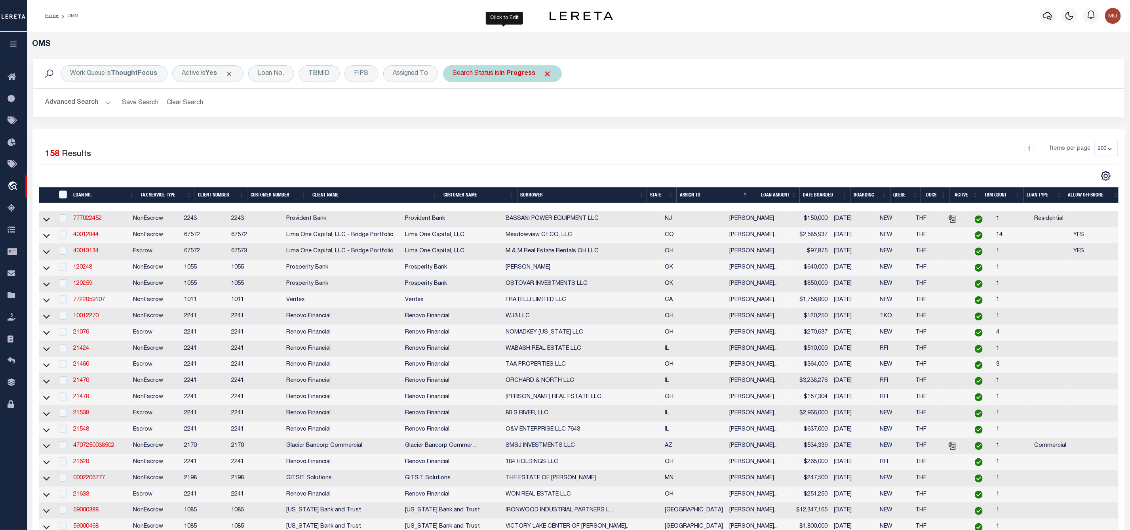
click at [480, 74] on div "Search Status is In Progress" at bounding box center [502, 73] width 119 height 17
click at [484, 114] on select "Automated Search Bad Parcel Complete Duplicate Parcel High Dollar Reporting In …" at bounding box center [511, 112] width 116 height 15
select select "RD"
click at [455, 106] on select "Automated Search Bad Parcel Complete Duplicate Parcel High Dollar Reporting In …" at bounding box center [511, 112] width 116 height 15
click at [559, 129] on input "Apply" at bounding box center [557, 129] width 23 height 13
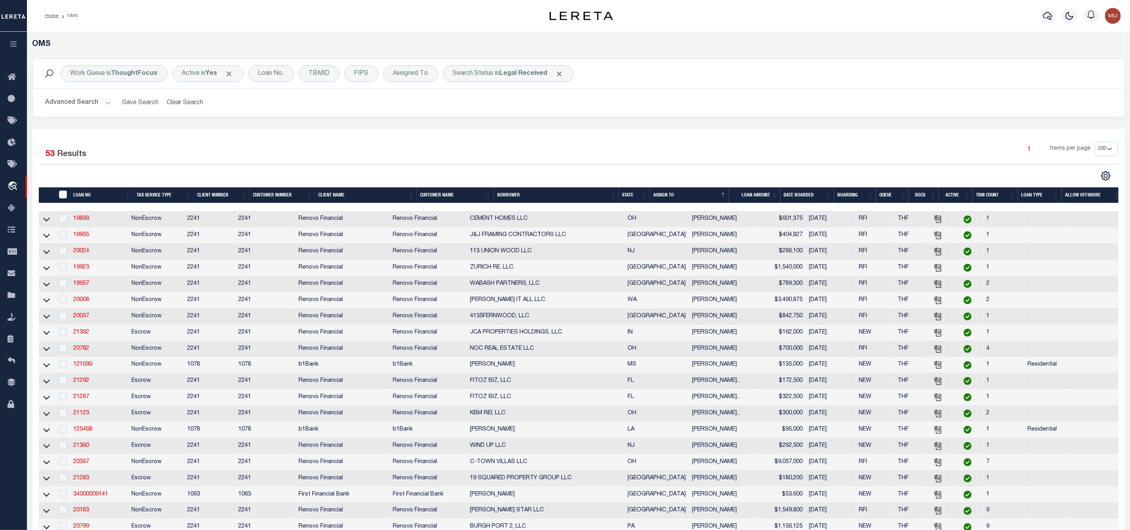
click at [96, 106] on button "Advanced Search" at bounding box center [79, 102] width 66 height 15
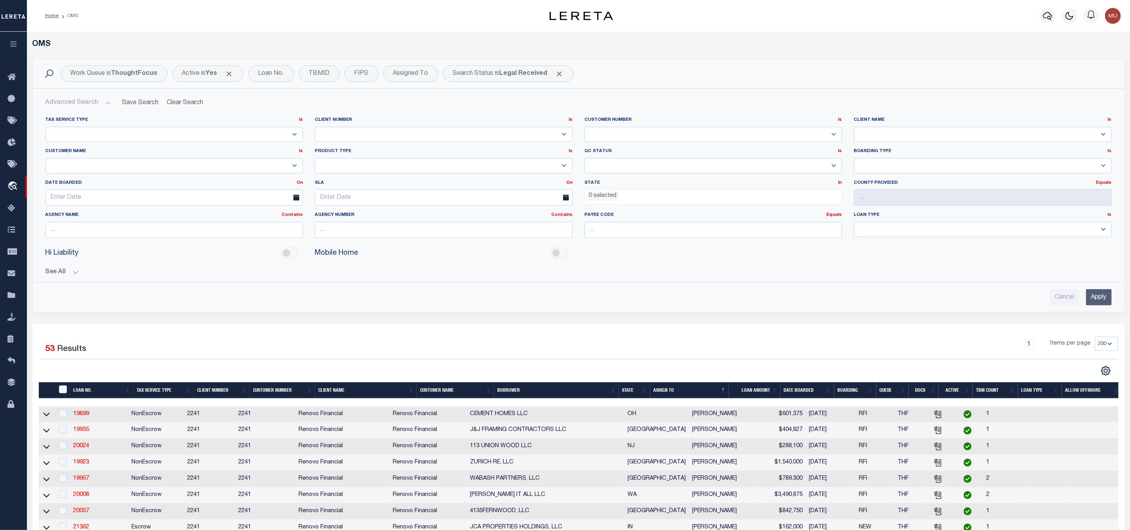
click at [600, 194] on li "0 selected" at bounding box center [603, 196] width 32 height 9
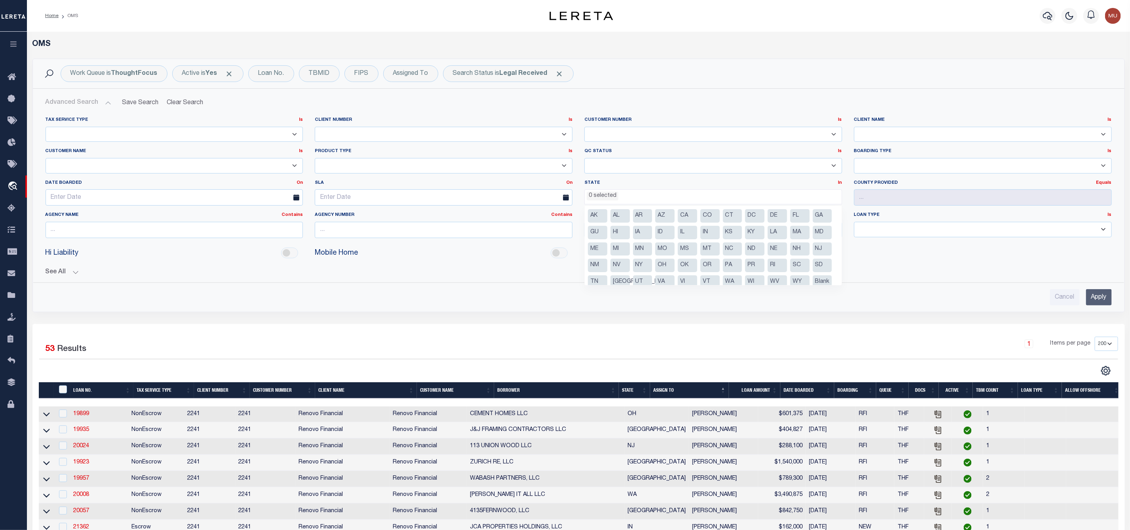
click at [619, 196] on ul "0 selected" at bounding box center [713, 195] width 257 height 11
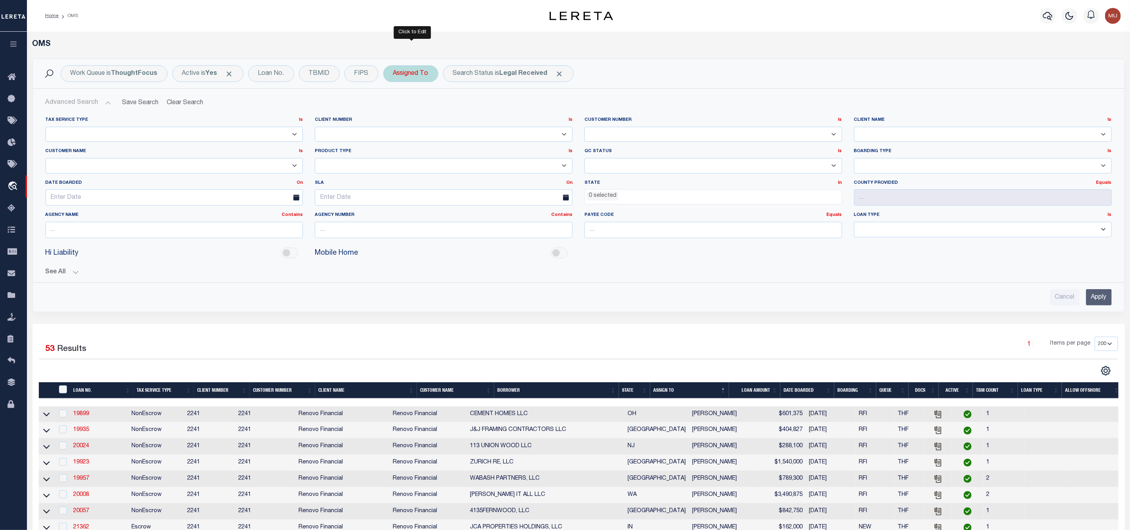
click at [425, 72] on div "Assigned To" at bounding box center [410, 73] width 55 height 17
click at [424, 116] on select "--Unassigned-- [PERSON_NAME] [PERSON_NAME] [PERSON_NAME] [PERSON_NAME] [PERSON_…" at bounding box center [452, 112] width 116 height 15
click at [435, 112] on select "--Unassigned-- [PERSON_NAME] [PERSON_NAME] [PERSON_NAME] [PERSON_NAME] [PERSON_…" at bounding box center [452, 112] width 116 height 15
click at [430, 105] on div "Is Contains --Unassigned-- [PERSON_NAME] [PERSON_NAME] [PERSON_NAME] [PERSON_NA…" at bounding box center [452, 110] width 126 height 62
click at [422, 116] on select "--Unassigned-- [PERSON_NAME] [PERSON_NAME] [PERSON_NAME] [PERSON_NAME] [PERSON_…" at bounding box center [452, 112] width 116 height 15
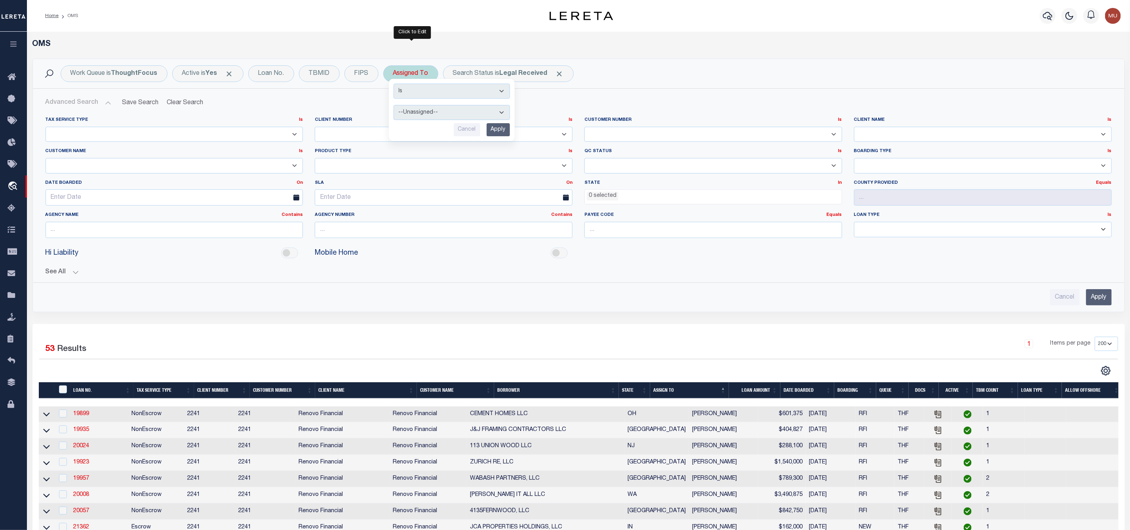
select select "[PERSON_NAME]"
click at [395, 106] on select "--Unassigned-- [PERSON_NAME] [PERSON_NAME] [PERSON_NAME] [PERSON_NAME] [PERSON_…" at bounding box center [452, 112] width 116 height 15
click at [502, 130] on input "Apply" at bounding box center [498, 129] width 23 height 13
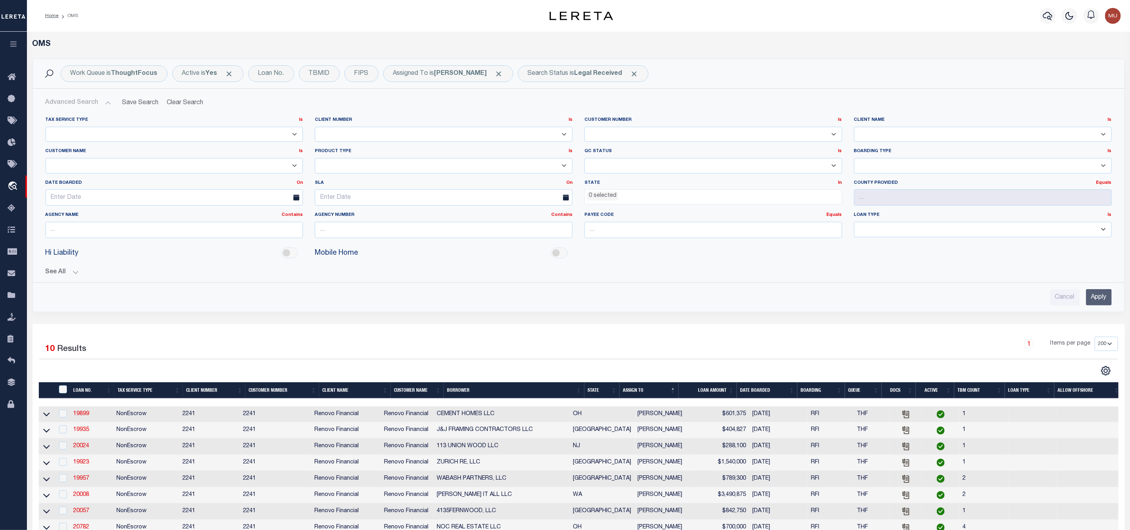
click at [103, 103] on button "Advanced Search" at bounding box center [79, 102] width 66 height 15
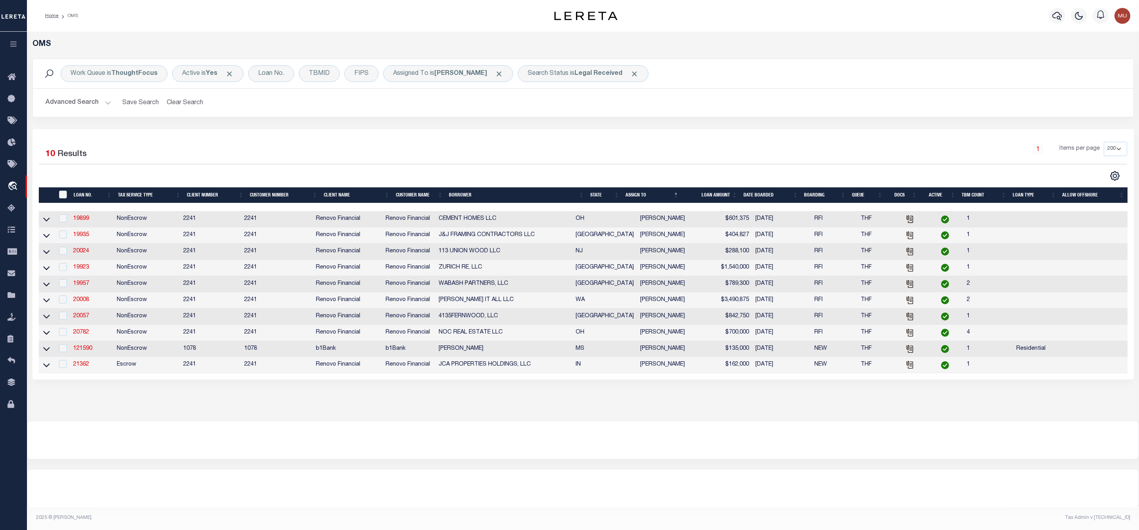
click at [61, 196] on input "" at bounding box center [63, 194] width 8 height 8
checkbox input "true"
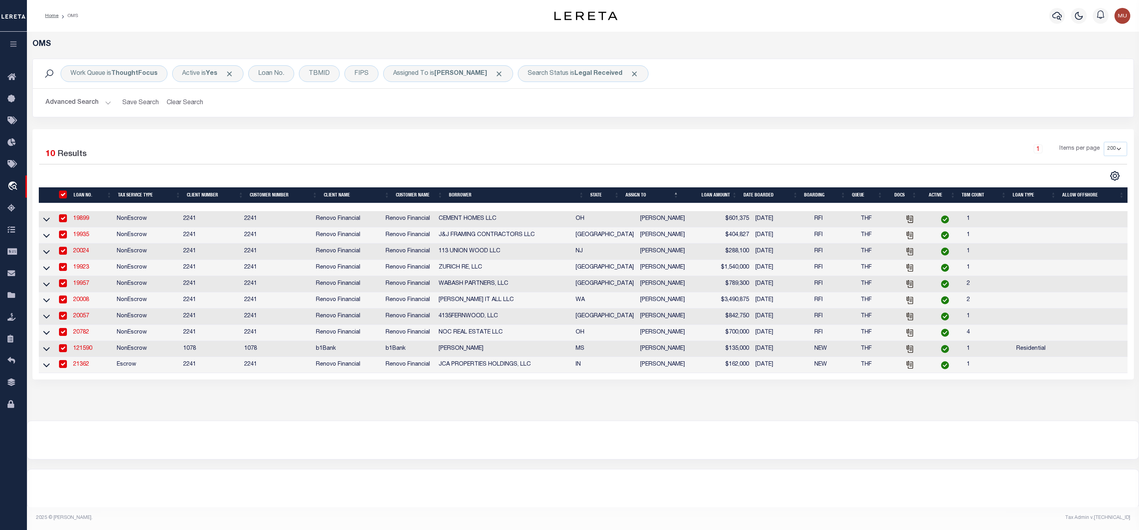
checkbox input "true"
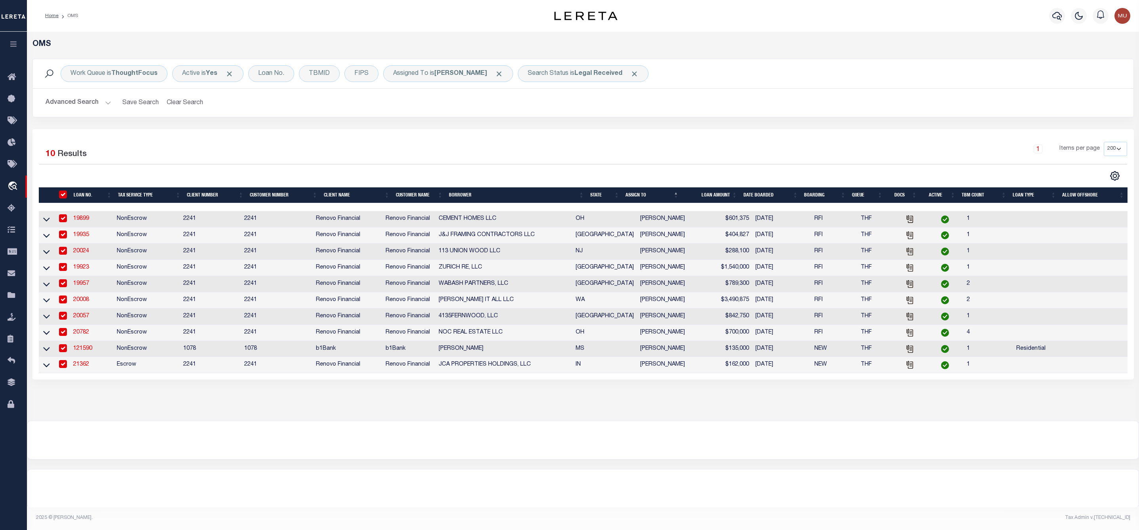
checkbox input "true"
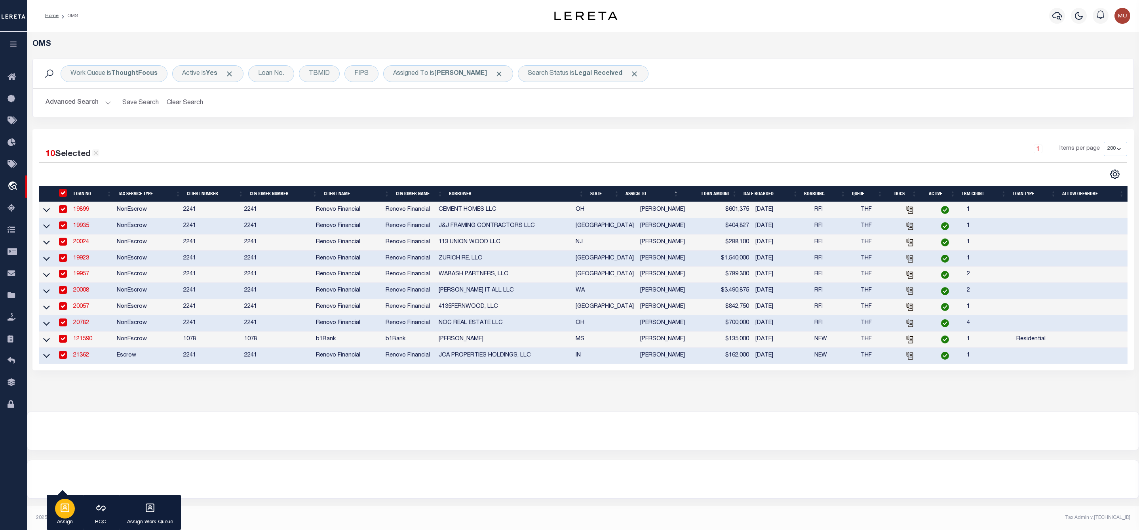
click at [63, 506] on icon "button" at bounding box center [65, 508] width 10 height 10
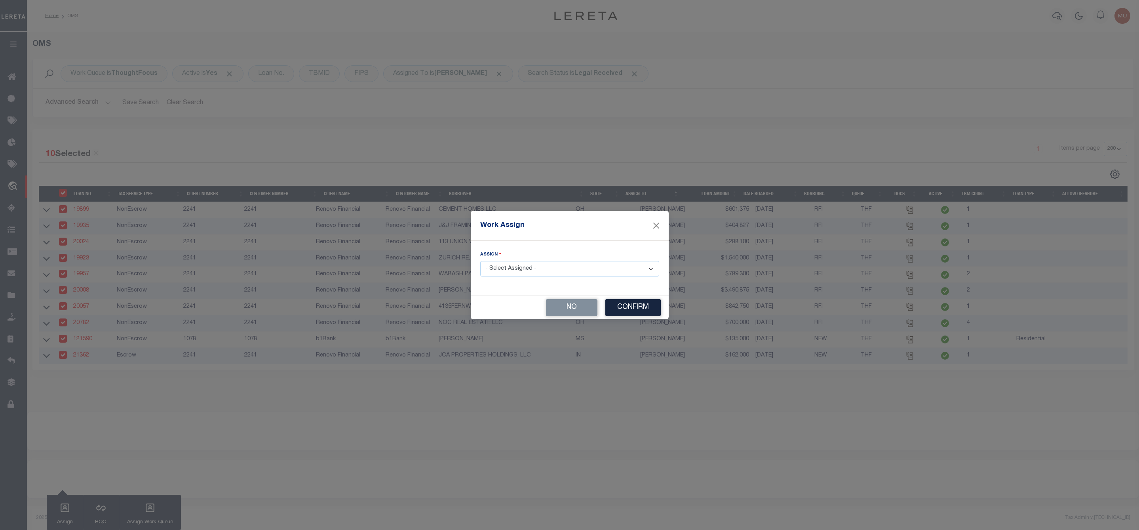
click at [515, 265] on select "- Select Assigned - --Unassigned-- [PERSON_NAME] [PERSON_NAME] [PERSON_NAME] [P…" at bounding box center [569, 268] width 179 height 15
select select "[PERSON_NAME]"
click at [480, 261] on select "- Select Assigned - --Unassigned-- [PERSON_NAME] [PERSON_NAME] [PERSON_NAME] [P…" at bounding box center [569, 268] width 179 height 15
click at [617, 310] on button "Confirm" at bounding box center [632, 307] width 55 height 17
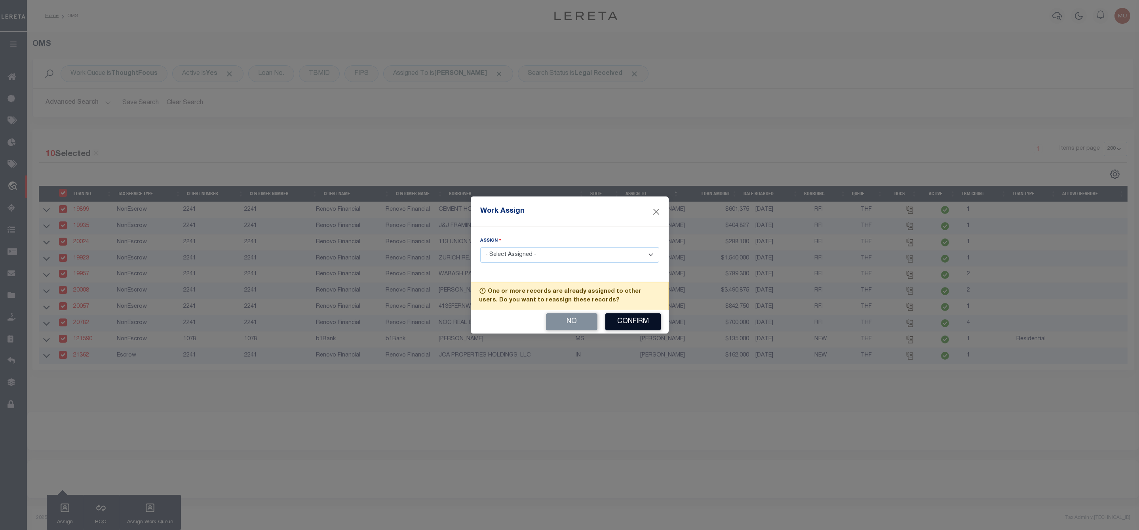
click at [623, 321] on button "Confirm" at bounding box center [632, 321] width 55 height 17
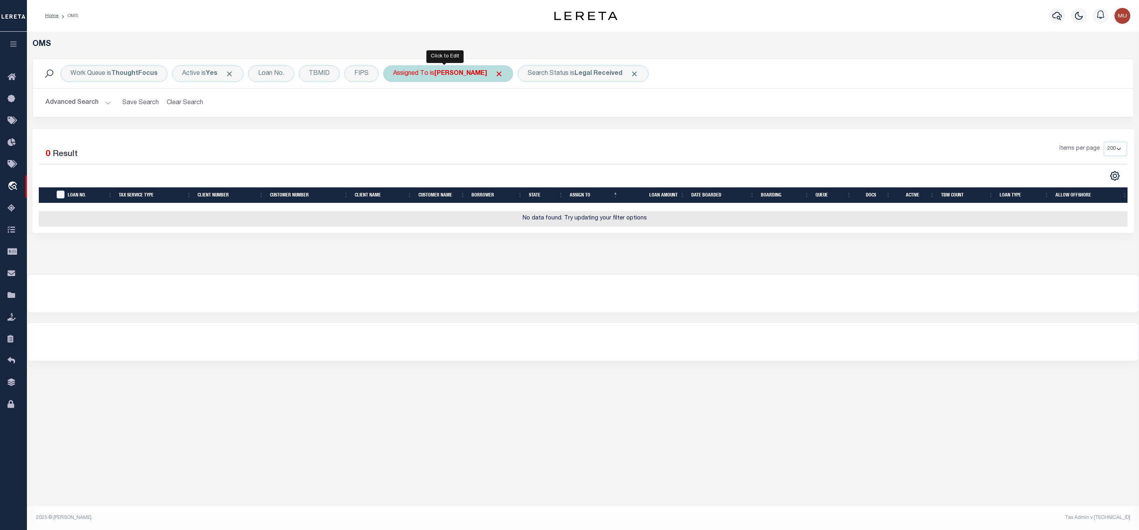
click at [452, 72] on b "[PERSON_NAME]" at bounding box center [460, 73] width 53 height 6
click at [436, 116] on select "--Unassigned-- [PERSON_NAME] [PERSON_NAME] [PERSON_NAME] [PERSON_NAME] [PERSON_…" at bounding box center [452, 112] width 116 height 15
select select "[PERSON_NAME]"
click at [395, 106] on select "--Unassigned-- [PERSON_NAME] [PERSON_NAME] [PERSON_NAME] [PERSON_NAME] [PERSON_…" at bounding box center [452, 112] width 116 height 15
click at [502, 133] on input "Apply" at bounding box center [498, 129] width 23 height 13
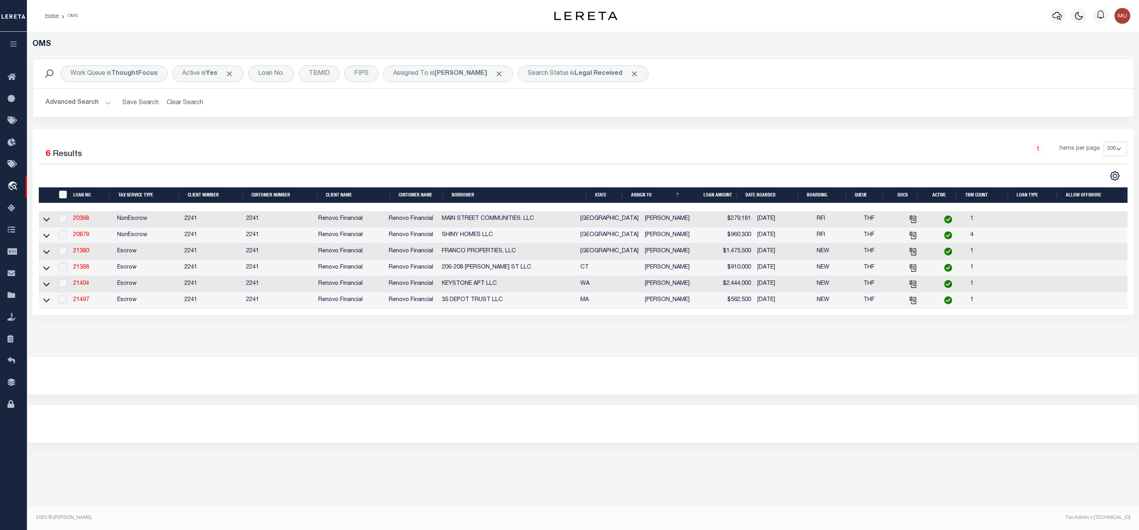
click at [62, 195] on input "" at bounding box center [63, 194] width 8 height 8
checkbox input "true"
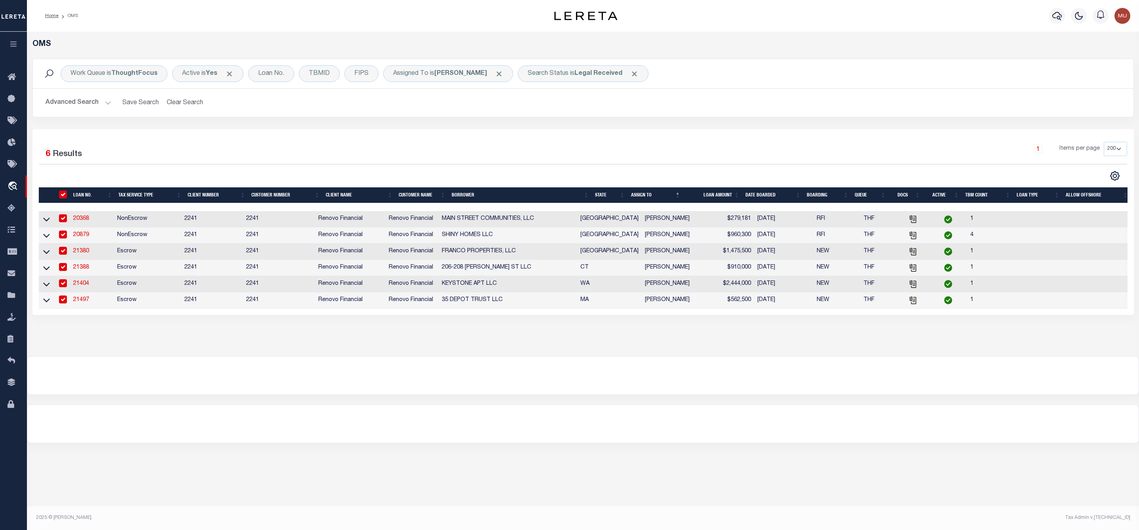
checkbox input "true"
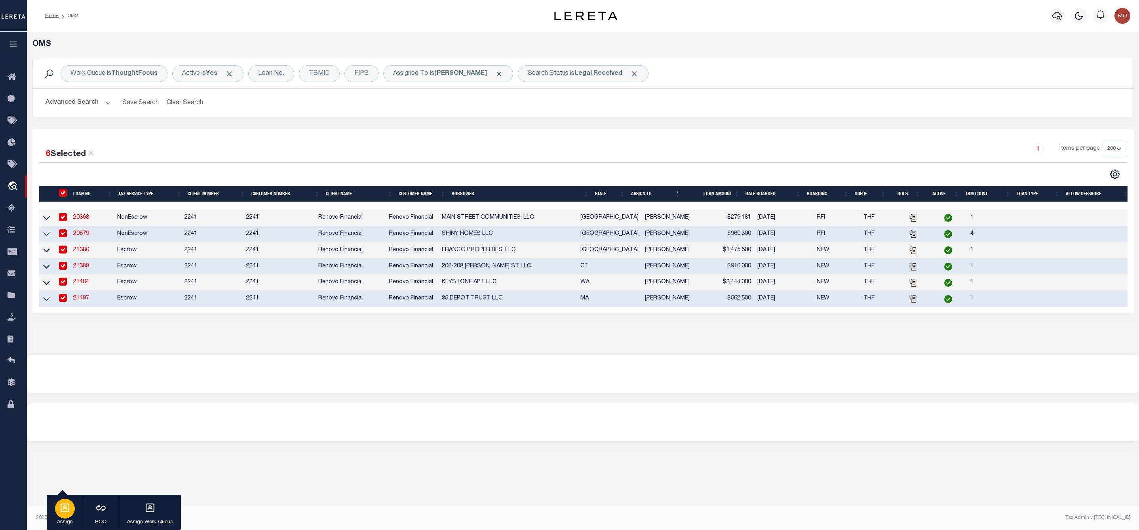
click at [63, 510] on icon "button" at bounding box center [65, 507] width 9 height 9
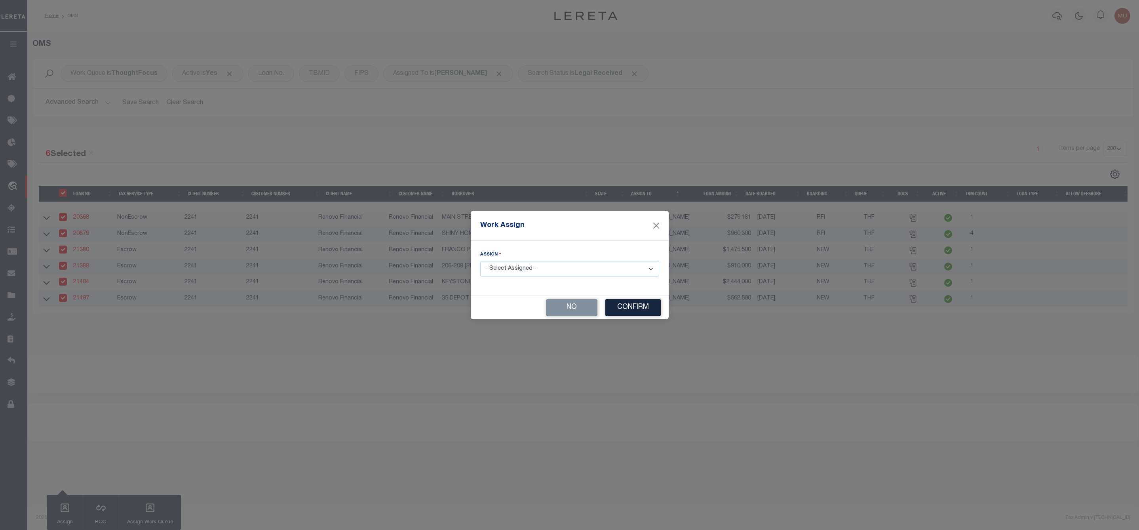
click at [523, 271] on select "- Select Assigned - --Unassigned-- [PERSON_NAME] [PERSON_NAME] [PERSON_NAME] [P…" at bounding box center [569, 268] width 179 height 15
select select "[PERSON_NAME]"
click at [480, 261] on select "- Select Assigned - --Unassigned-- [PERSON_NAME] [PERSON_NAME] [PERSON_NAME] [P…" at bounding box center [569, 268] width 179 height 15
click at [627, 306] on button "Confirm" at bounding box center [632, 307] width 55 height 17
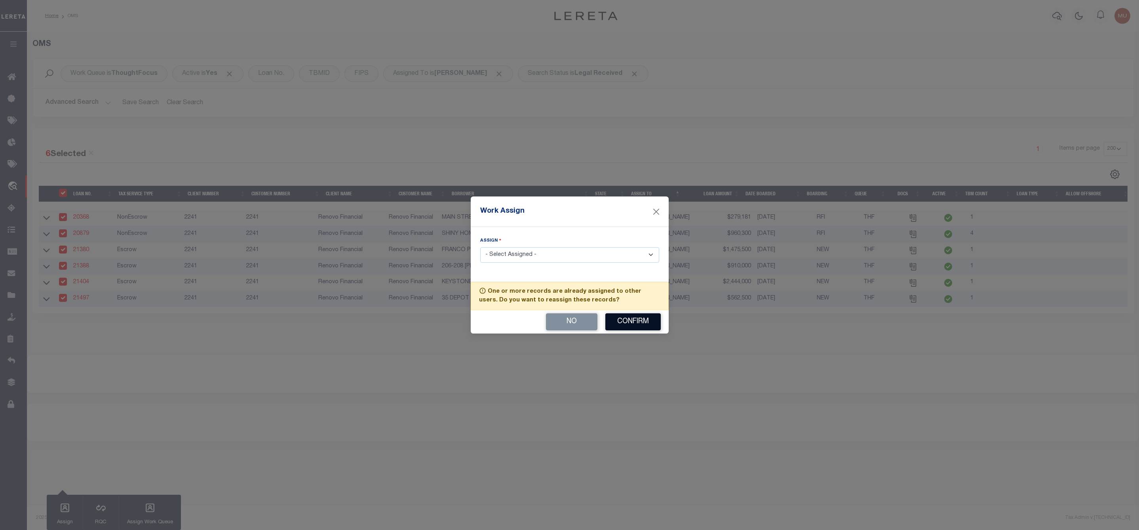
click at [626, 326] on button "Confirm" at bounding box center [632, 321] width 55 height 17
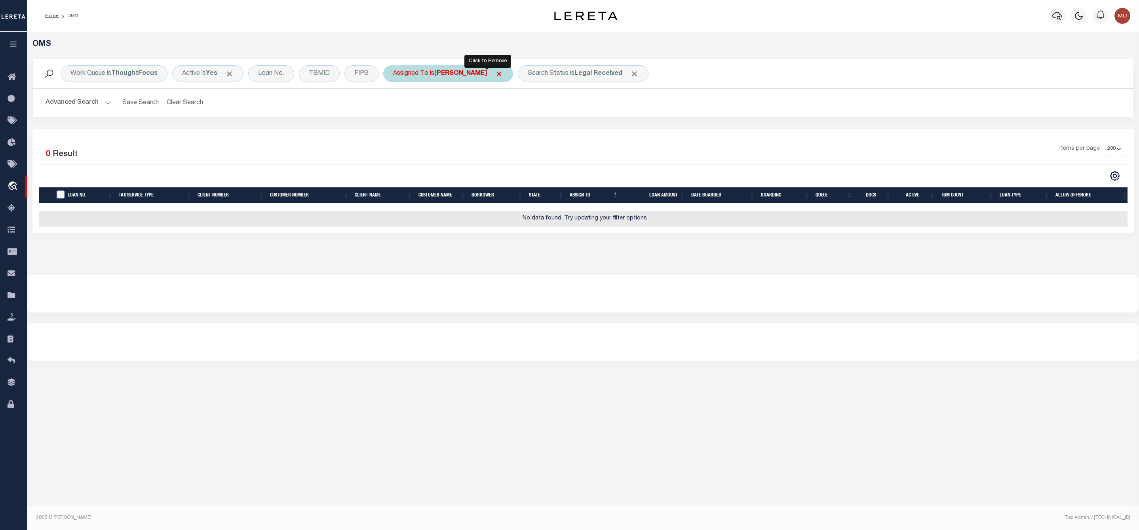
click at [495, 74] on span "Click to Remove" at bounding box center [499, 74] width 8 height 8
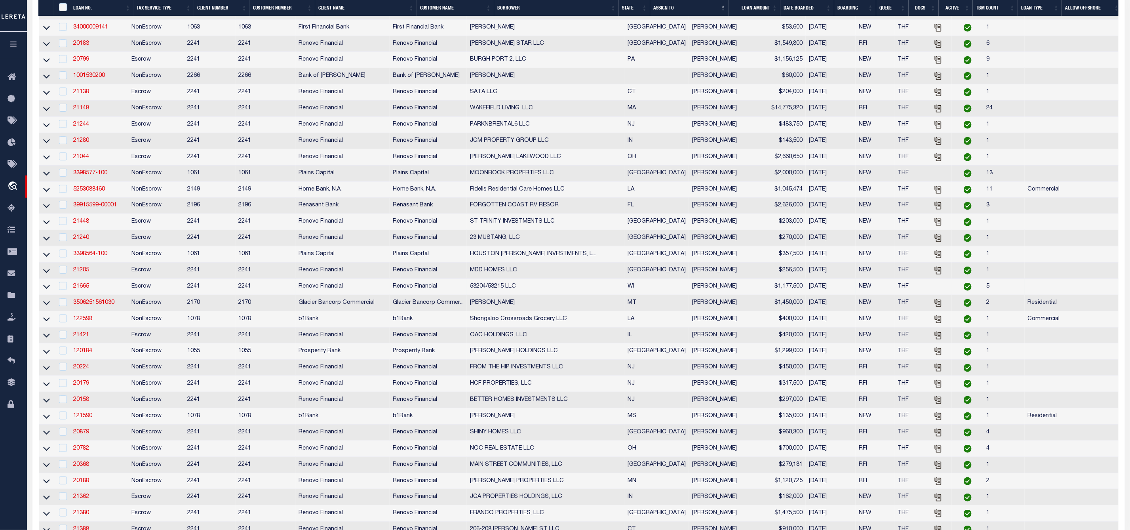
scroll to position [59, 0]
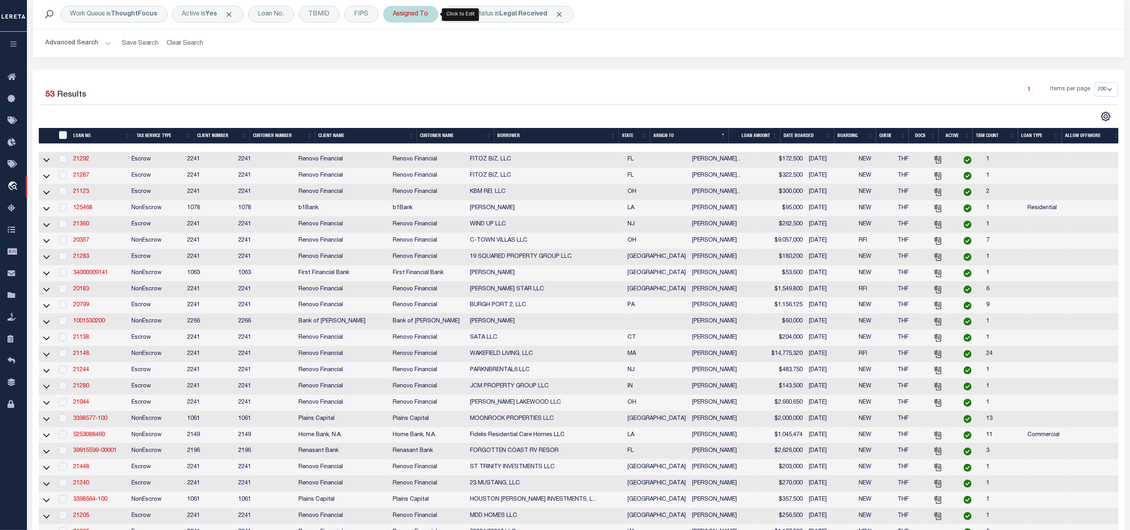
click at [416, 16] on div "Assigned To" at bounding box center [410, 14] width 55 height 17
click at [416, 57] on select "--Unassigned-- [PERSON_NAME] [PERSON_NAME] [PERSON_NAME] [PERSON_NAME] [PERSON_…" at bounding box center [452, 53] width 116 height 15
select select "[PERSON_NAME]"
click at [395, 46] on select "--Unassigned-- [PERSON_NAME] [PERSON_NAME] [PERSON_NAME] [PERSON_NAME] [PERSON_…" at bounding box center [452, 53] width 116 height 15
click at [498, 70] on input "Apply" at bounding box center [498, 70] width 23 height 13
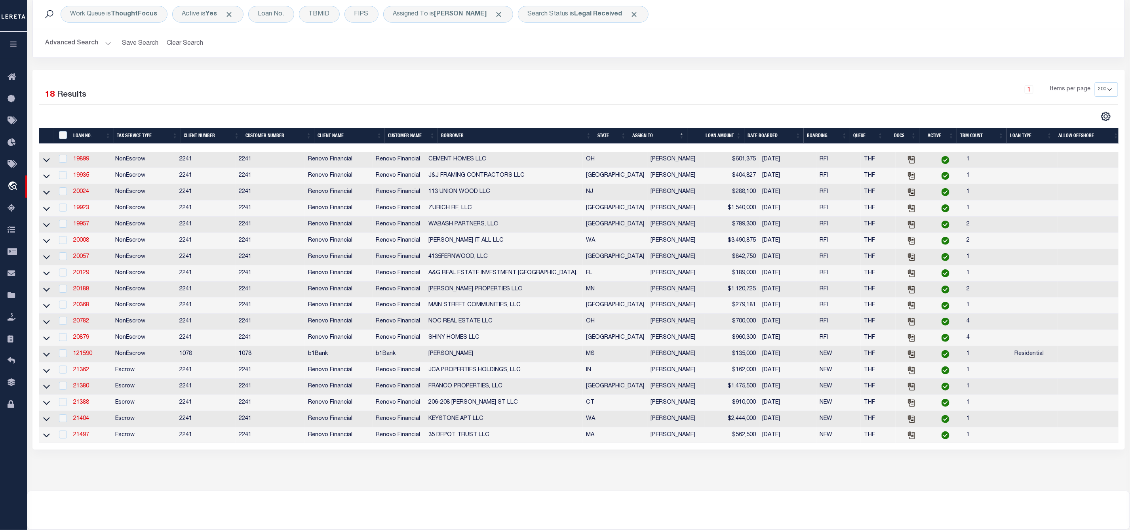
click at [621, 132] on th "State" at bounding box center [611, 136] width 35 height 16
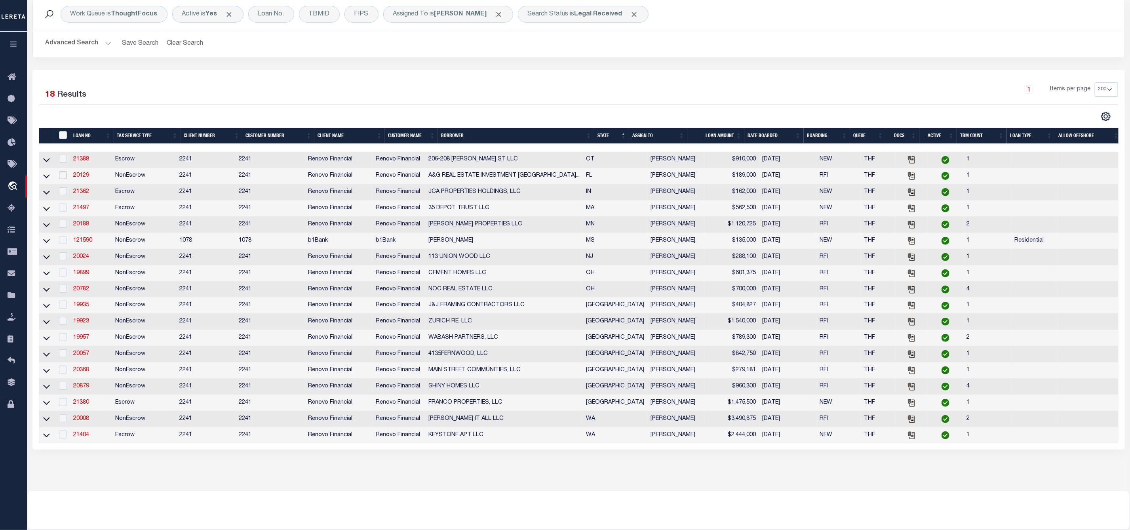
click at [62, 177] on input "checkbox" at bounding box center [63, 175] width 8 height 8
checkbox input "true"
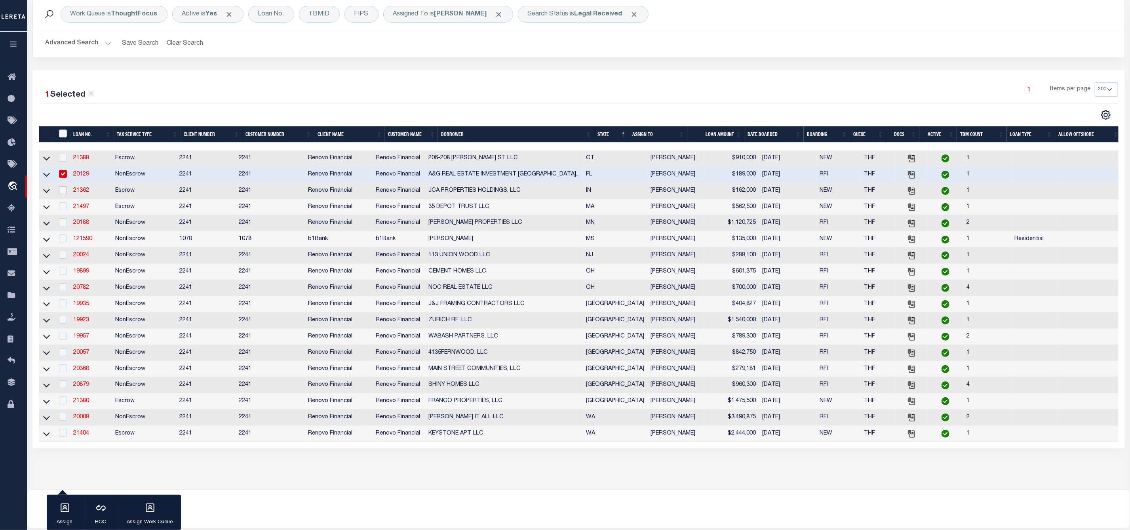
click at [62, 191] on input "checkbox" at bounding box center [63, 190] width 8 height 8
checkbox input "true"
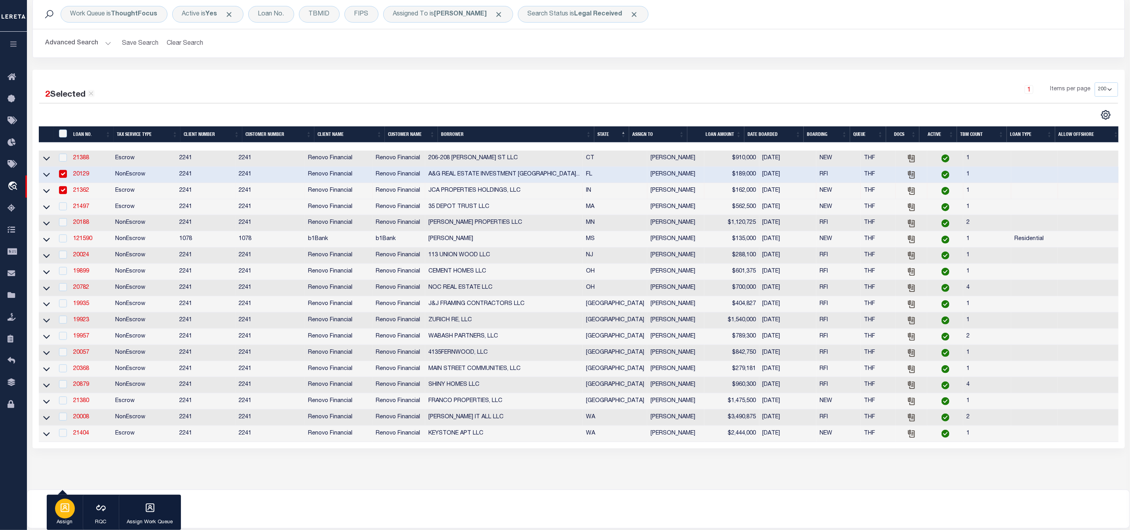
click at [62, 511] on icon "button" at bounding box center [65, 507] width 9 height 9
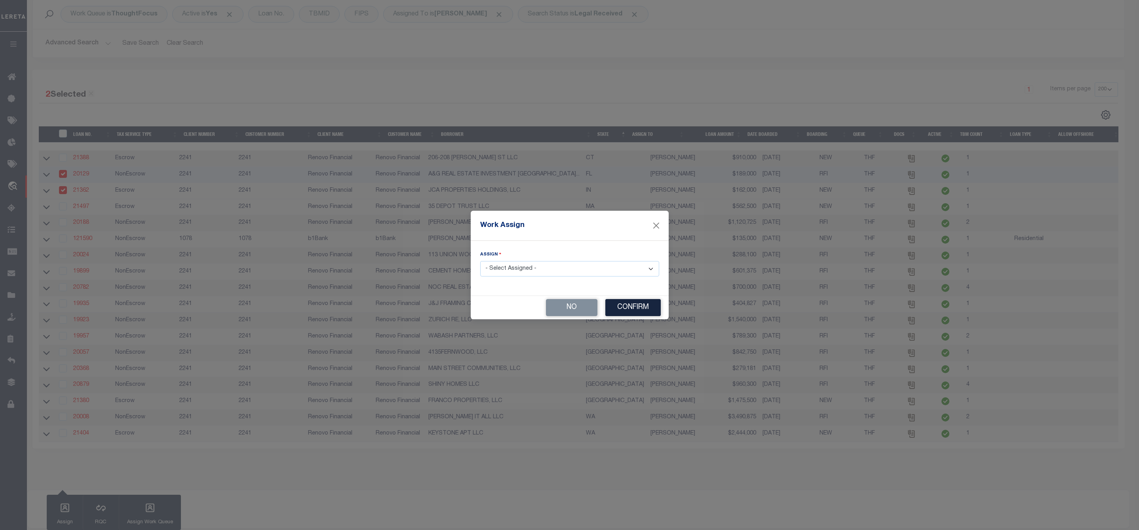
click at [549, 274] on select "- Select Assigned - --Unassigned-- [PERSON_NAME] [PERSON_NAME] [PERSON_NAME] [P…" at bounding box center [569, 268] width 179 height 15
select select "[PERSON_NAME]"
click at [480, 261] on select "- Select Assigned - --Unassigned-- [PERSON_NAME] [PERSON_NAME] [PERSON_NAME] [P…" at bounding box center [569, 268] width 179 height 15
click at [627, 303] on button "Confirm" at bounding box center [632, 307] width 55 height 17
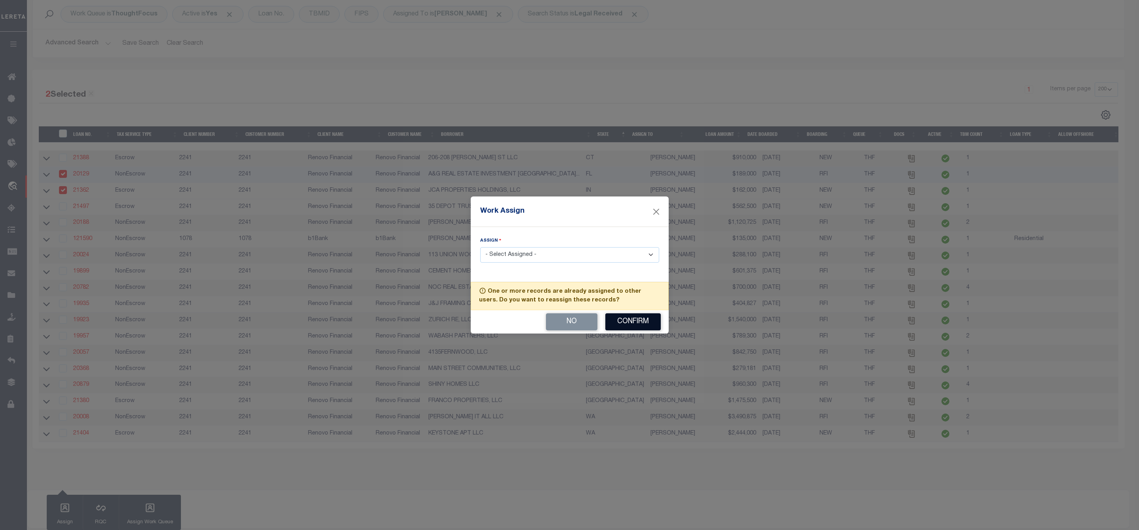
click at [619, 321] on button "Confirm" at bounding box center [632, 321] width 55 height 17
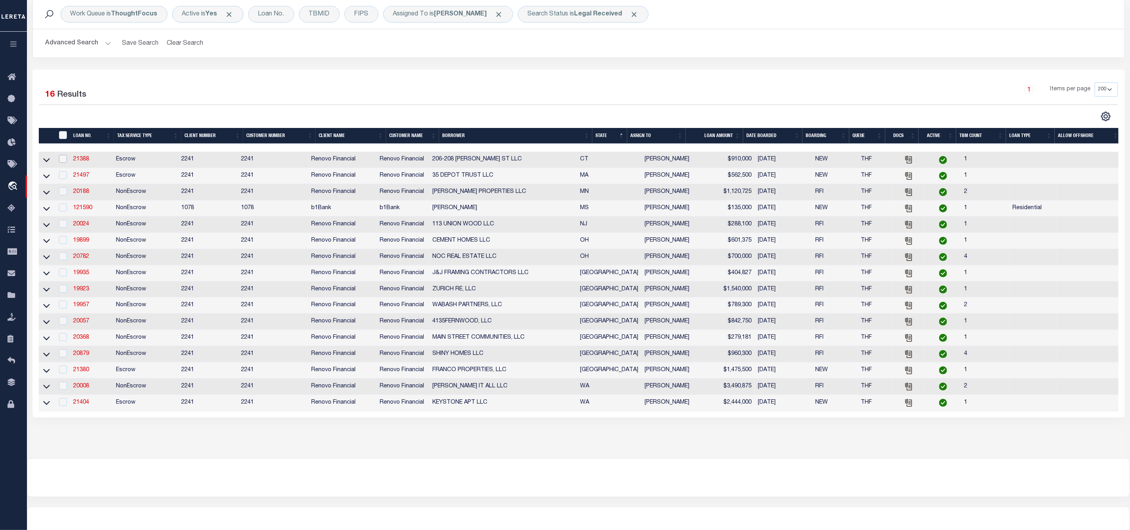
click at [61, 160] on input "checkbox" at bounding box center [63, 159] width 8 height 8
checkbox input "true"
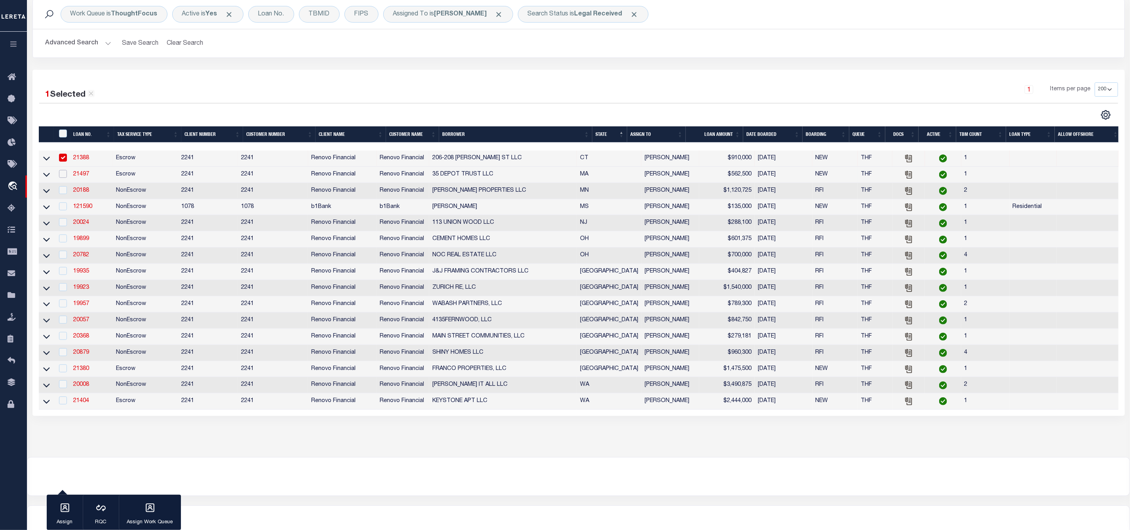
click at [61, 176] on input "checkbox" at bounding box center [63, 174] width 8 height 8
checkbox input "true"
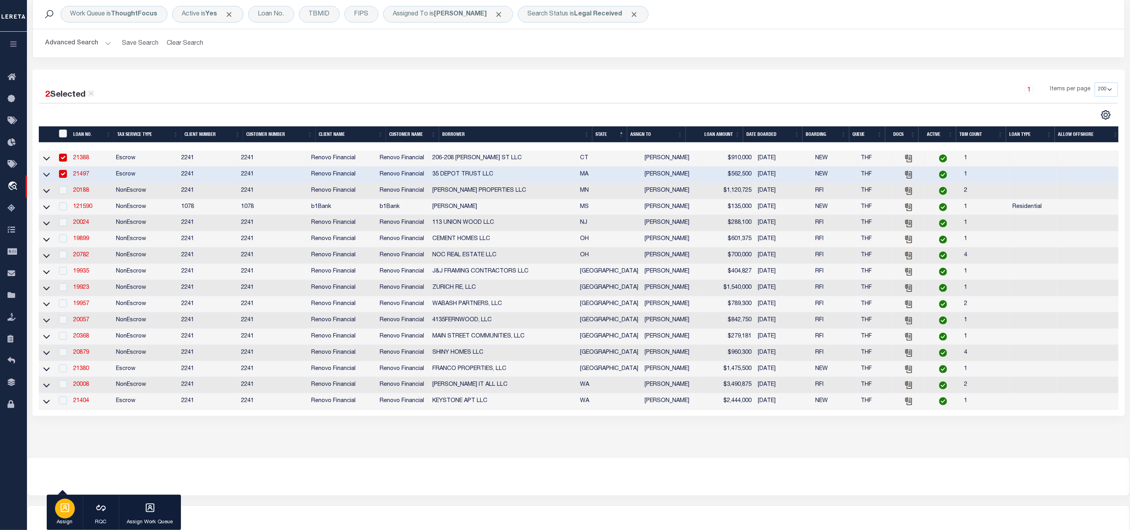
click at [69, 503] on icon "button" at bounding box center [65, 508] width 10 height 10
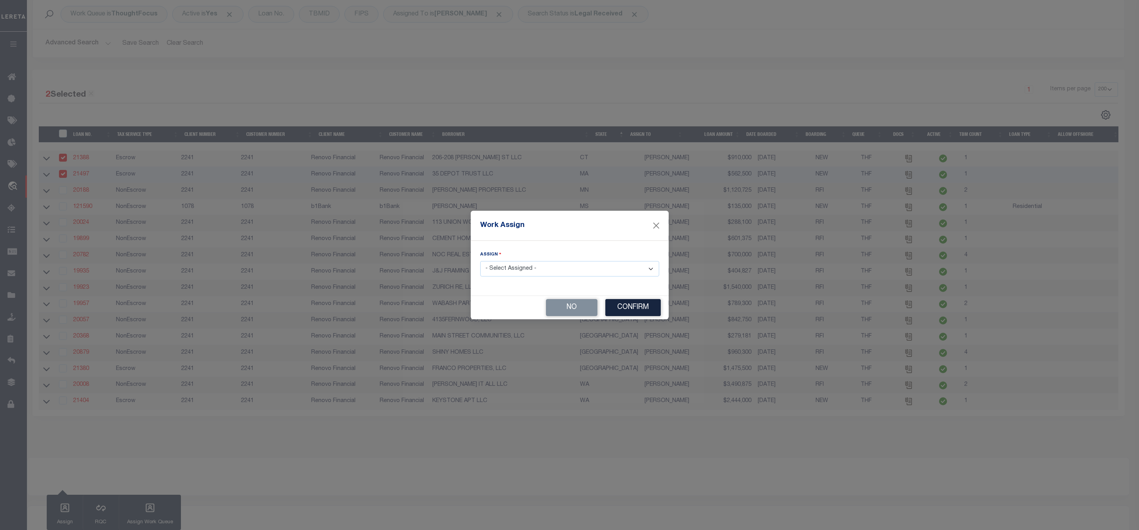
click at [524, 265] on select "- Select Assigned - --Unassigned-- [PERSON_NAME] [PERSON_NAME] [PERSON_NAME] [P…" at bounding box center [569, 268] width 179 height 15
select select "[PERSON_NAME]"
click at [480, 261] on select "- Select Assigned - --Unassigned-- [PERSON_NAME] [PERSON_NAME] [PERSON_NAME] [P…" at bounding box center [569, 268] width 179 height 15
click at [621, 310] on button "Confirm" at bounding box center [632, 307] width 55 height 17
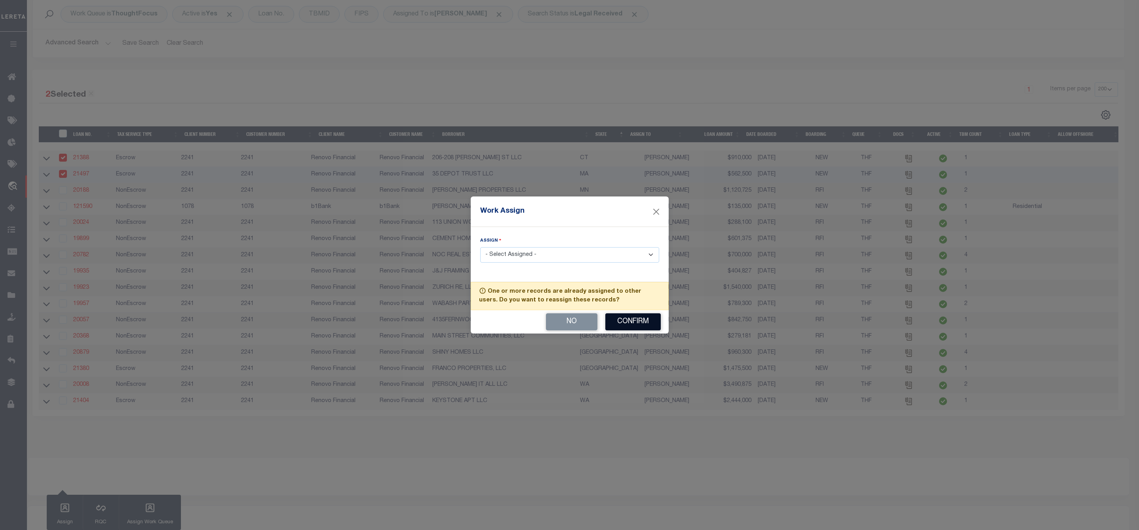
click at [621, 320] on button "Confirm" at bounding box center [632, 321] width 55 height 17
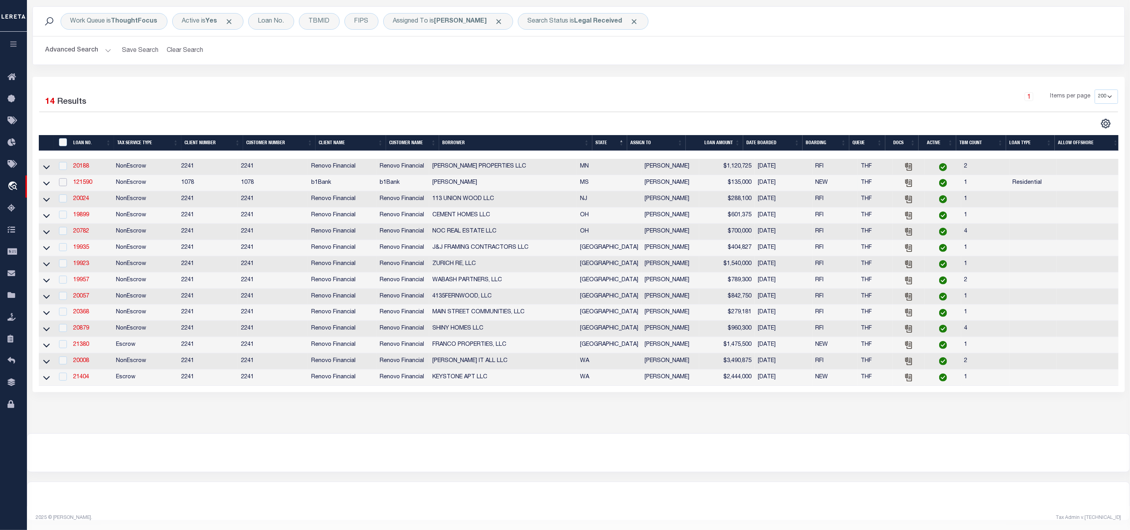
click at [61, 178] on input "checkbox" at bounding box center [63, 182] width 8 height 8
checkbox input "true"
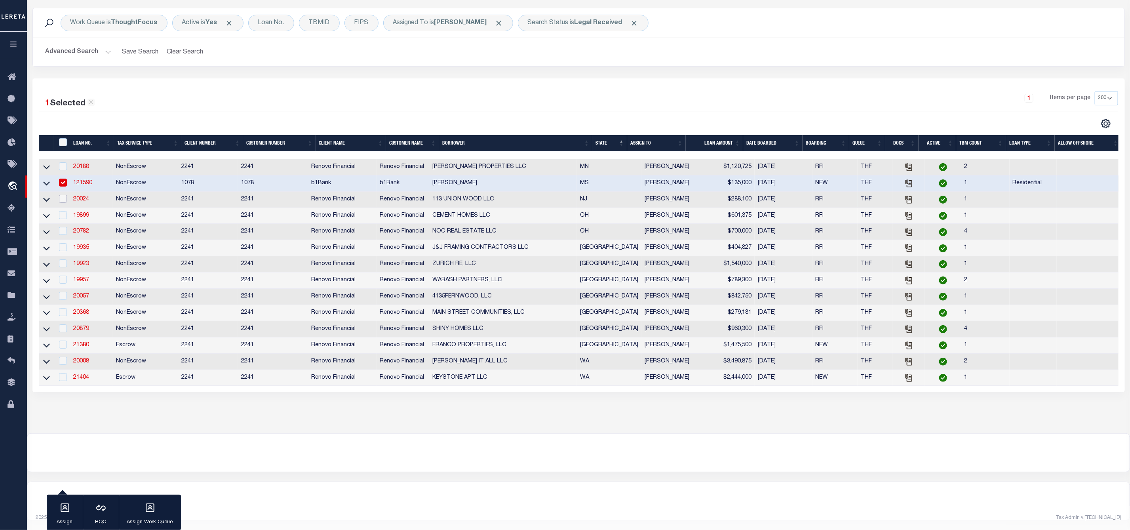
click at [64, 195] on input "checkbox" at bounding box center [63, 199] width 8 height 8
checkbox input "true"
click at [62, 512] on icon "button" at bounding box center [65, 508] width 10 height 10
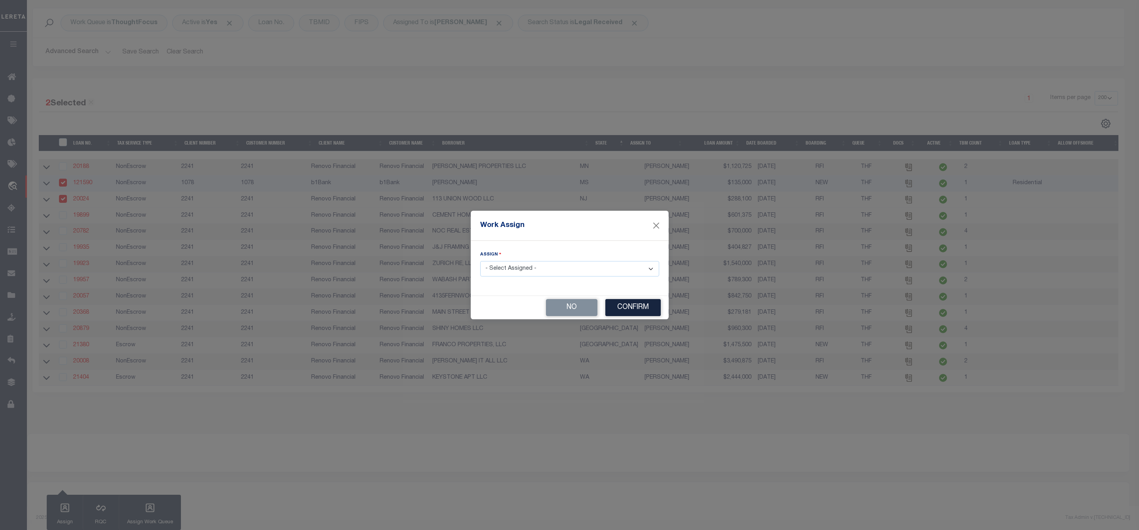
click at [544, 270] on select "- Select Assigned - --Unassigned-- [PERSON_NAME] [PERSON_NAME] [PERSON_NAME] [P…" at bounding box center [569, 268] width 179 height 15
select select "[PERSON_NAME]"
click at [480, 261] on select "- Select Assigned - --Unassigned-- [PERSON_NAME] [PERSON_NAME] [PERSON_NAME] [P…" at bounding box center [569, 268] width 179 height 15
click at [636, 312] on button "Confirm" at bounding box center [632, 307] width 55 height 17
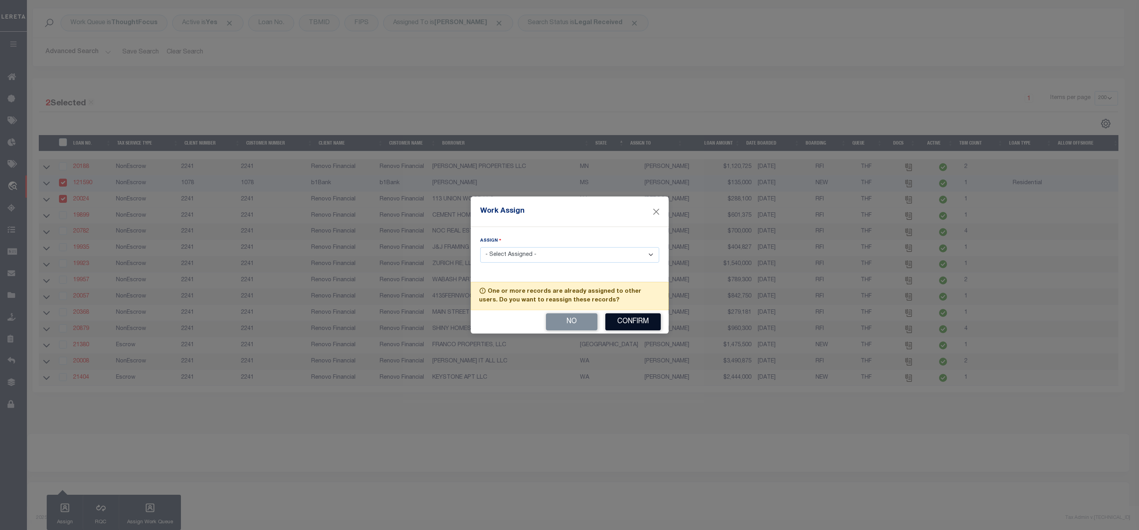
click at [632, 322] on button "Confirm" at bounding box center [632, 321] width 55 height 17
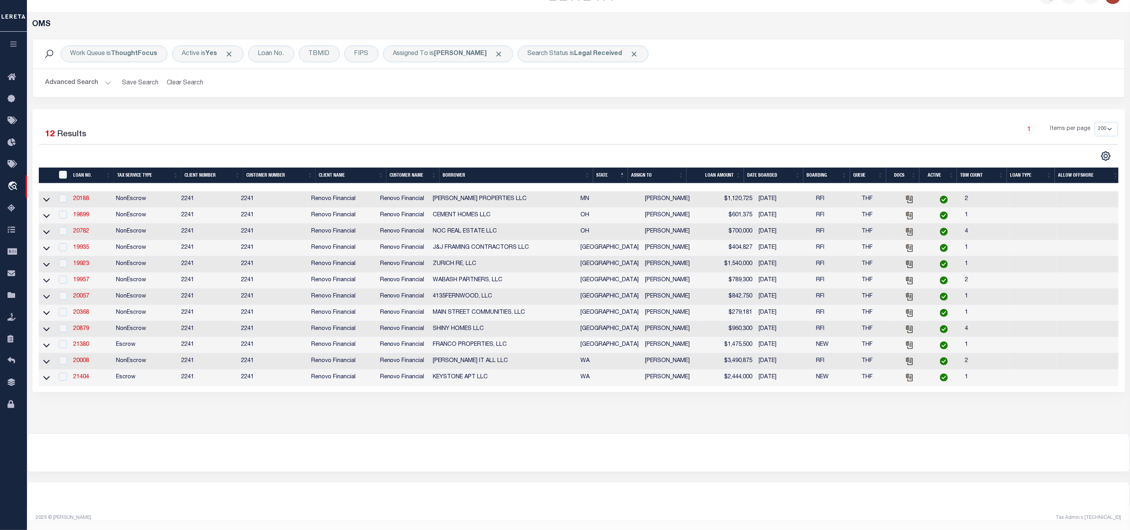
scroll to position [31, 0]
click at [61, 356] on input "checkbox" at bounding box center [63, 360] width 8 height 8
checkbox input "true"
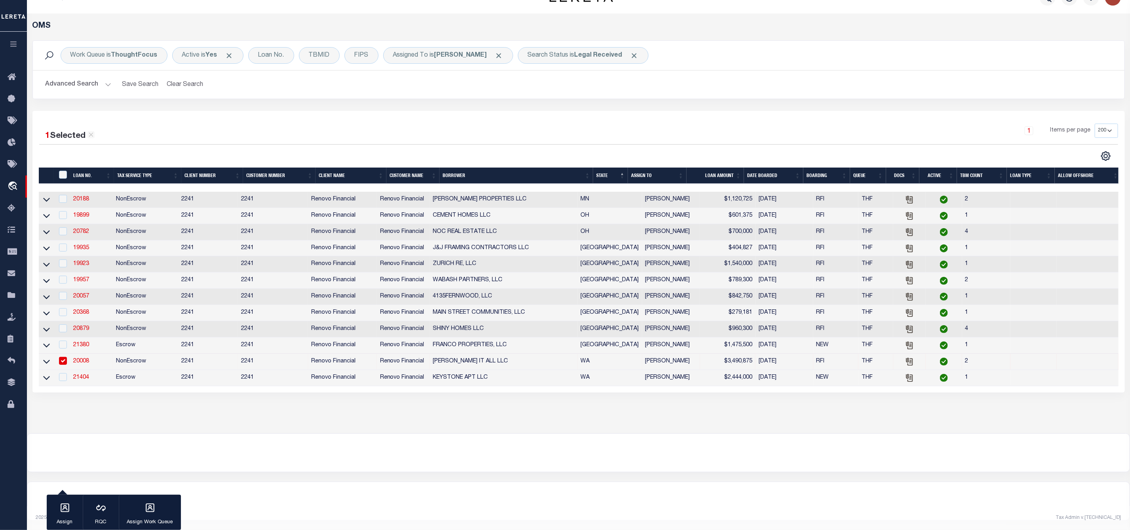
scroll to position [29, 0]
click at [59, 373] on input "checkbox" at bounding box center [63, 377] width 8 height 8
checkbox input "true"
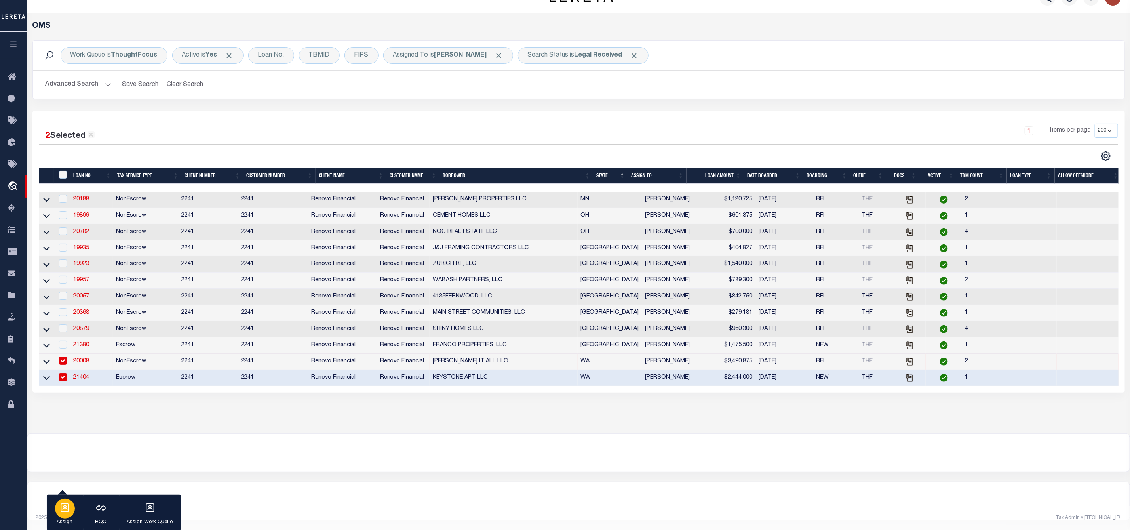
click at [63, 511] on icon "button" at bounding box center [65, 507] width 9 height 9
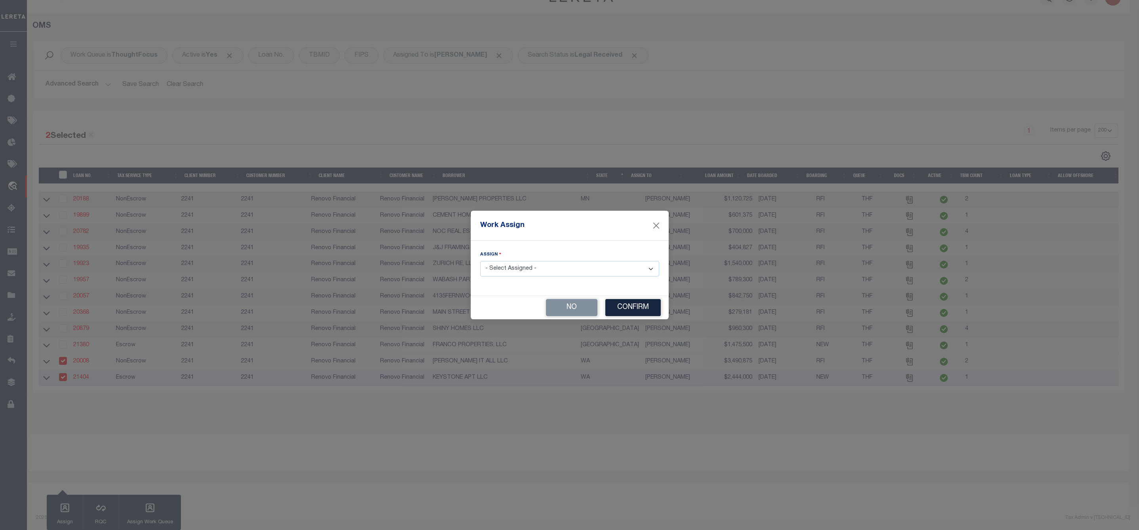
click at [543, 269] on select "- Select Assigned - --Unassigned-- [PERSON_NAME] [PERSON_NAME] [PERSON_NAME] [P…" at bounding box center [569, 268] width 179 height 15
select select "[PERSON_NAME]"
click at [480, 261] on select "- Select Assigned - --Unassigned-- [PERSON_NAME] [PERSON_NAME] [PERSON_NAME] [P…" at bounding box center [569, 268] width 179 height 15
click at [646, 308] on button "Confirm" at bounding box center [632, 307] width 55 height 17
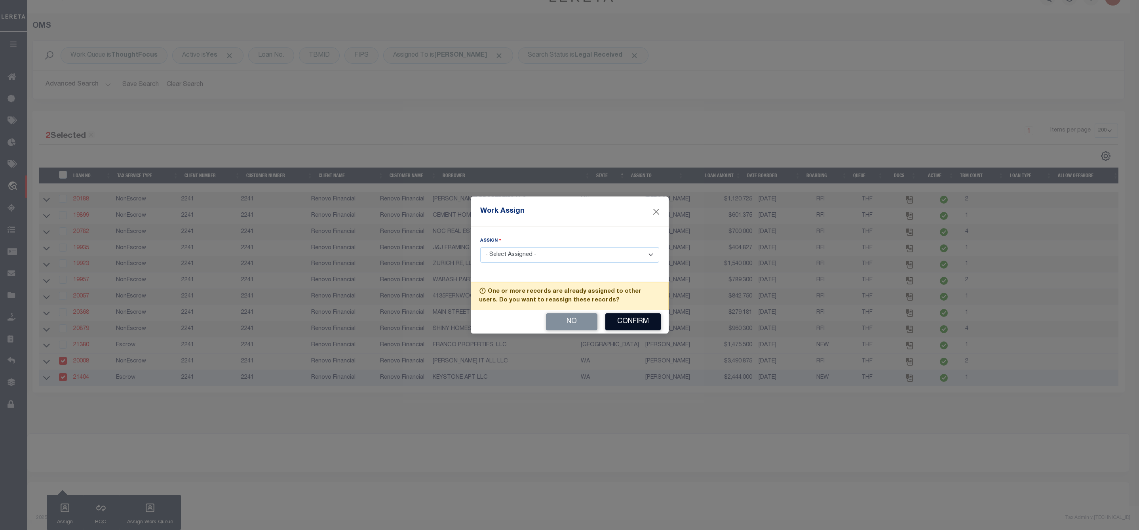
click at [642, 321] on button "Confirm" at bounding box center [632, 321] width 55 height 17
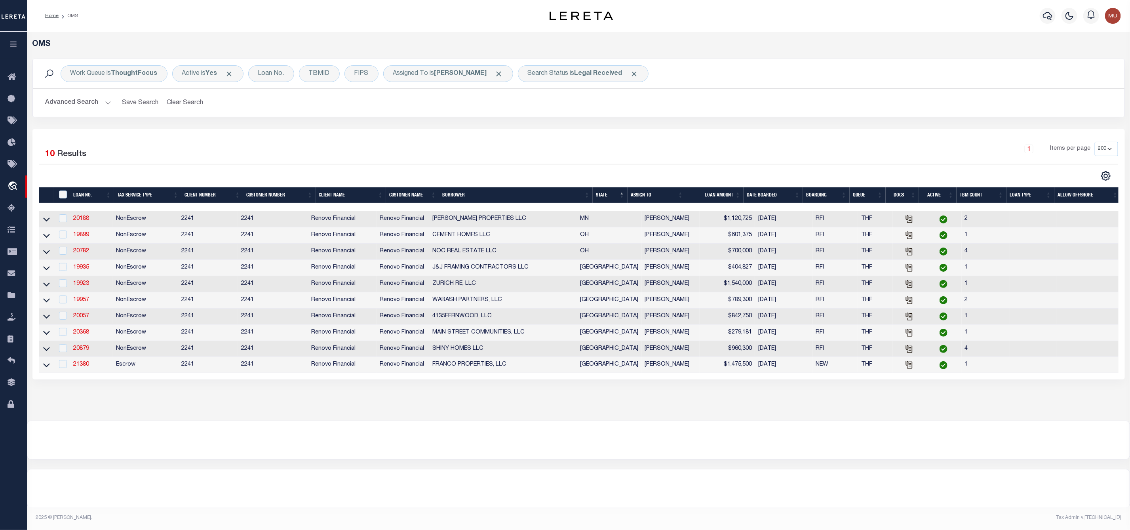
scroll to position [0, 0]
click at [495, 72] on span "Click to Remove" at bounding box center [499, 74] width 8 height 8
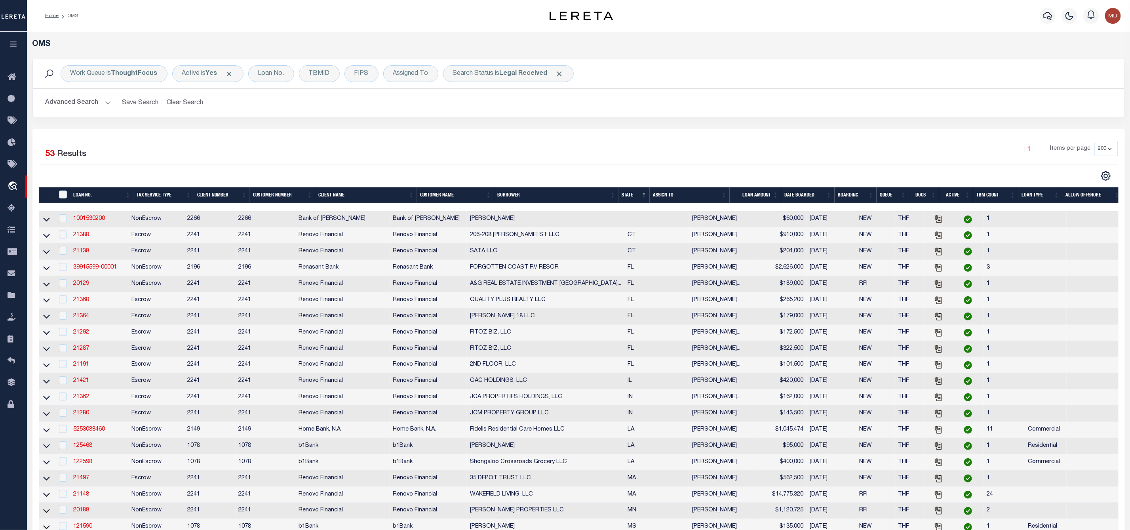
click at [728, 192] on th "ASSIGN TO" at bounding box center [690, 195] width 80 height 16
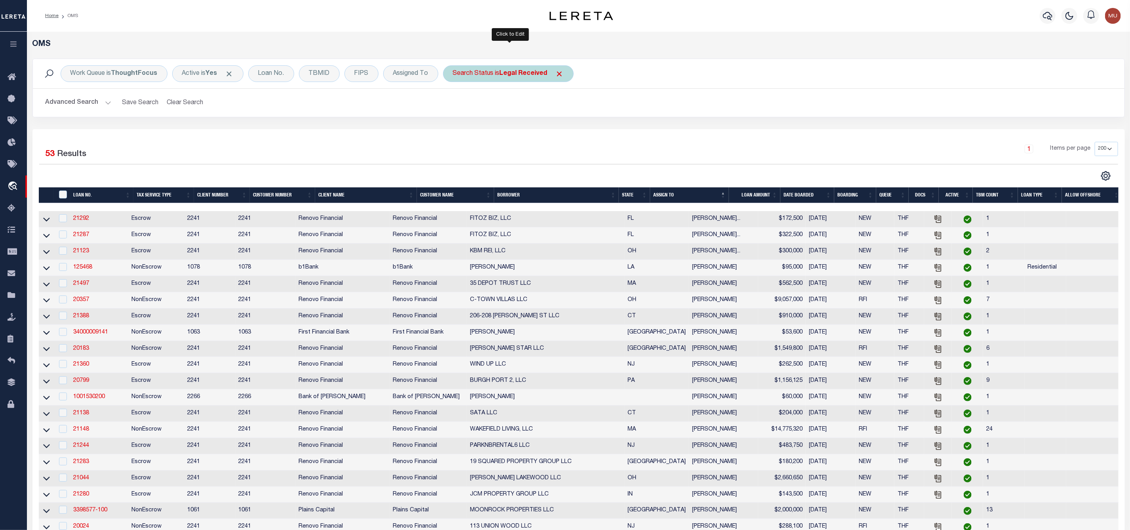
click at [506, 75] on b "Legal Received" at bounding box center [524, 73] width 48 height 6
click at [498, 113] on select "Automated Search Bad Parcel Complete Duplicate Parcel High Dollar Reporting In …" at bounding box center [511, 112] width 116 height 15
select select "IP"
click at [455, 106] on select "Automated Search Bad Parcel Complete Duplicate Parcel High Dollar Reporting In …" at bounding box center [511, 112] width 116 height 15
click at [560, 133] on input "Apply" at bounding box center [557, 129] width 23 height 13
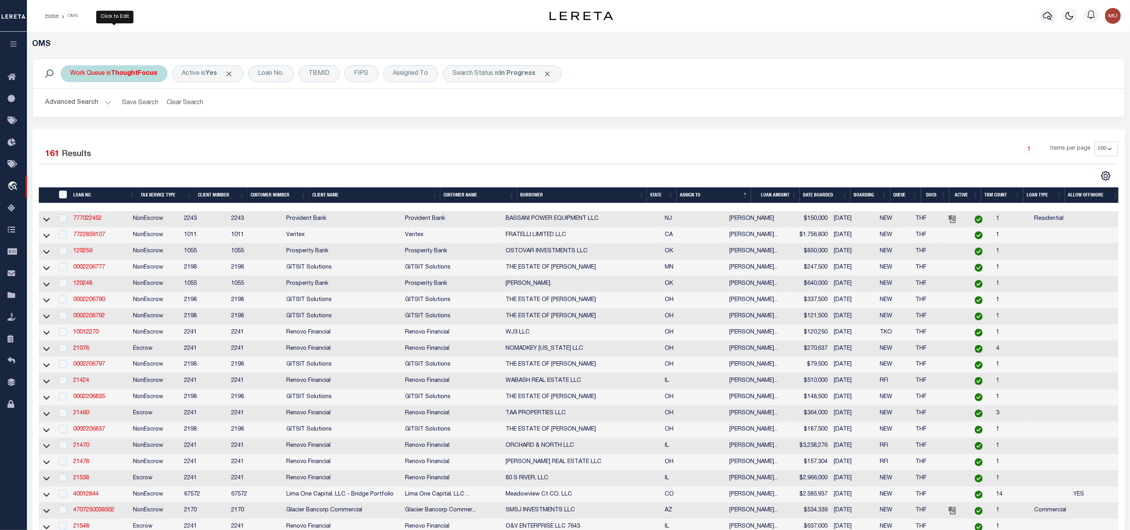
click at [128, 77] on b "ThoughtFocus" at bounding box center [134, 73] width 46 height 6
click at [123, 112] on select "--ALL-- General ThoughtFocus" at bounding box center [129, 112] width 116 height 15
select select "GEN"
click at [71, 106] on select "--ALL-- General ThoughtFocus" at bounding box center [129, 112] width 116 height 15
click at [166, 132] on input "Apply" at bounding box center [175, 129] width 23 height 13
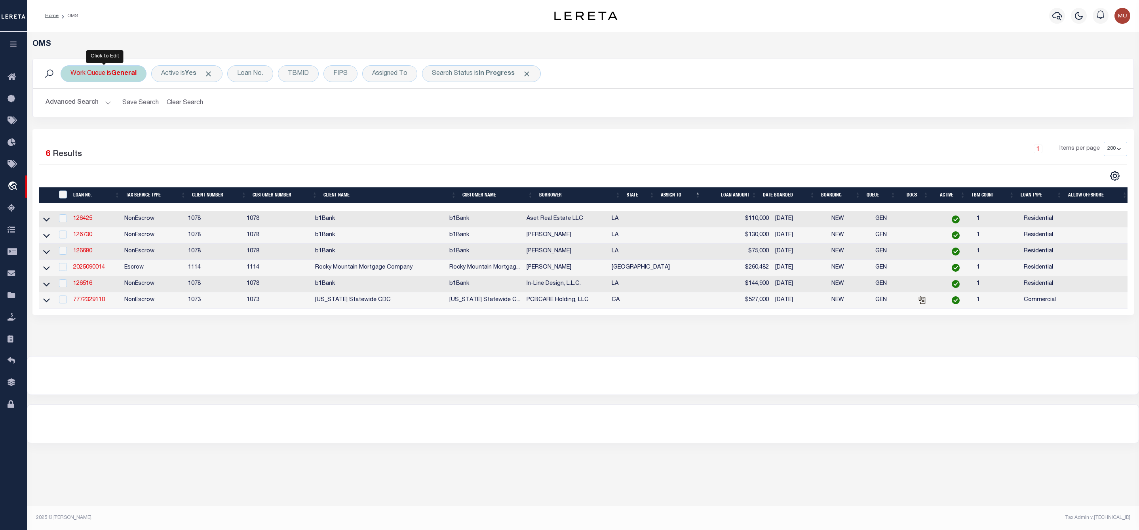
click at [100, 70] on div "Work Queue is General" at bounding box center [104, 73] width 86 height 17
click at [104, 115] on select "--ALL-- General ThoughtFocus" at bounding box center [129, 112] width 116 height 15
select select "THF"
click at [71, 106] on select "--ALL-- General ThoughtFocus" at bounding box center [129, 112] width 116 height 15
click at [177, 132] on input "Apply" at bounding box center [175, 129] width 23 height 13
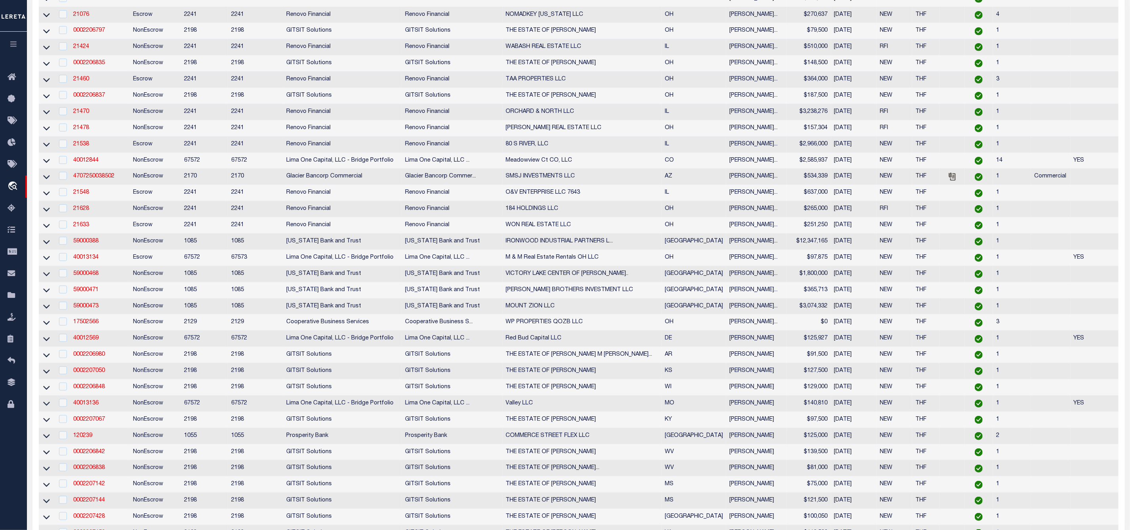
scroll to position [88, 0]
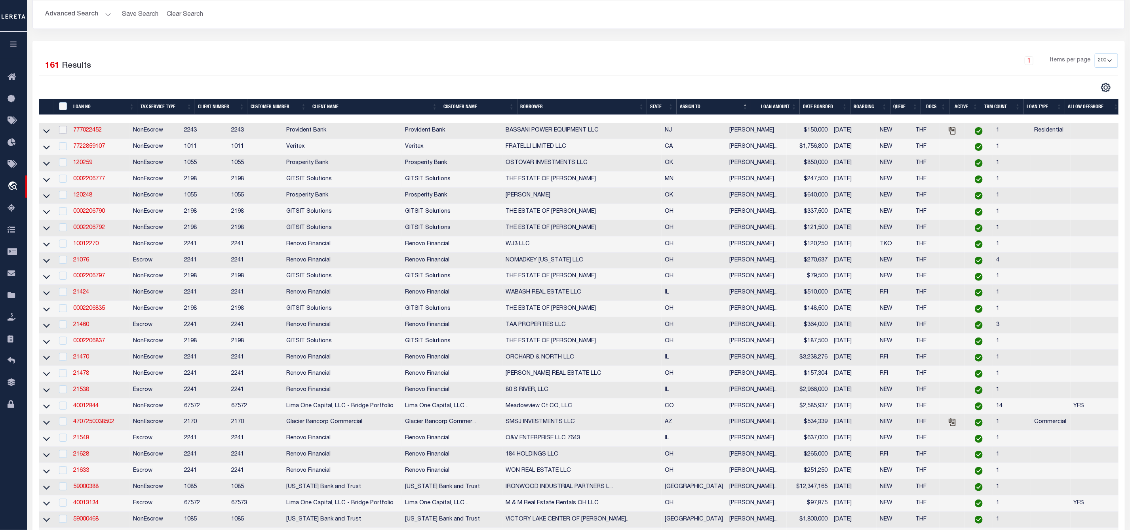
click at [65, 132] on input "checkbox" at bounding box center [63, 130] width 8 height 8
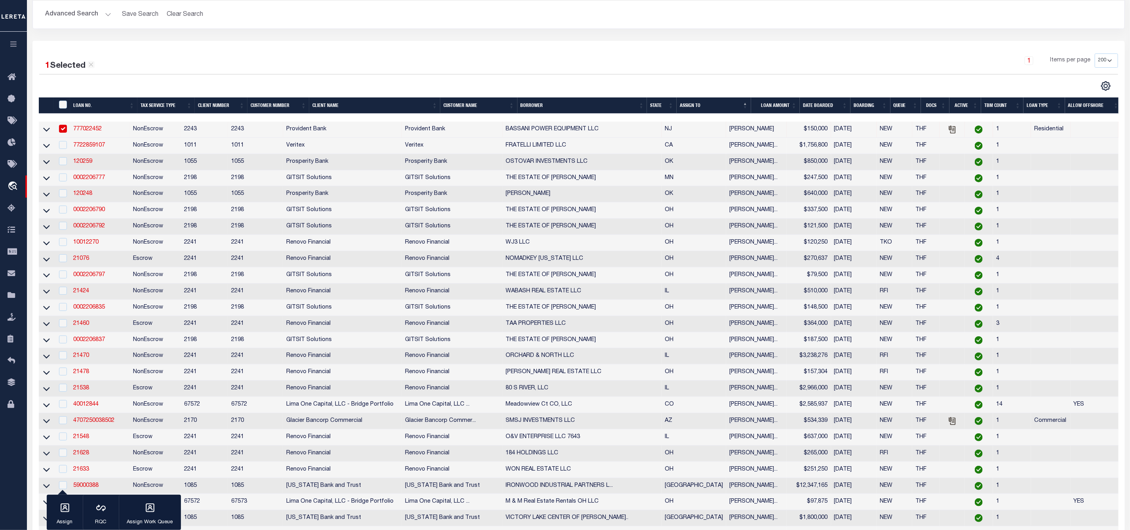
click at [63, 124] on td at bounding box center [62, 130] width 16 height 16
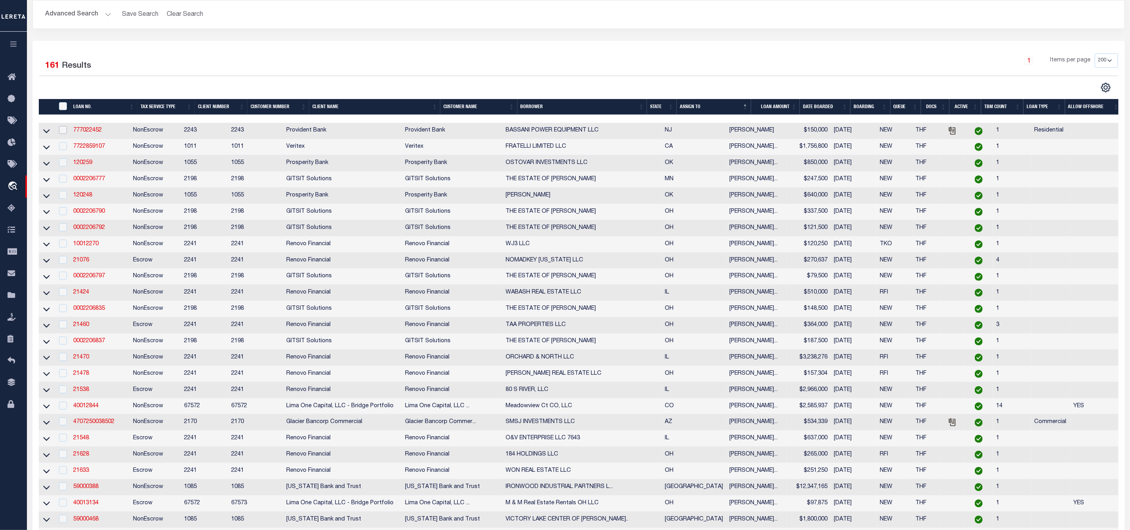
click at [63, 131] on input "checkbox" at bounding box center [63, 130] width 8 height 8
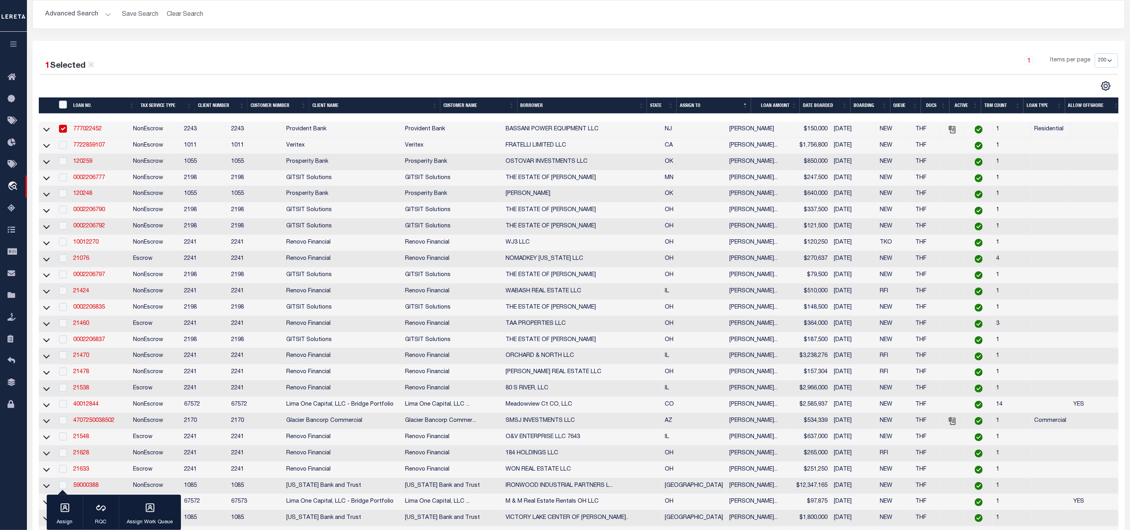
click at [63, 131] on input "checkbox" at bounding box center [63, 129] width 8 height 8
checkbox input "false"
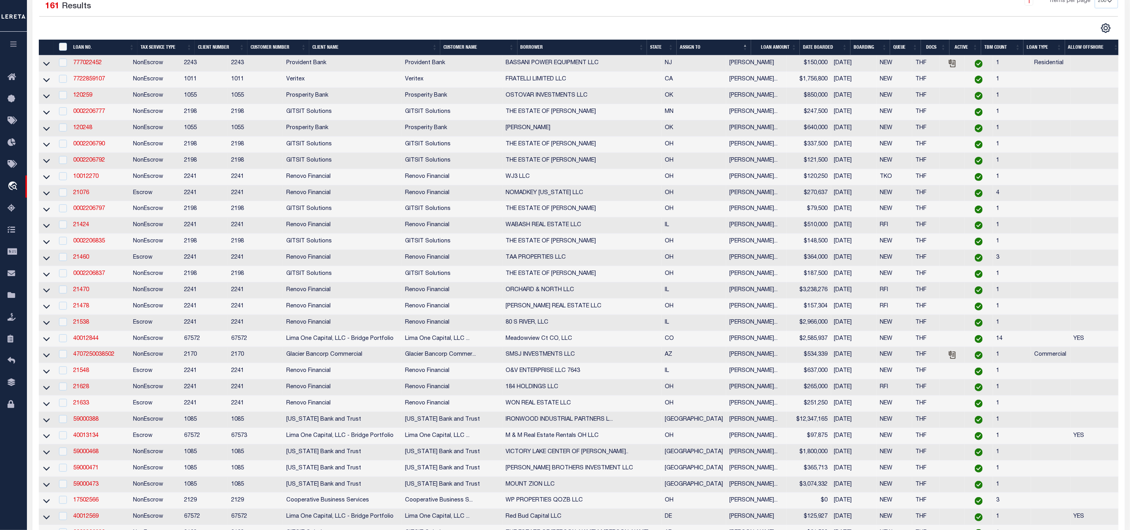
scroll to position [0, 0]
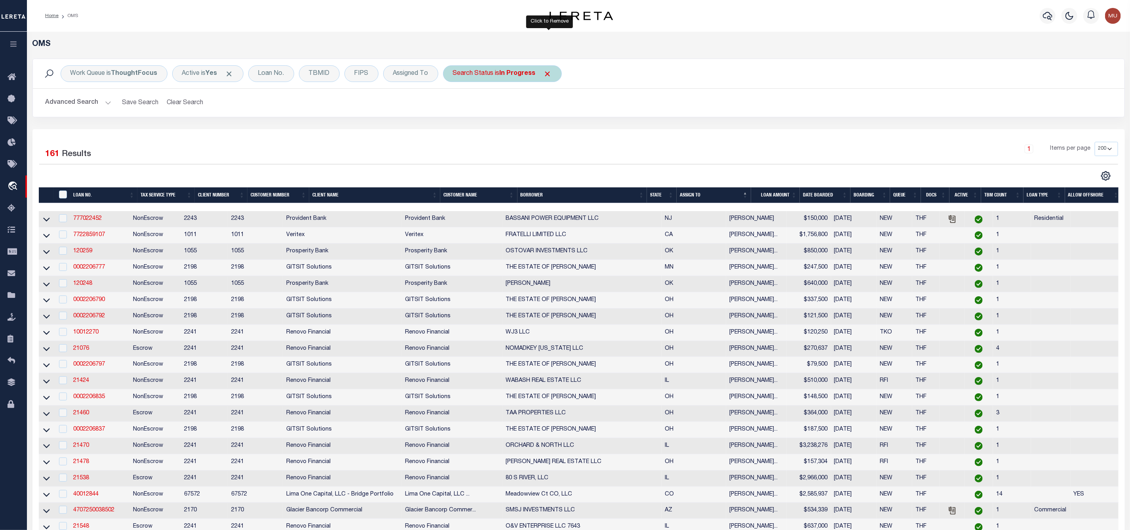
click at [547, 74] on span "Click to Remove" at bounding box center [548, 74] width 8 height 8
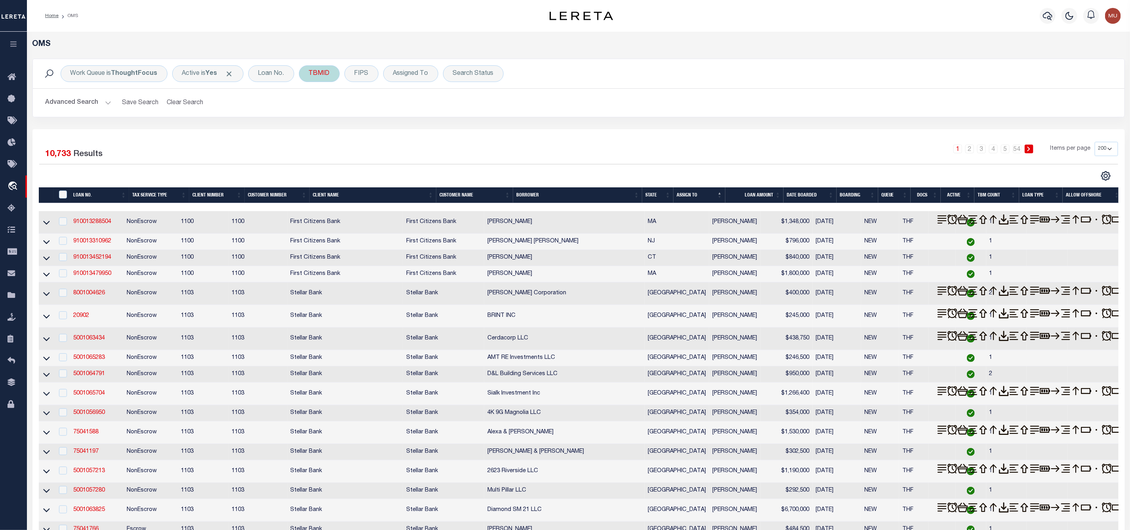
click at [332, 75] on div "TBMID" at bounding box center [319, 73] width 41 height 17
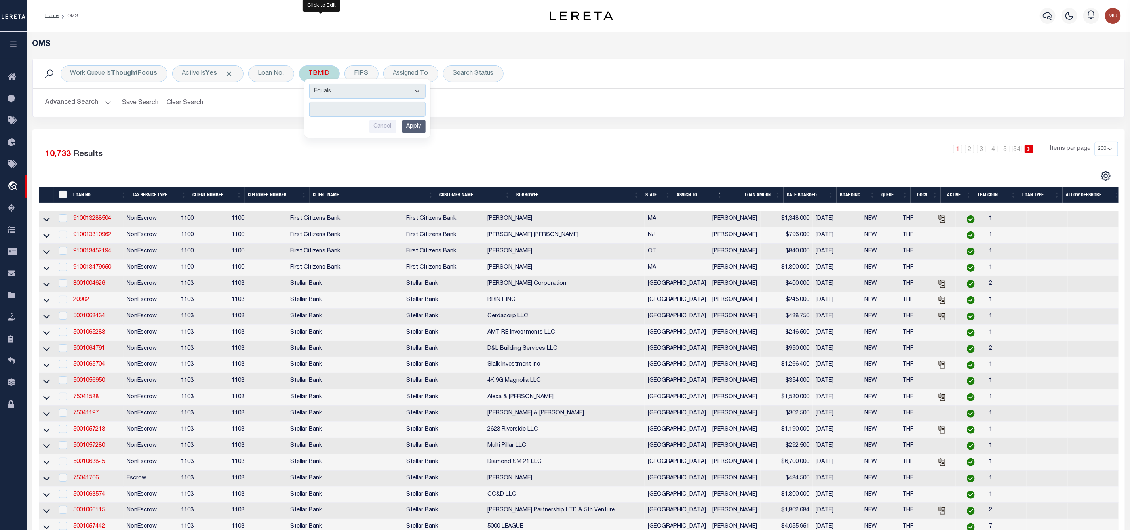
click at [348, 101] on div "Equals Is Not Equal To Is Greater Than Is Less Than Cancel Apply" at bounding box center [368, 108] width 126 height 59
click at [371, 114] on input "number" at bounding box center [367, 109] width 116 height 15
paste input "3522427"
type input "3522427"
click at [423, 128] on input "Apply" at bounding box center [413, 126] width 23 height 13
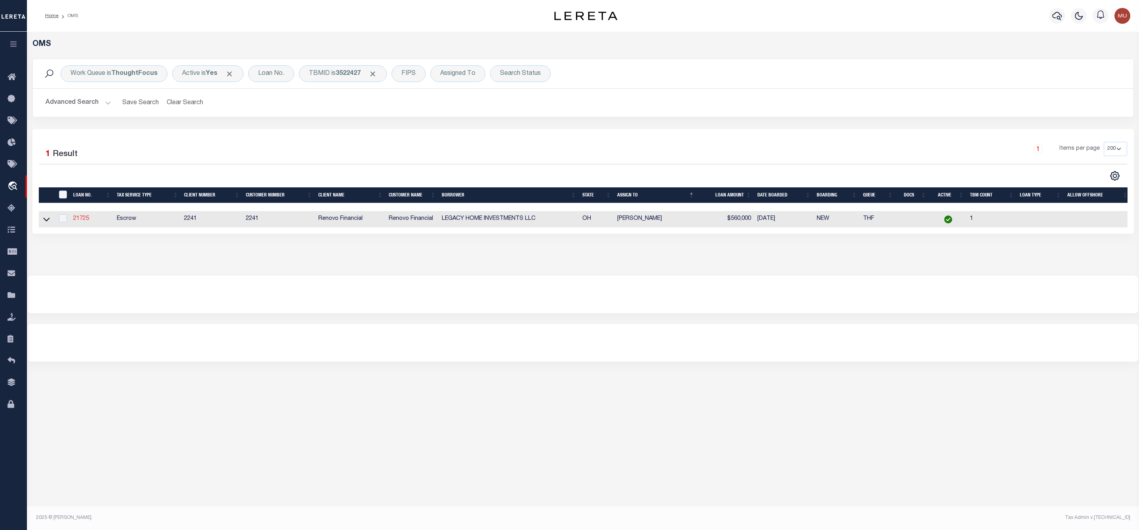
click at [88, 217] on link "21725" at bounding box center [81, 219] width 16 height 6
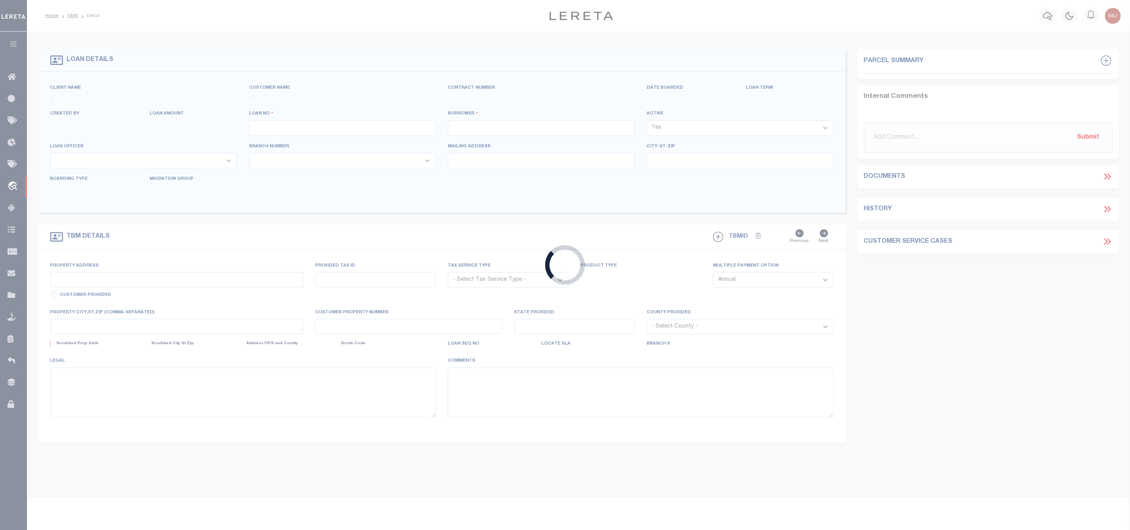
type input "21725"
type input "LEGACY HOME INVESTMENTS LLC"
select select
type input "[STREET_ADDRESS]"
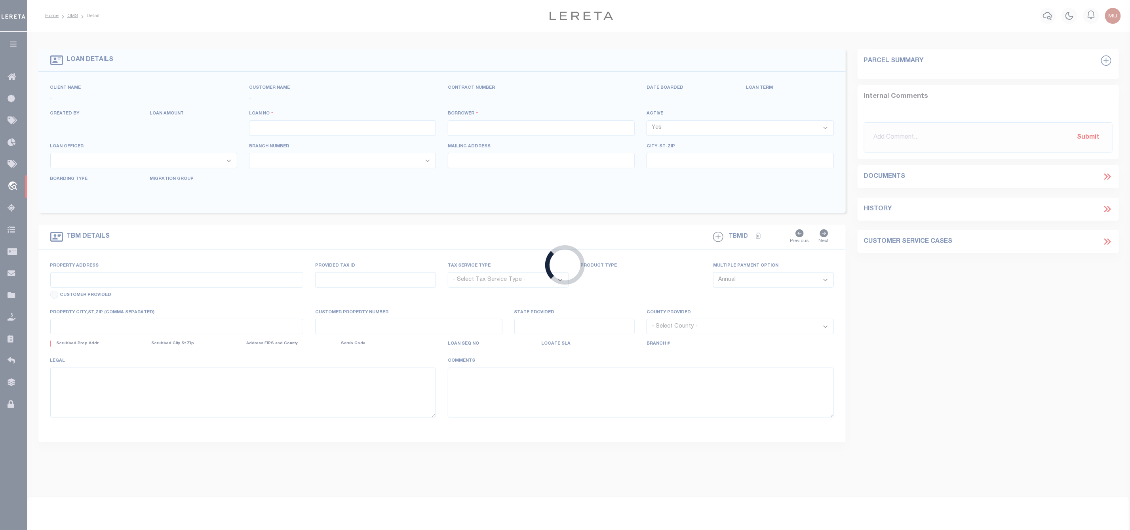
type input "Columbus OH 43214"
select select "400"
select select "Escrow"
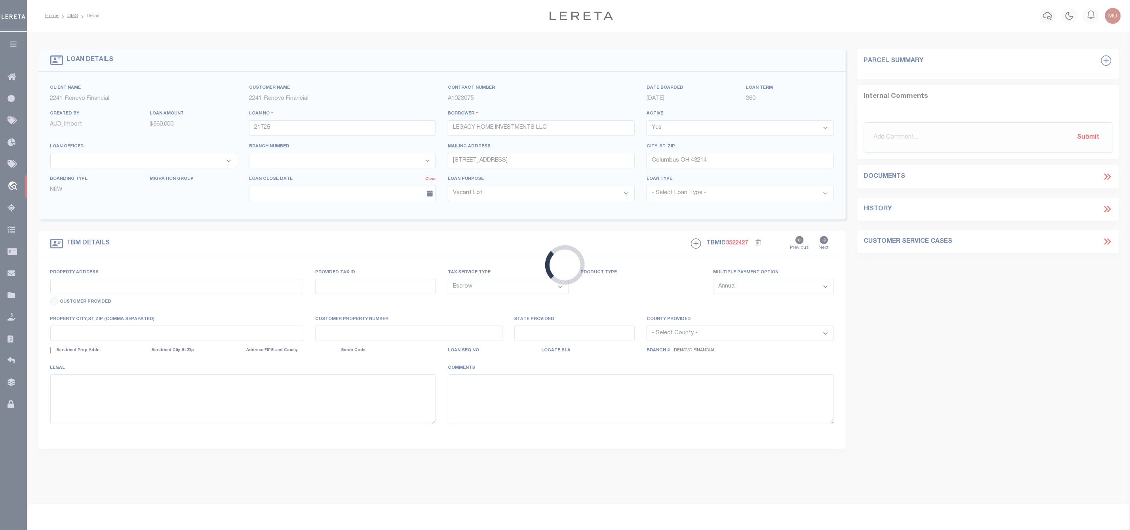
type input "[STREET_ADDRESS][PERSON_NAME]"
select select
type input "[GEOGRAPHIC_DATA]"
type input "a0kUS00000DmGCf"
type input "OH"
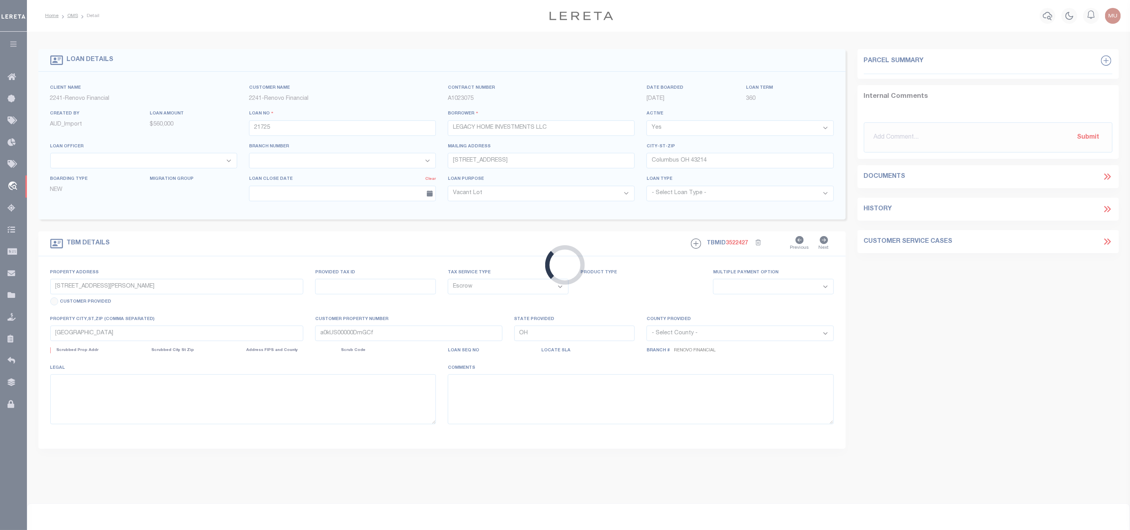
select select
type textarea "LEGAL REQUIRED"
select select "164194"
select select "25066"
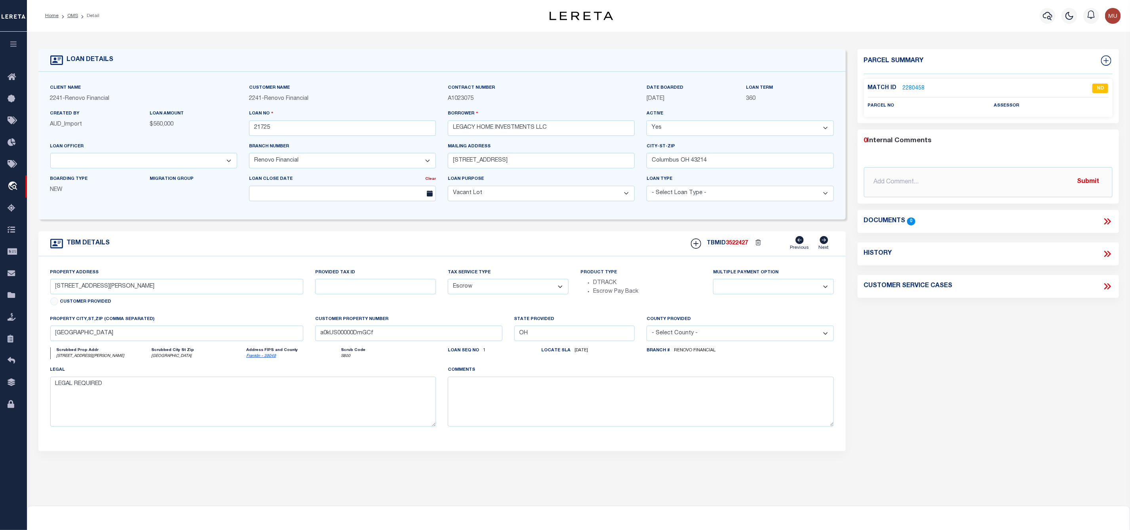
click at [919, 87] on link "2280458" at bounding box center [914, 88] width 22 height 8
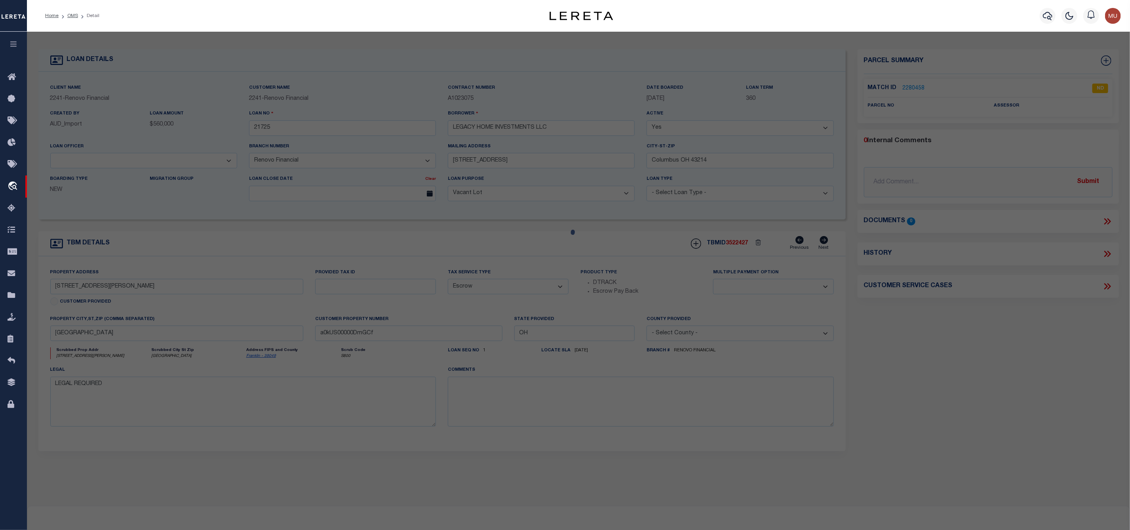
checkbox input "false"
select select "ND"
checkbox input "false"
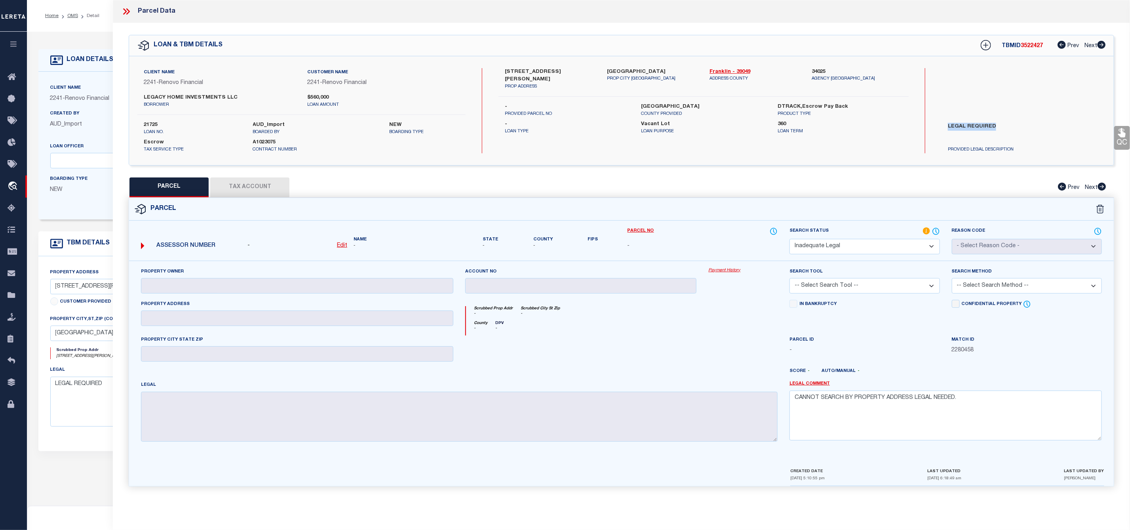
drag, startPoint x: 998, startPoint y: 119, endPoint x: 939, endPoint y: 125, distance: 59.3
click at [939, 125] on div "LEGAL REQUIRED PROVIDED LEGAL DESCRIPTION" at bounding box center [1011, 137] width 150 height 34
copy label "LEGAL REQUIRED"
drag, startPoint x: 969, startPoint y: 402, endPoint x: 808, endPoint y: 411, distance: 161.4
click at [808, 411] on textarea "CANNOT SEARCH BY PROPERTY ADDRESS LEGAL NEEDED." at bounding box center [946, 415] width 312 height 50
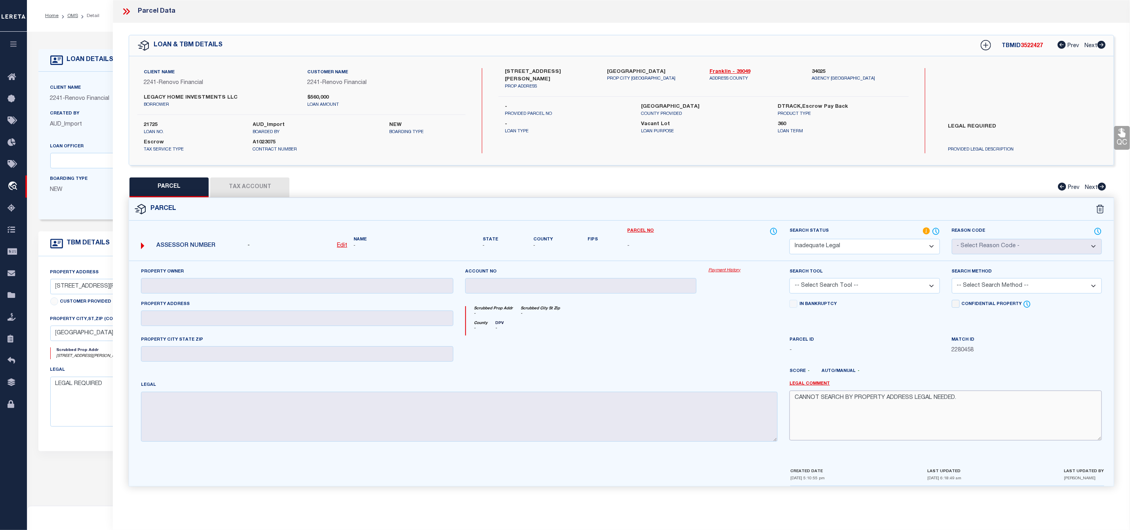
paste textarea "LEGAL REQUIRED"
drag, startPoint x: 867, startPoint y: 397, endPoint x: 779, endPoint y: 402, distance: 88.0
click at [779, 402] on div "Property Owner Account no Payment History Search Tool -- Select Search Tool -- …" at bounding box center [621, 357] width 973 height 181
paste textarea
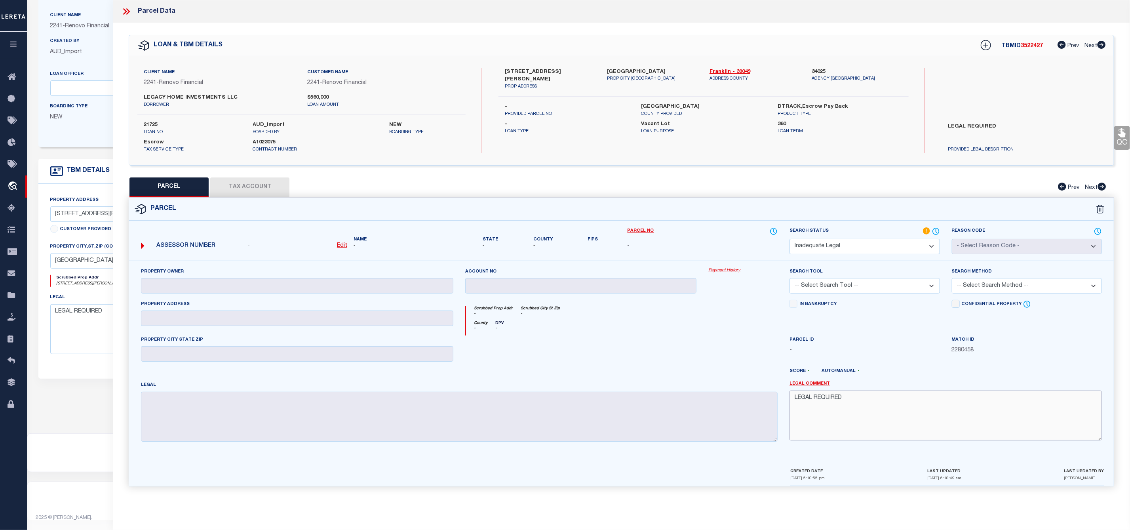
type textarea "LEGAL REQUIRED"
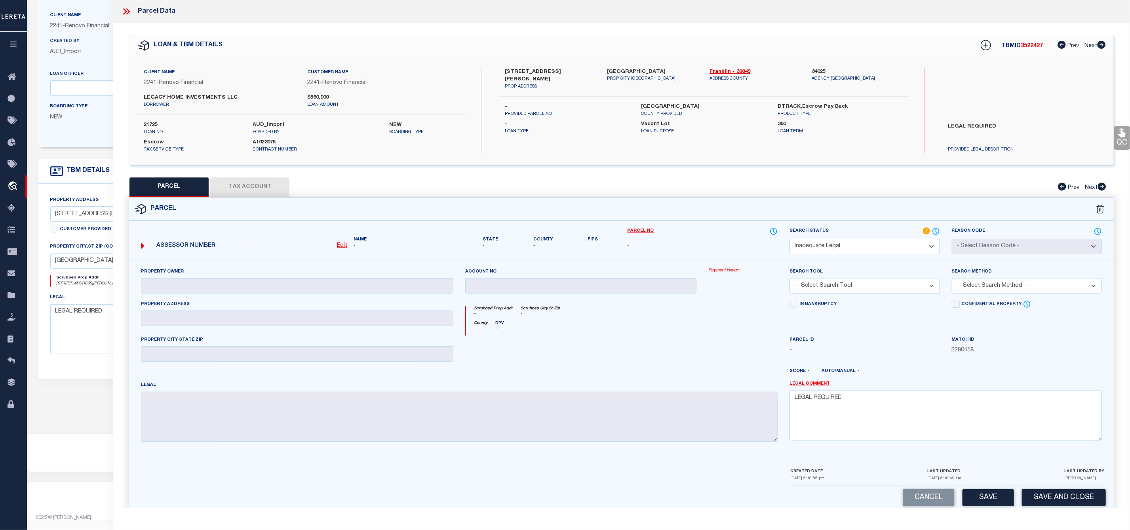
click at [861, 289] on select "-- Select Search Tool -- 3rd Party Website Agency File Agency Website ATLS CNV-…" at bounding box center [865, 285] width 150 height 15
click at [790, 280] on select "-- Select Search Tool -- 3rd Party Website Agency File Agency Website ATLS CNV-…" at bounding box center [865, 285] width 150 height 15
click at [985, 501] on button "Save" at bounding box center [988, 497] width 51 height 17
select select "AS"
checkbox input "false"
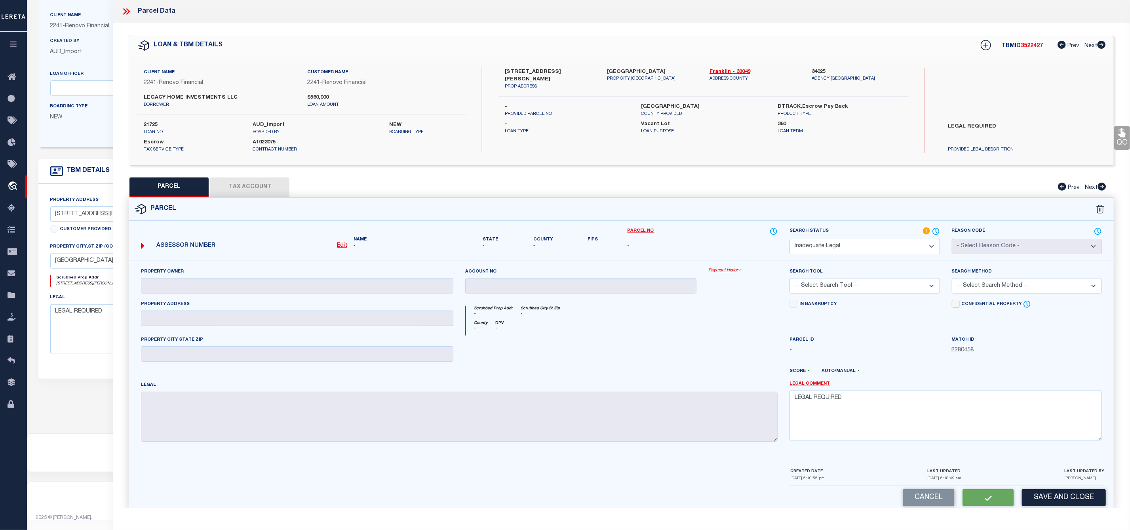
checkbox input "false"
select select "ND"
checkbox input "false"
type textarea "LEGAL REQUIRED"
